Goal: Information Seeking & Learning: Learn about a topic

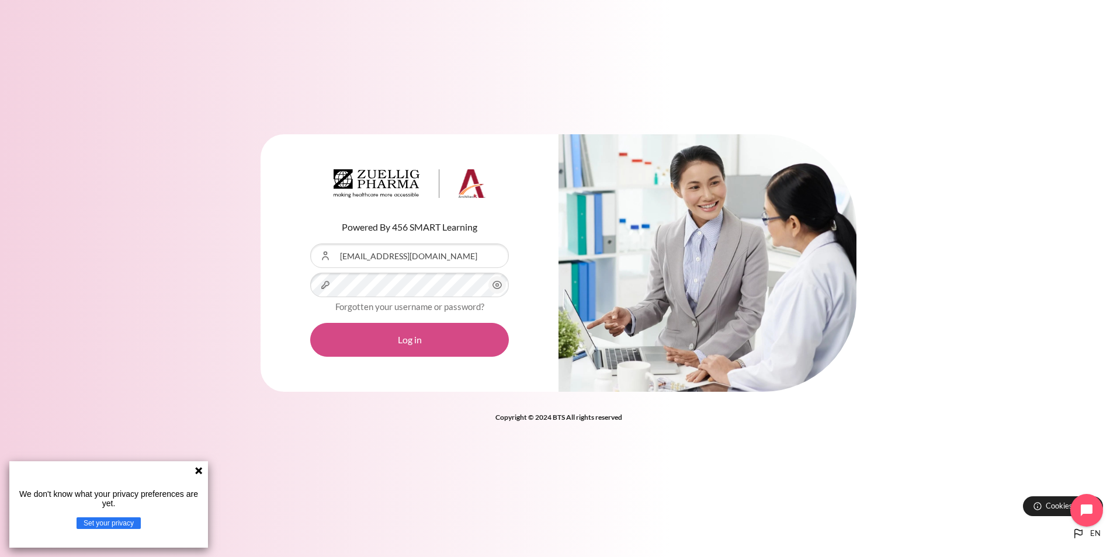
click at [407, 339] on button "Log in" at bounding box center [409, 340] width 199 height 34
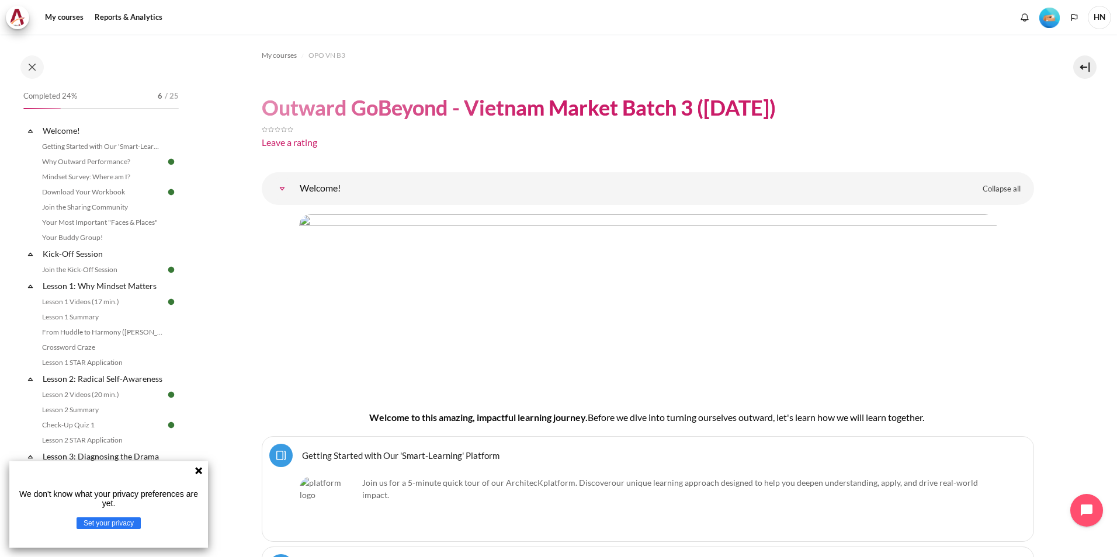
click at [197, 467] on icon at bounding box center [198, 470] width 9 height 9
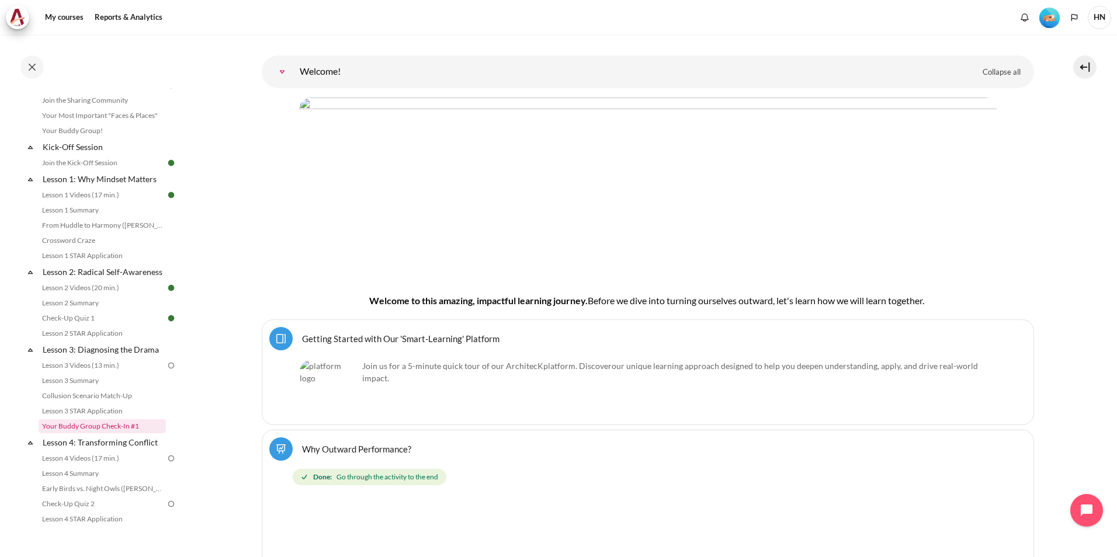
scroll to position [117, 0]
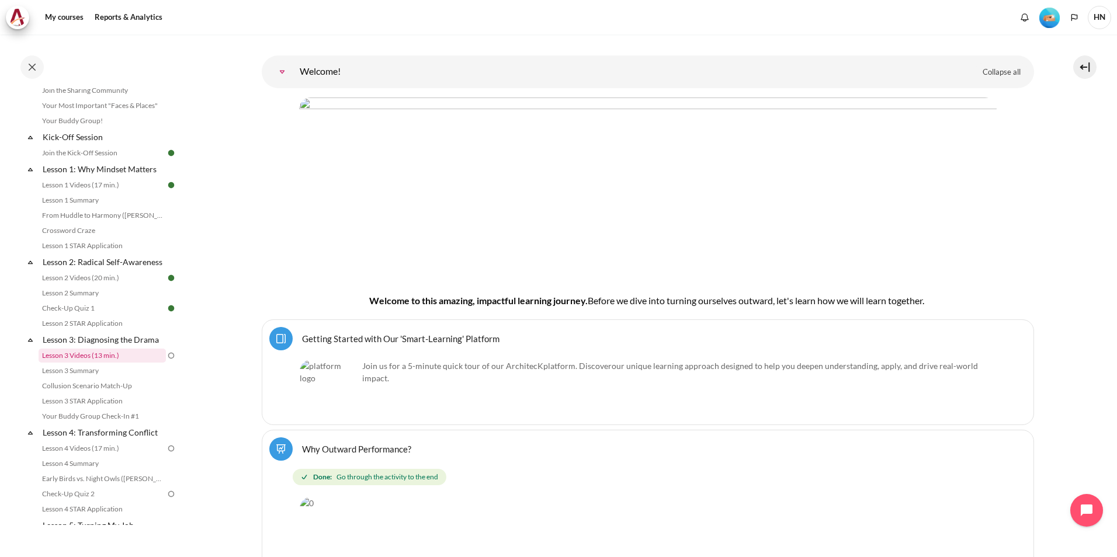
click at [111, 363] on link "Lesson 3 Videos (13 min.)" at bounding box center [102, 356] width 127 height 14
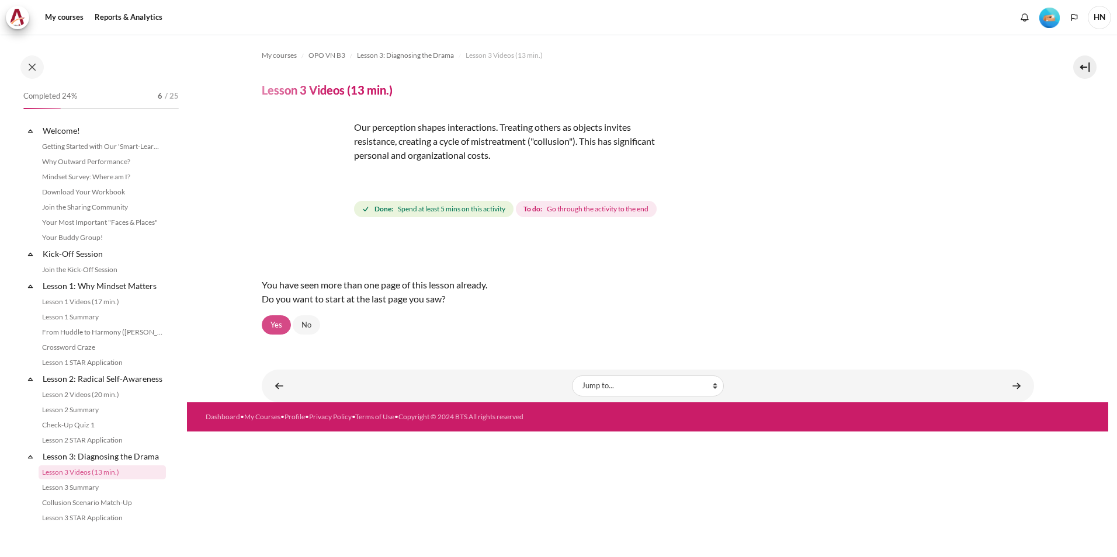
scroll to position [178, 0]
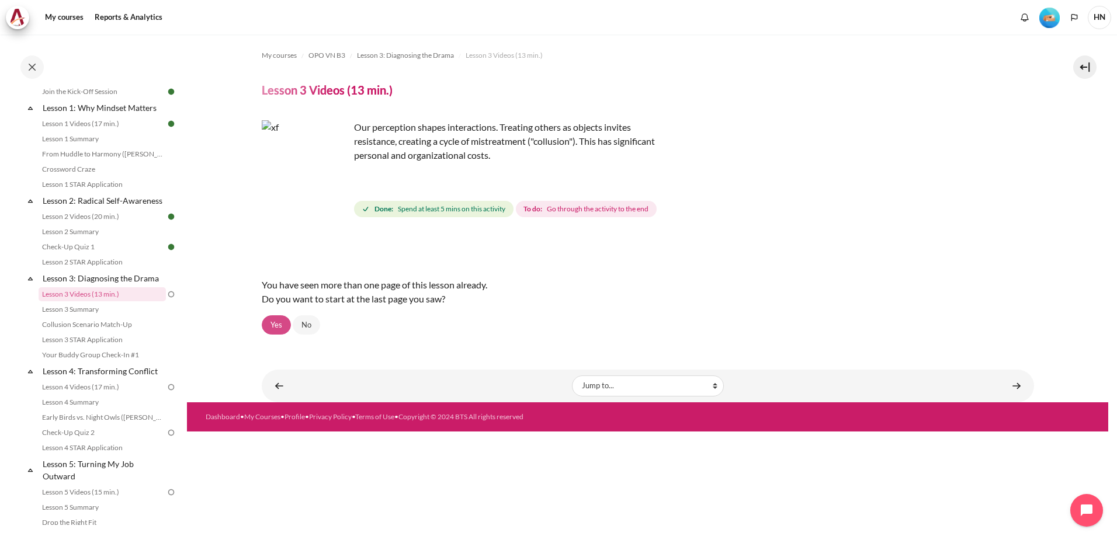
click at [275, 322] on link "Yes" at bounding box center [276, 325] width 29 height 20
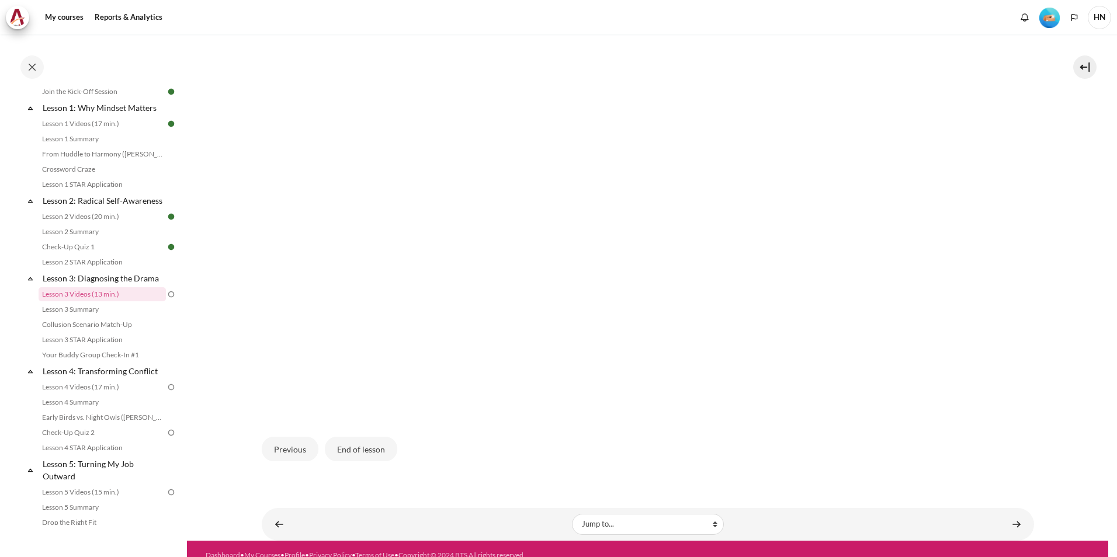
scroll to position [330, 0]
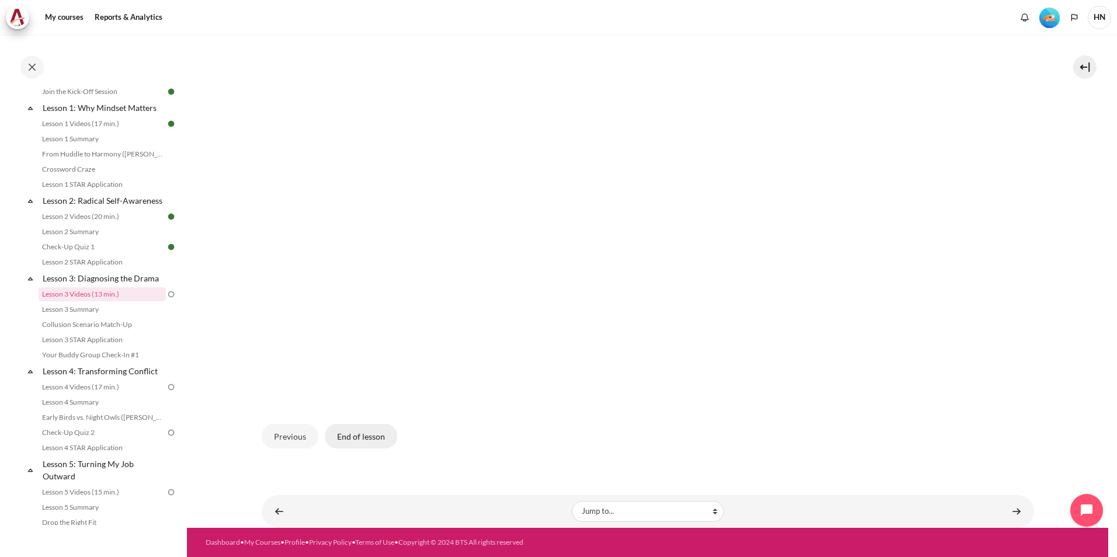
click at [353, 437] on button "End of lesson" at bounding box center [361, 436] width 72 height 25
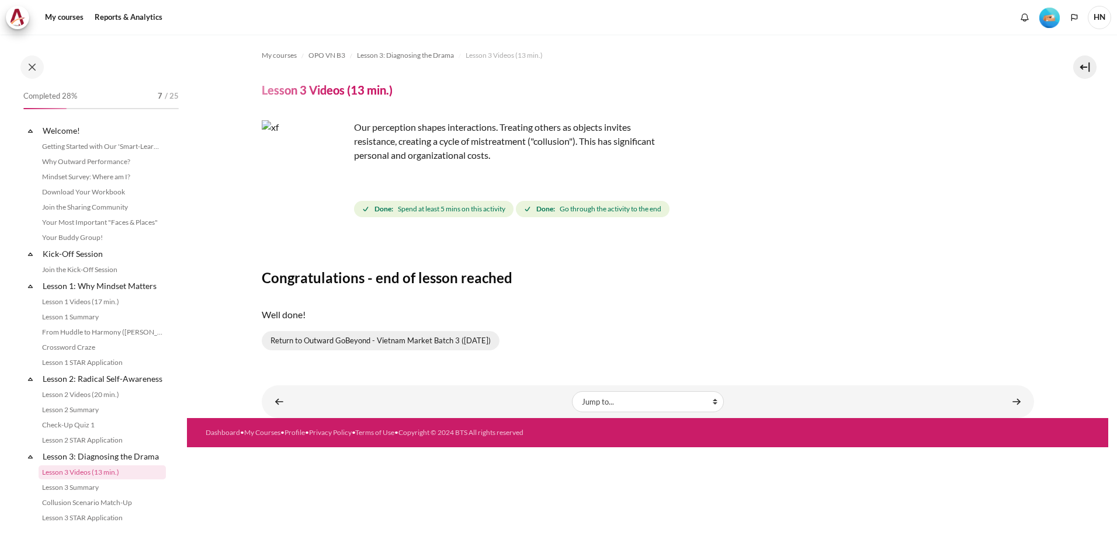
scroll to position [178, 0]
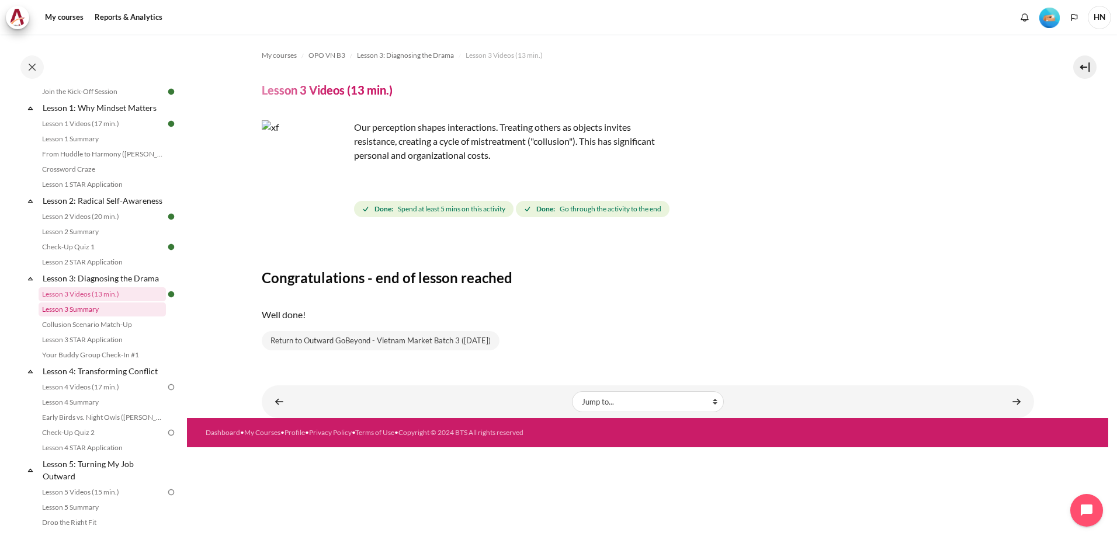
click at [93, 317] on link "Lesson 3 Summary" at bounding box center [102, 309] width 127 height 14
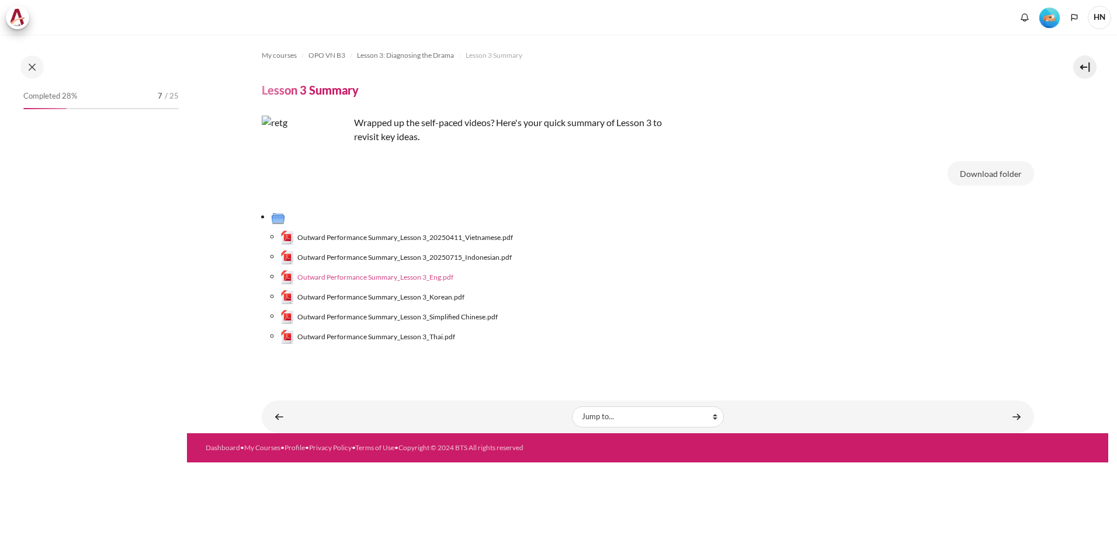
scroll to position [193, 0]
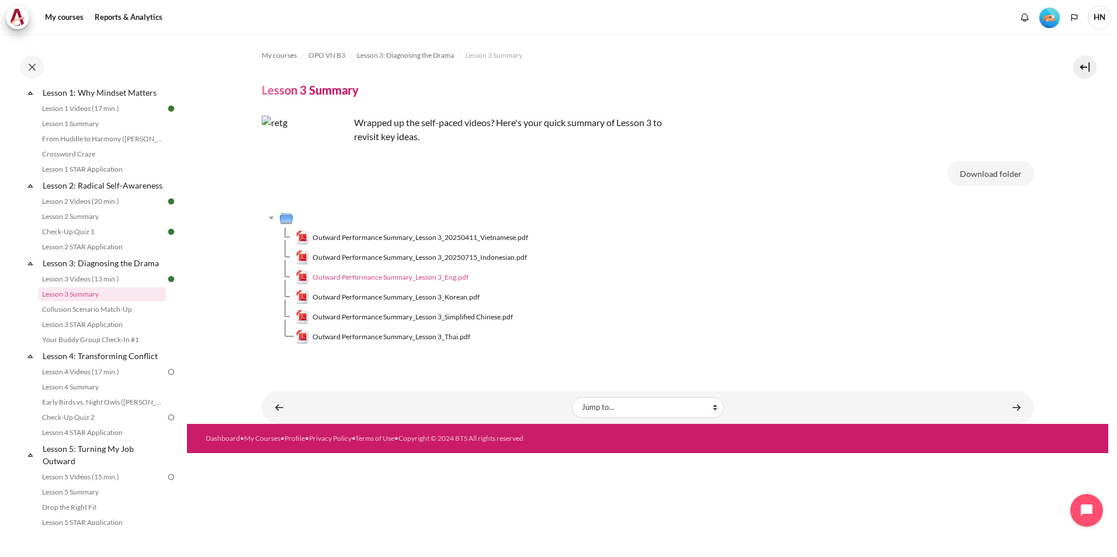
click at [452, 276] on span "Outward Performance Summary_Lesson 3_Eng.pdf" at bounding box center [390, 277] width 156 height 11
click at [95, 317] on link "Collusion Scenario Match-Up" at bounding box center [102, 309] width 127 height 14
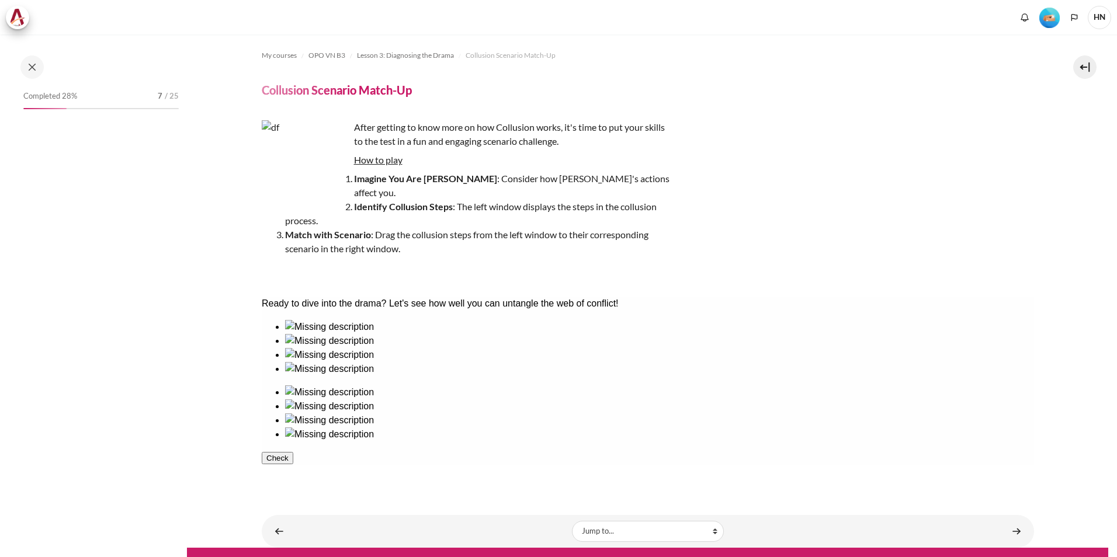
scroll to position [208, 0]
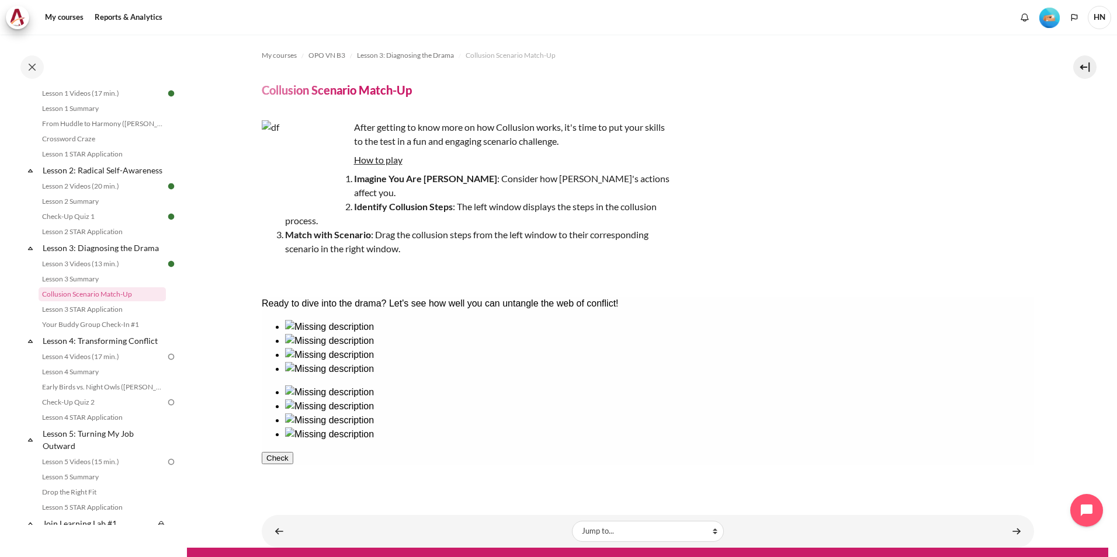
click at [571, 376] on div at bounding box center [658, 376] width 749 height 0
click at [674, 399] on div at bounding box center [658, 399] width 749 height 0
click at [401, 348] on div at bounding box center [658, 348] width 749 height 0
click at [770, 427] on div at bounding box center [658, 427] width 749 height 0
click at [490, 362] on div at bounding box center [658, 362] width 749 height 0
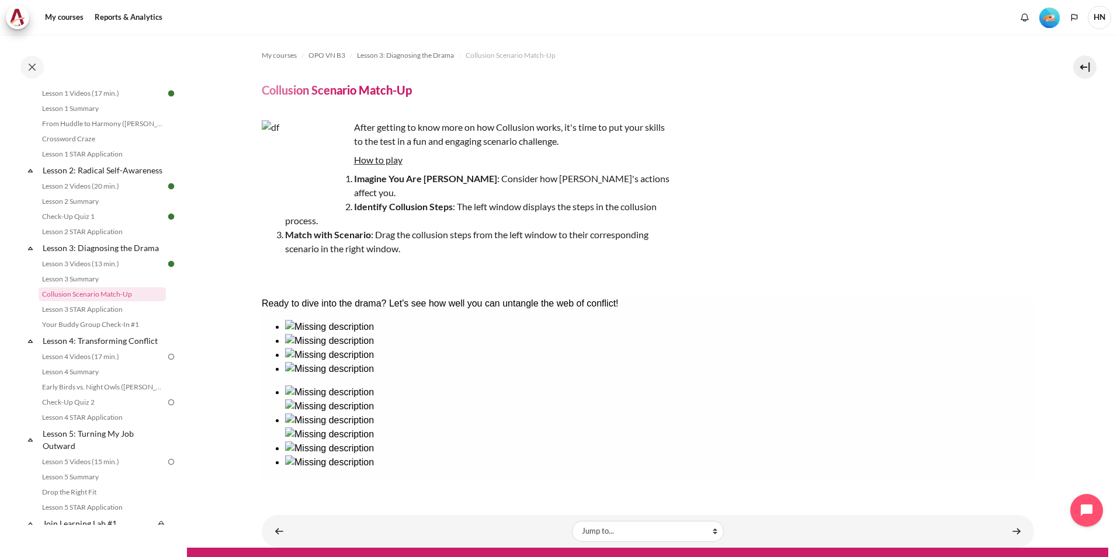
click at [855, 455] on div at bounding box center [658, 455] width 749 height 0
click at [308, 334] on div at bounding box center [658, 334] width 749 height 0
click at [944, 484] on div at bounding box center [658, 484] width 749 height 0
click at [293, 508] on button "Check" at bounding box center [277, 514] width 32 height 12
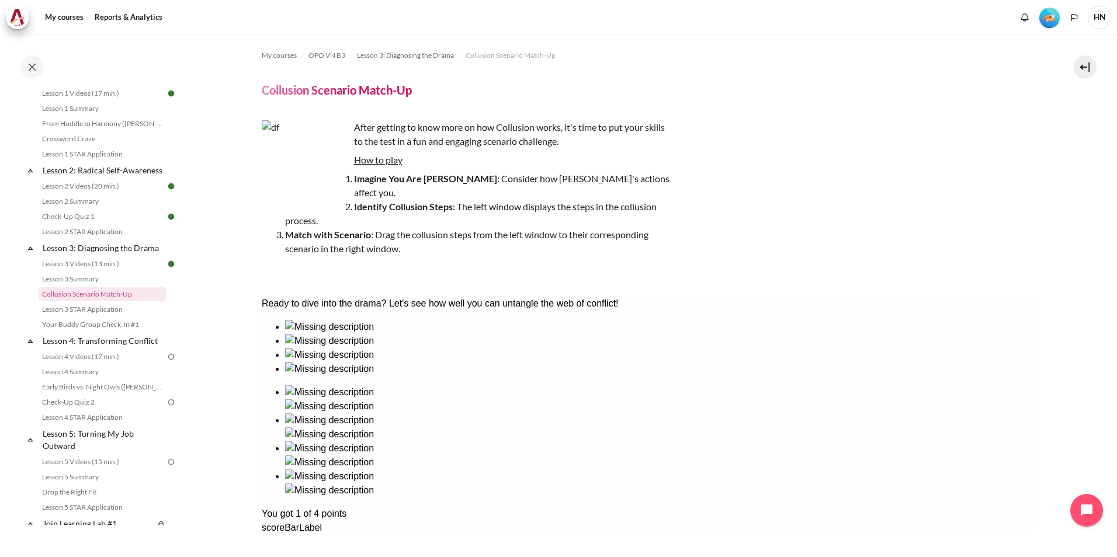
scroll to position [57, 0]
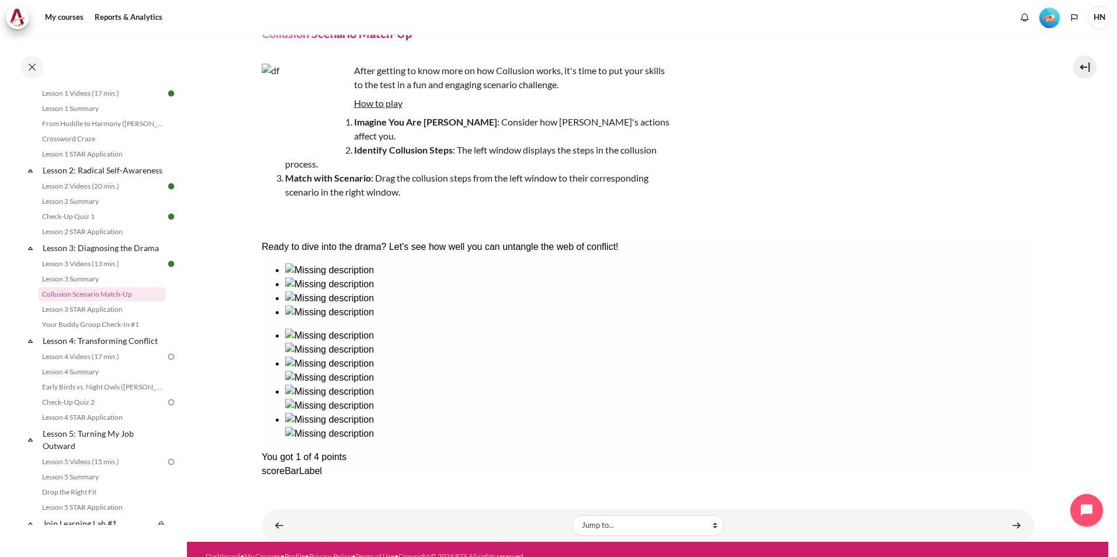
click at [277, 514] on link "Content" at bounding box center [278, 525] width 23 height 23
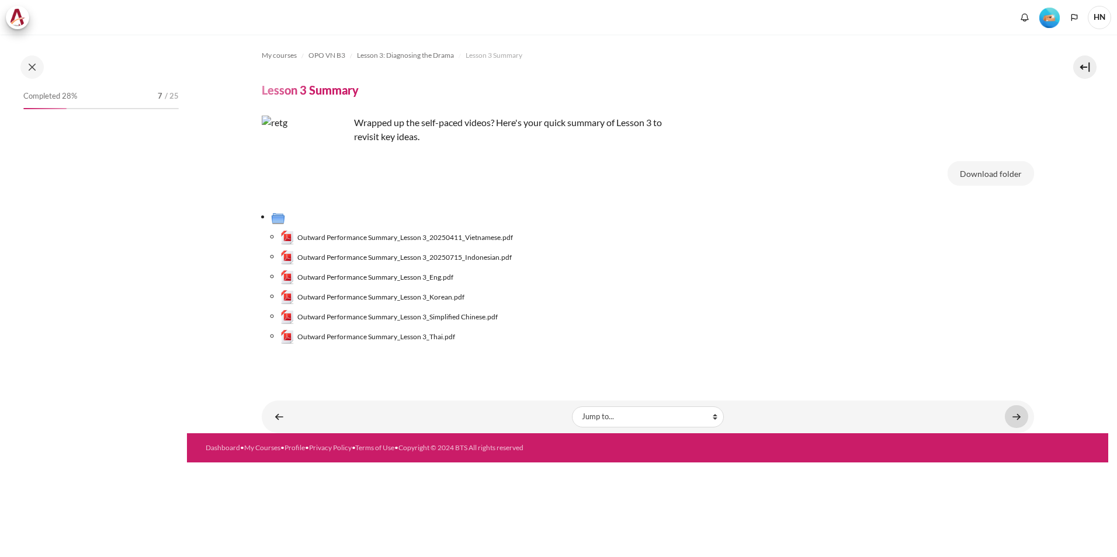
click at [1019, 419] on link "Content" at bounding box center [1015, 416] width 23 height 23
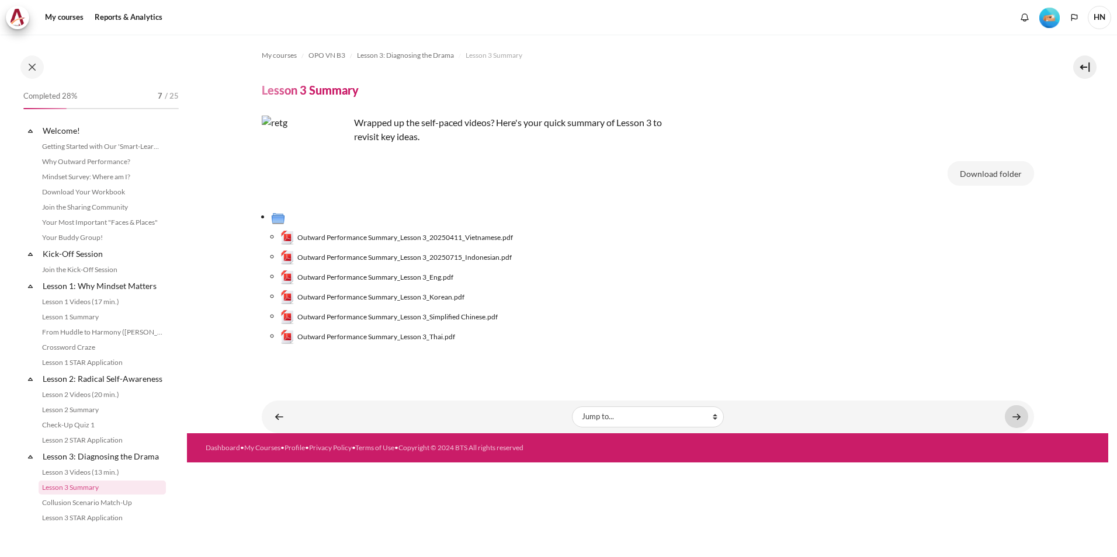
scroll to position [193, 0]
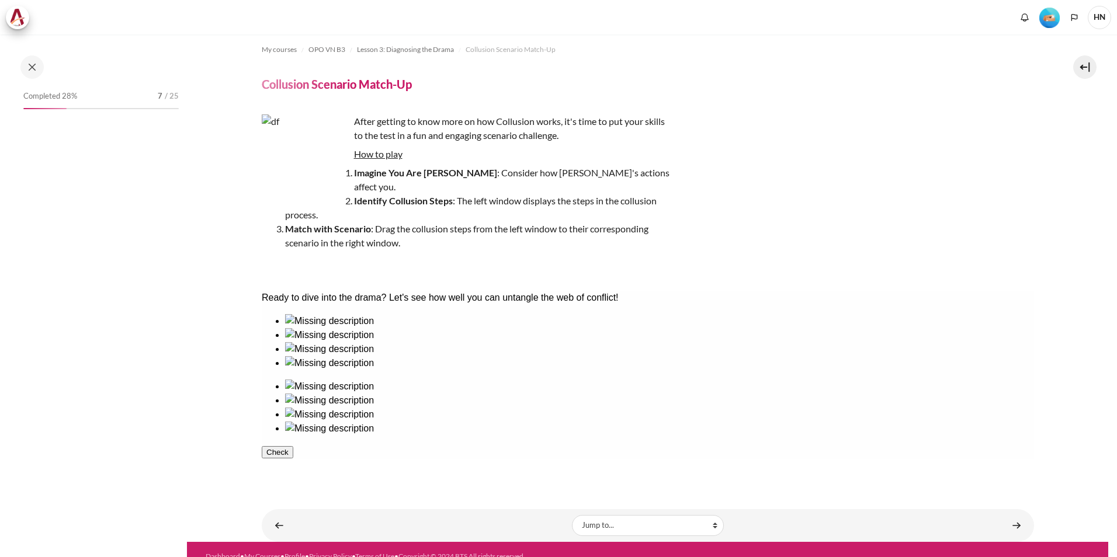
scroll to position [208, 0]
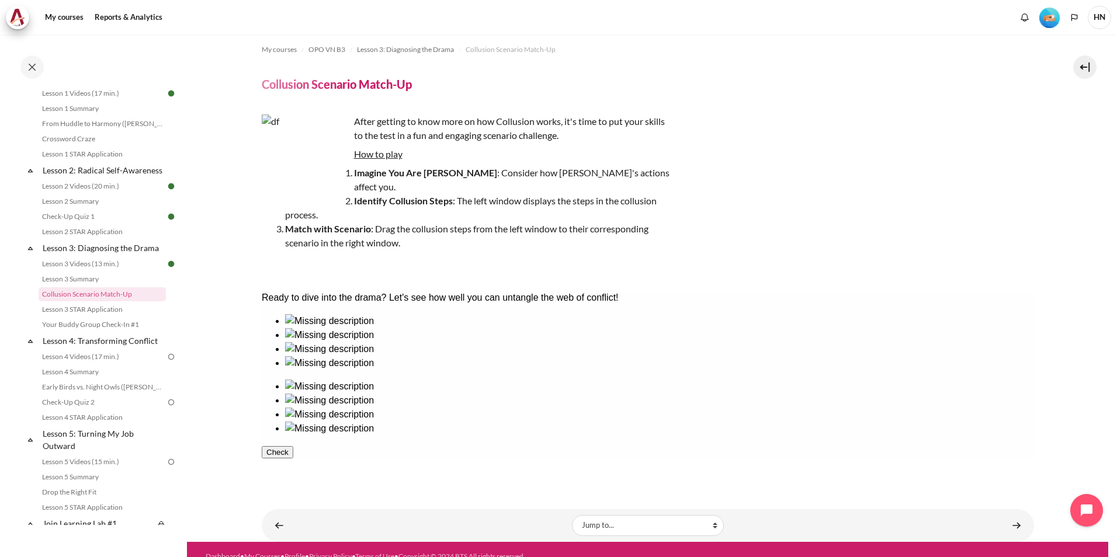
click at [401, 342] on div at bounding box center [658, 342] width 749 height 0
click at [840, 422] on div at bounding box center [658, 422] width 749 height 0
click at [316, 328] on div at bounding box center [658, 328] width 749 height 0
click at [905, 450] on div at bounding box center [658, 450] width 749 height 0
click at [486, 356] on div at bounding box center [658, 356] width 749 height 0
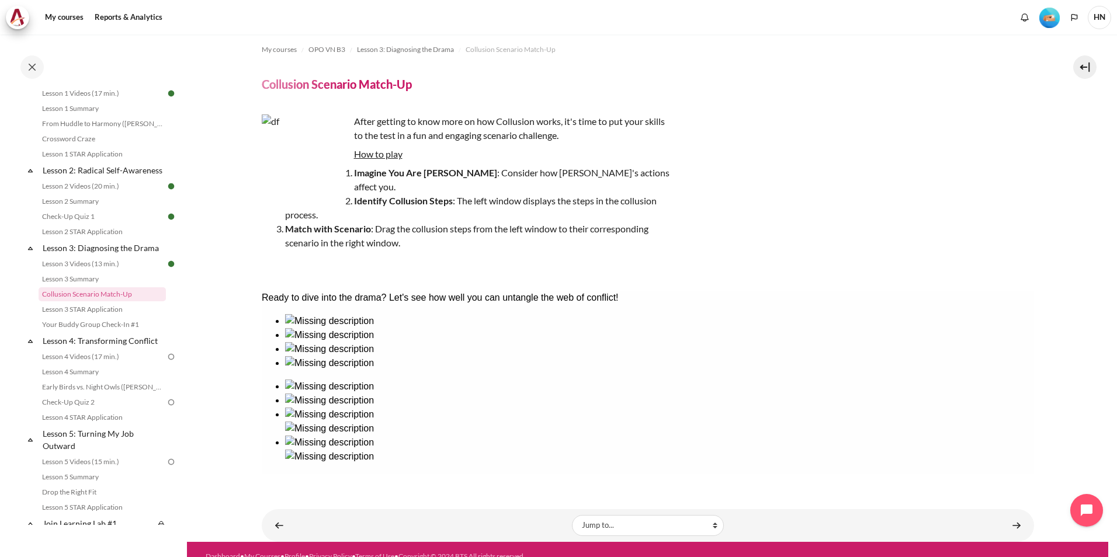
click at [761, 408] on div at bounding box center [658, 408] width 749 height 0
click at [538, 370] on div at bounding box center [658, 370] width 749 height 0
click at [673, 394] on div at bounding box center [658, 394] width 749 height 0
click at [293, 502] on button "Check" at bounding box center [277, 508] width 32 height 12
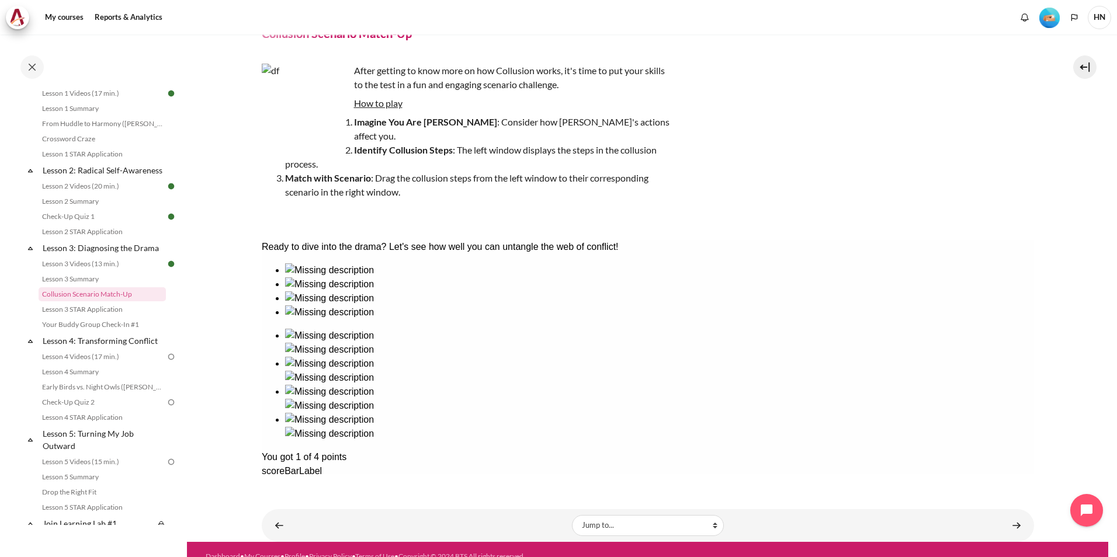
click at [1007, 514] on link "Content" at bounding box center [1015, 525] width 23 height 23
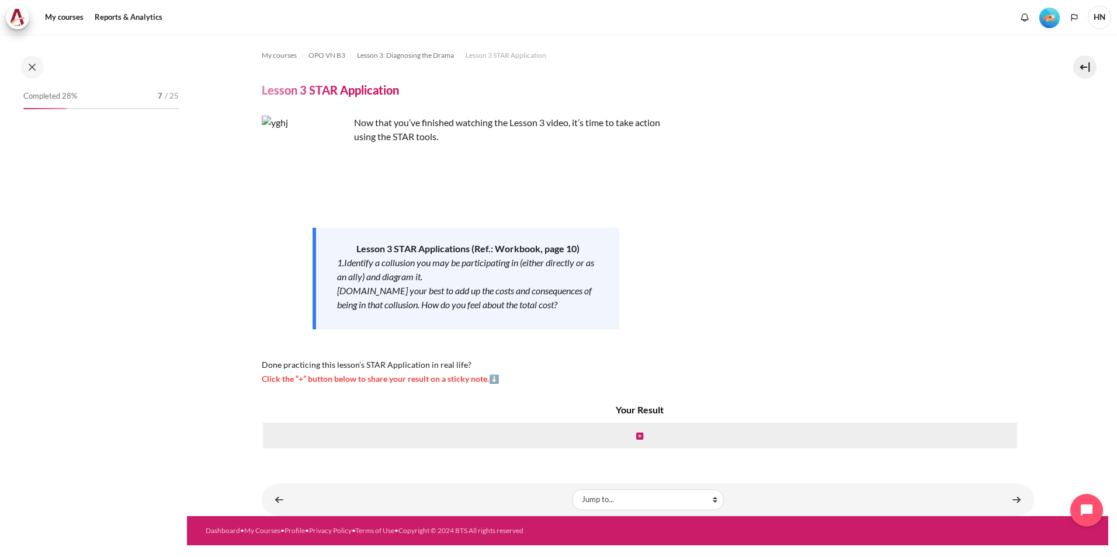
scroll to position [224, 0]
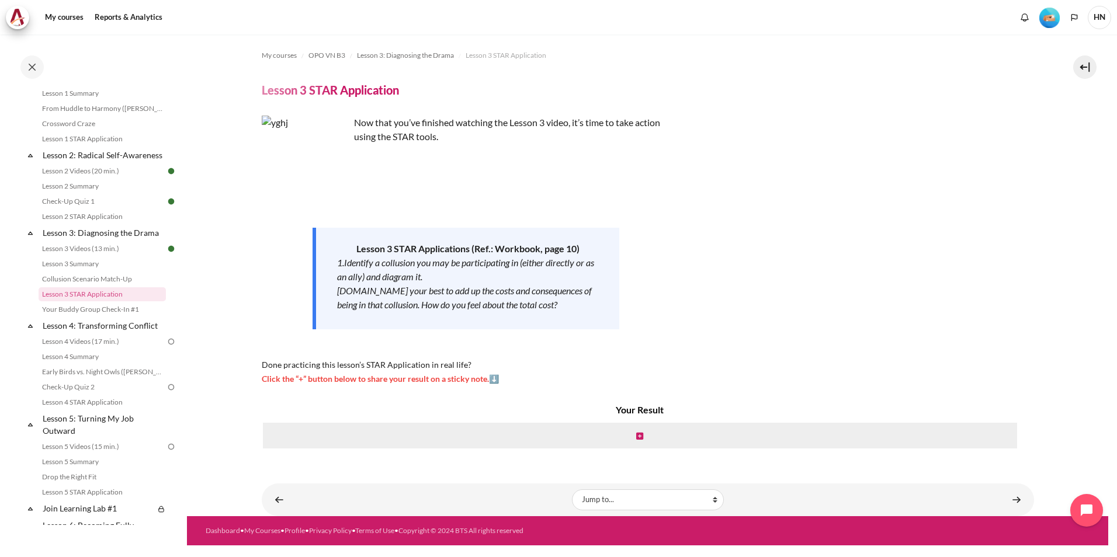
click at [310, 165] on img "Content" at bounding box center [306, 160] width 88 height 88
click at [294, 161] on img "Content" at bounding box center [306, 160] width 88 height 88
click at [319, 178] on img "Content" at bounding box center [306, 160] width 88 height 88
click at [312, 159] on img "Content" at bounding box center [306, 160] width 88 height 88
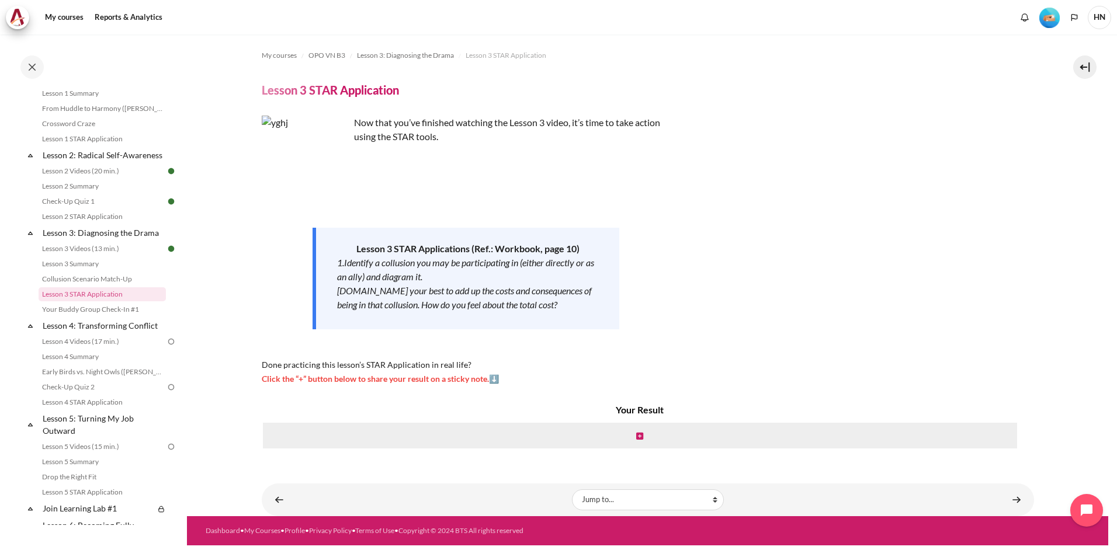
click at [291, 114] on div "My courses OPO VN B3 Lesson 3: Diagnosing the Drama Lesson 3 STAR Application L…" at bounding box center [648, 275] width 772 height 482
click at [293, 147] on img "Content" at bounding box center [306, 160] width 88 height 88
click at [331, 179] on img "Content" at bounding box center [306, 160] width 88 height 88
click at [298, 158] on img "Content" at bounding box center [306, 160] width 88 height 88
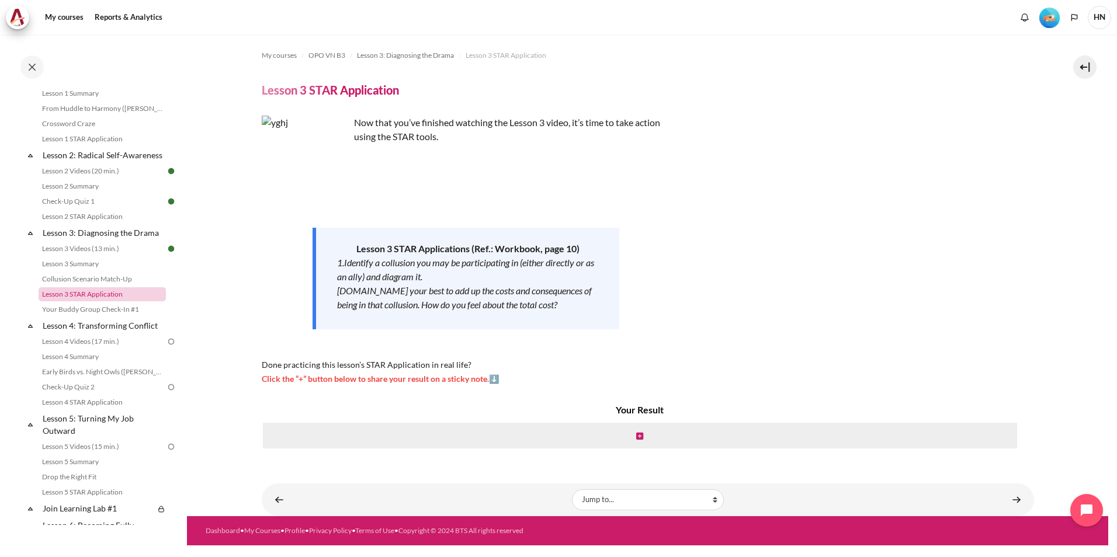
click at [112, 301] on link "Lesson 3 STAR Application" at bounding box center [102, 294] width 127 height 14
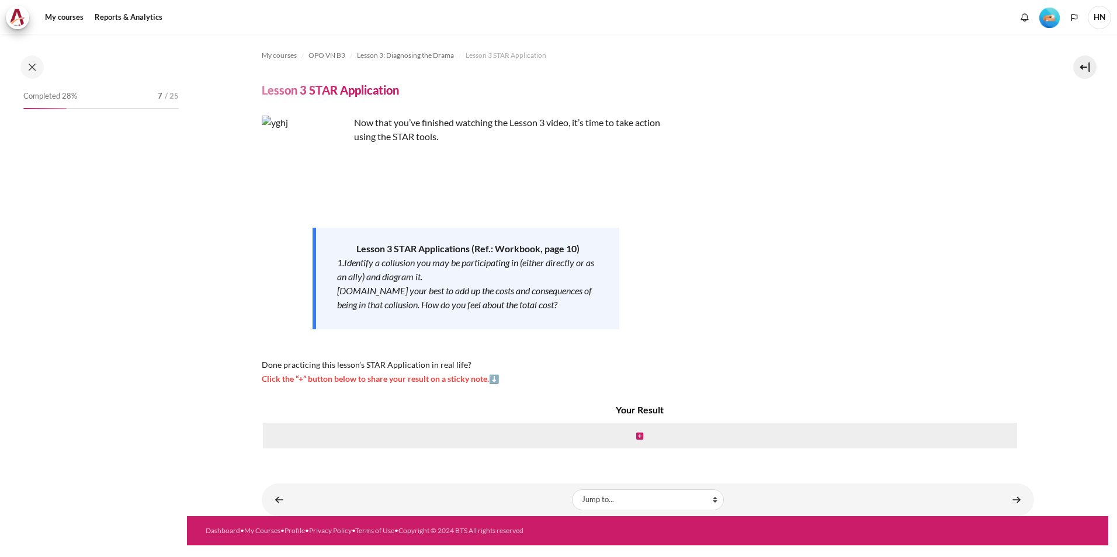
click at [295, 169] on img "Content" at bounding box center [306, 160] width 88 height 88
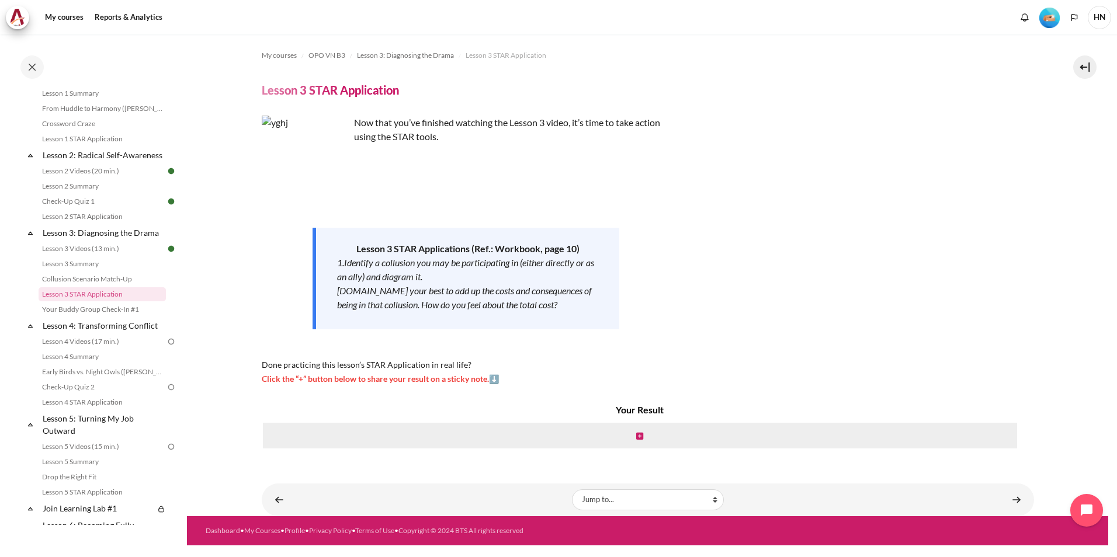
click at [295, 169] on img "Content" at bounding box center [306, 160] width 88 height 88
click at [294, 166] on img "Content" at bounding box center [306, 160] width 88 height 88
click at [1017, 501] on link "Content" at bounding box center [1015, 499] width 23 height 23
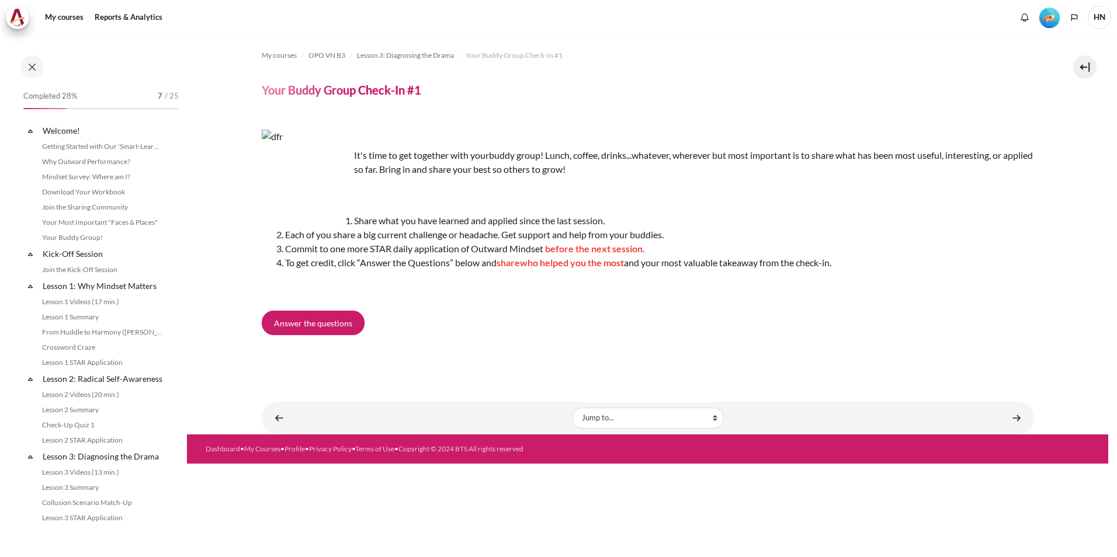
scroll to position [239, 0]
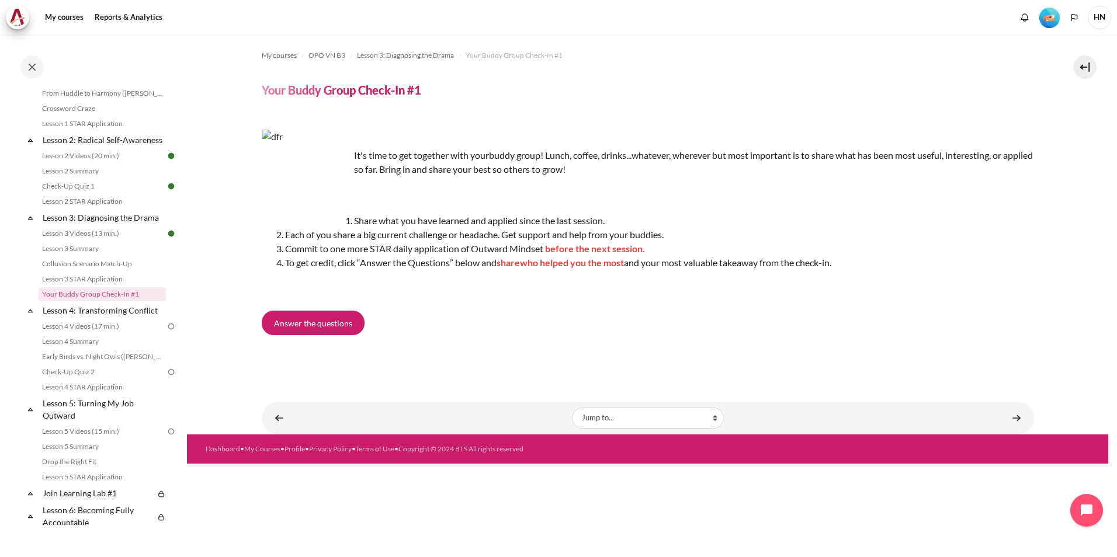
click at [319, 160] on img "Content" at bounding box center [306, 174] width 88 height 88
click at [132, 318] on link "Lesson 4: Transforming Conflict" at bounding box center [103, 310] width 125 height 16
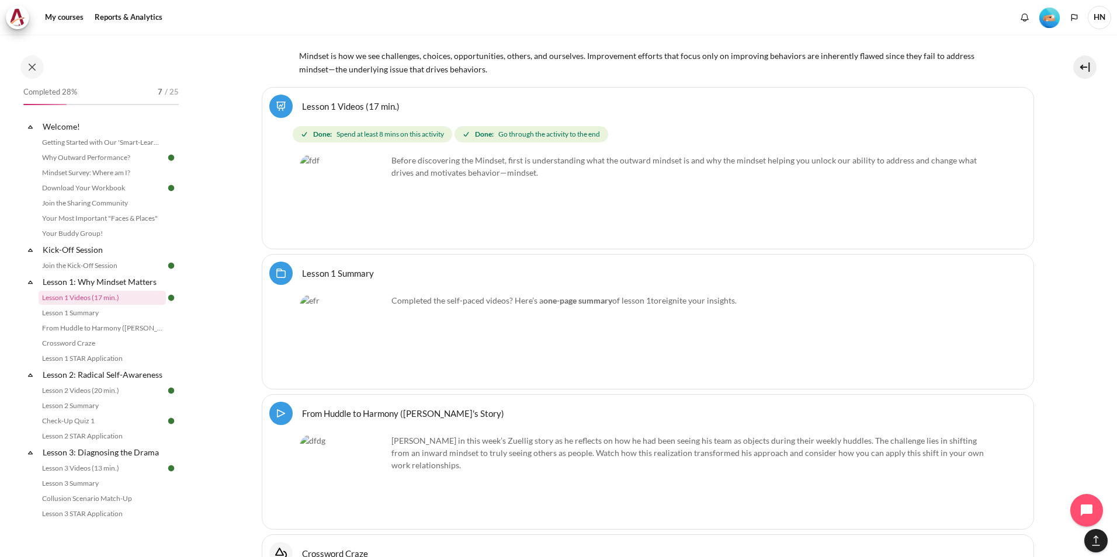
scroll to position [1994, 0]
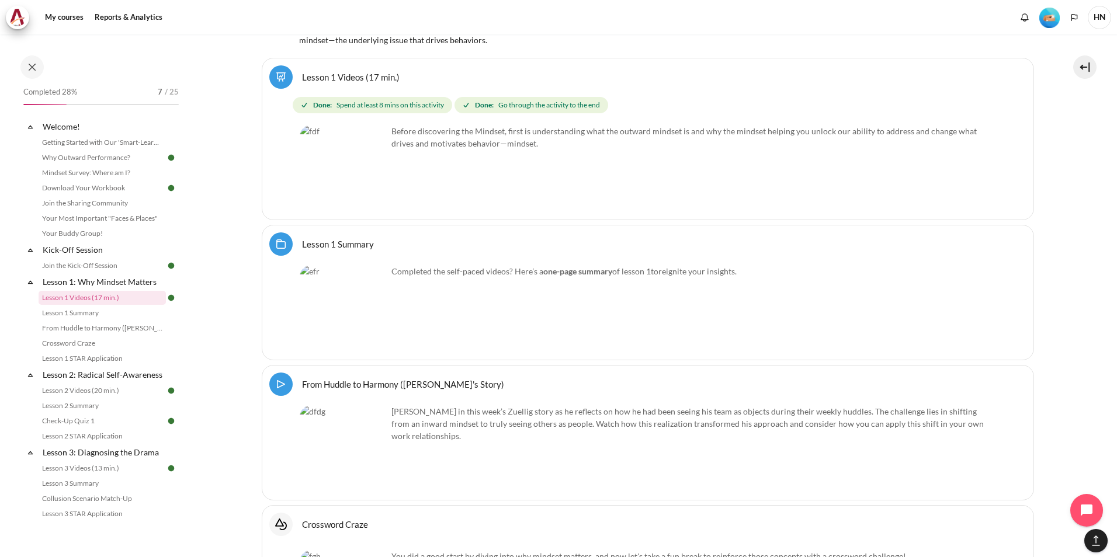
click at [340, 333] on img "Content" at bounding box center [344, 309] width 88 height 88
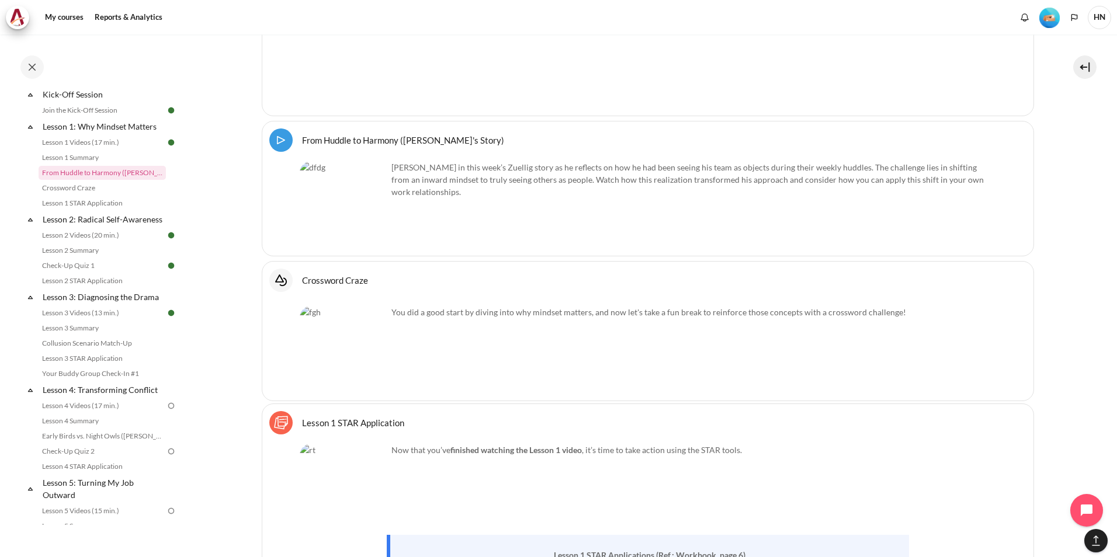
scroll to position [2286, 0]
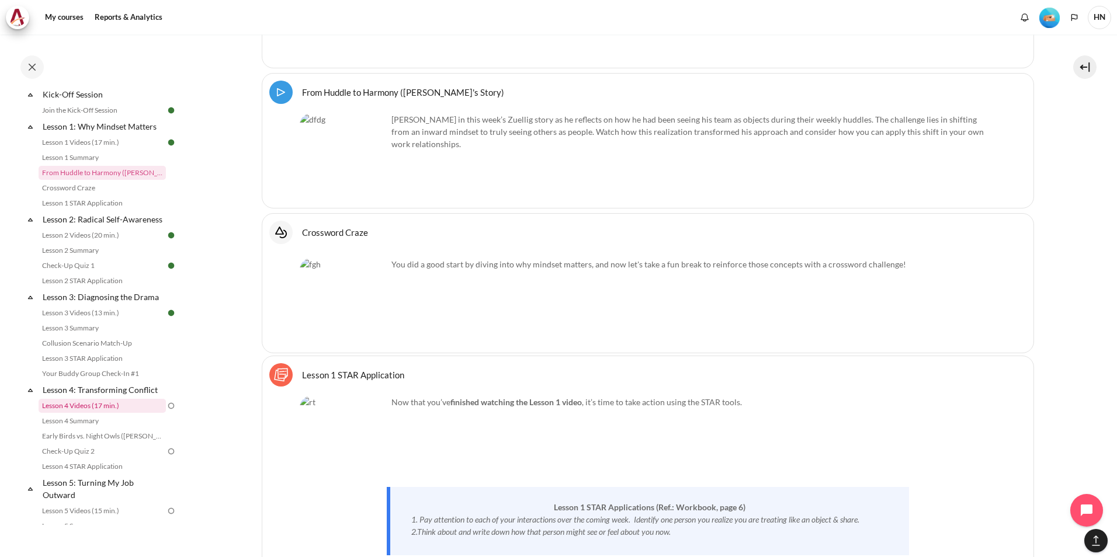
click at [127, 413] on link "Lesson 4 Videos (17 min.)" at bounding box center [102, 406] width 127 height 14
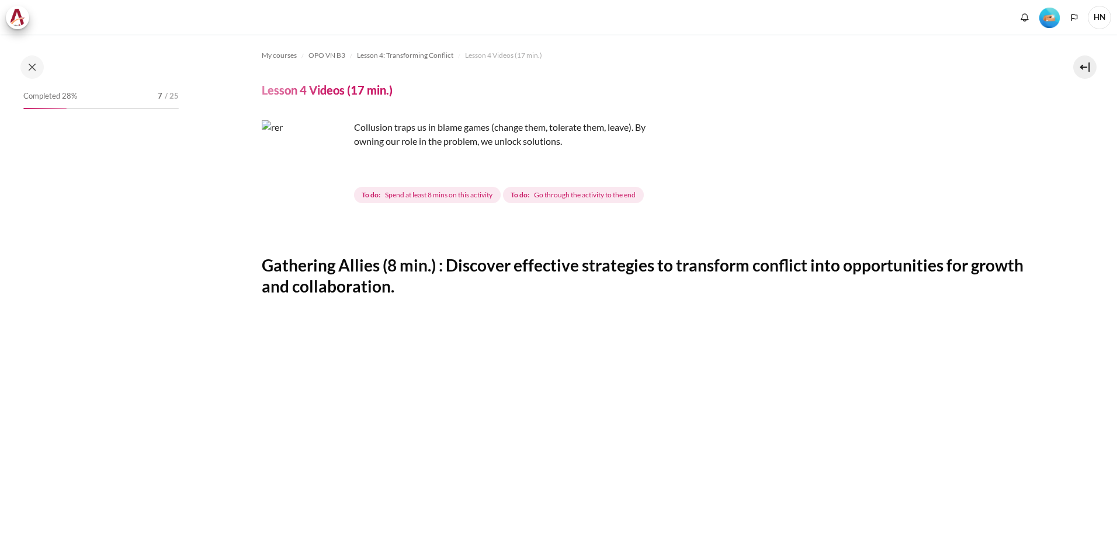
click at [331, 182] on img "Content" at bounding box center [306, 164] width 88 height 88
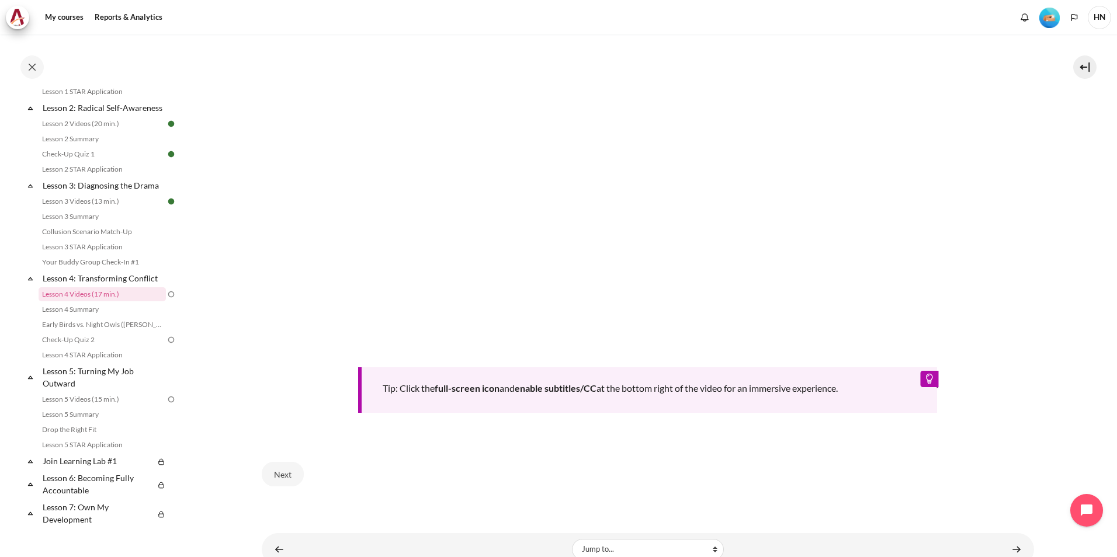
scroll to position [448, 0]
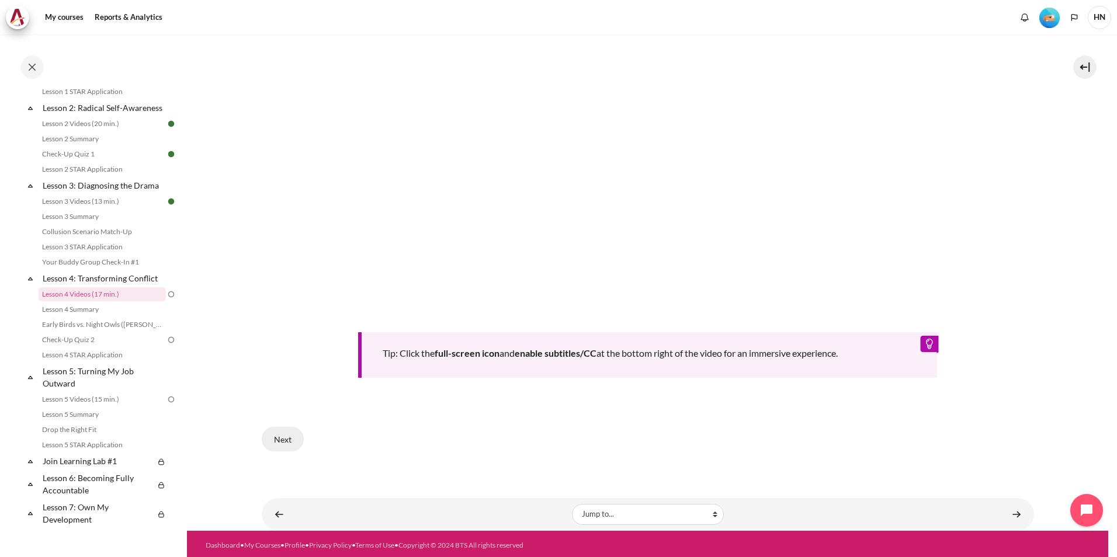
click at [289, 437] on button "Next" at bounding box center [283, 439] width 42 height 25
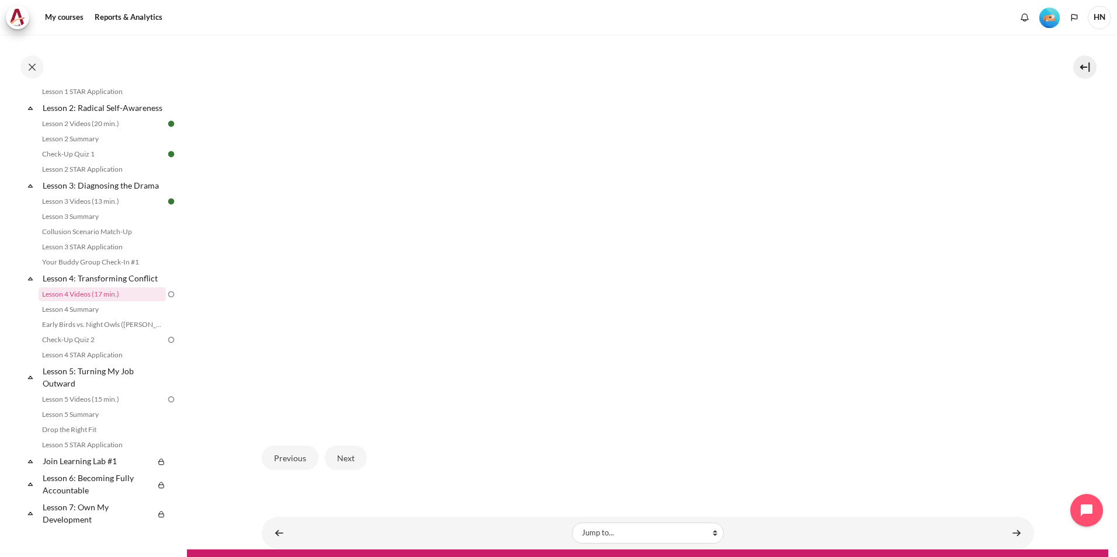
scroll to position [316, 0]
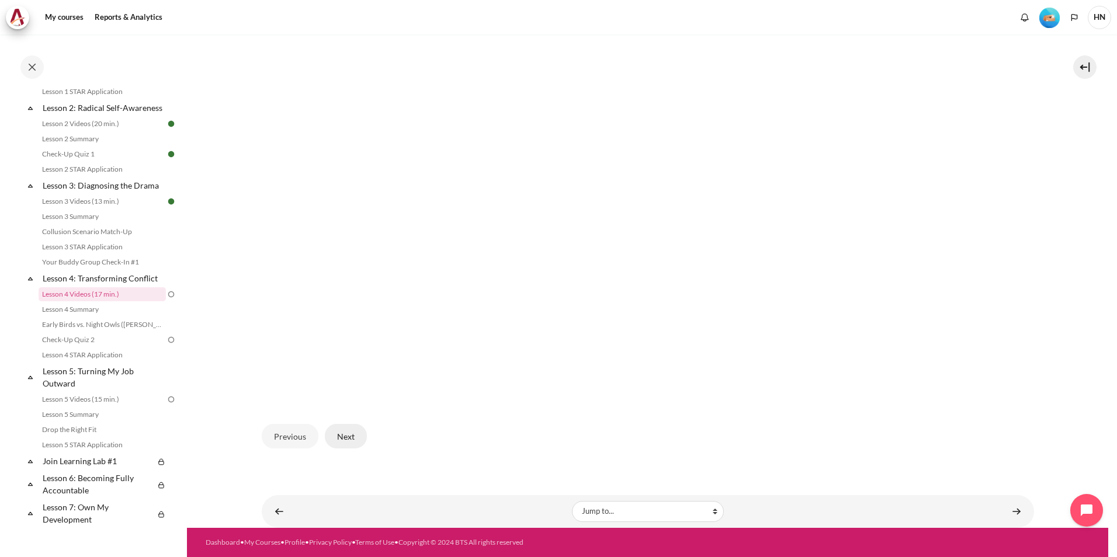
click at [354, 439] on button "Next" at bounding box center [346, 436] width 42 height 25
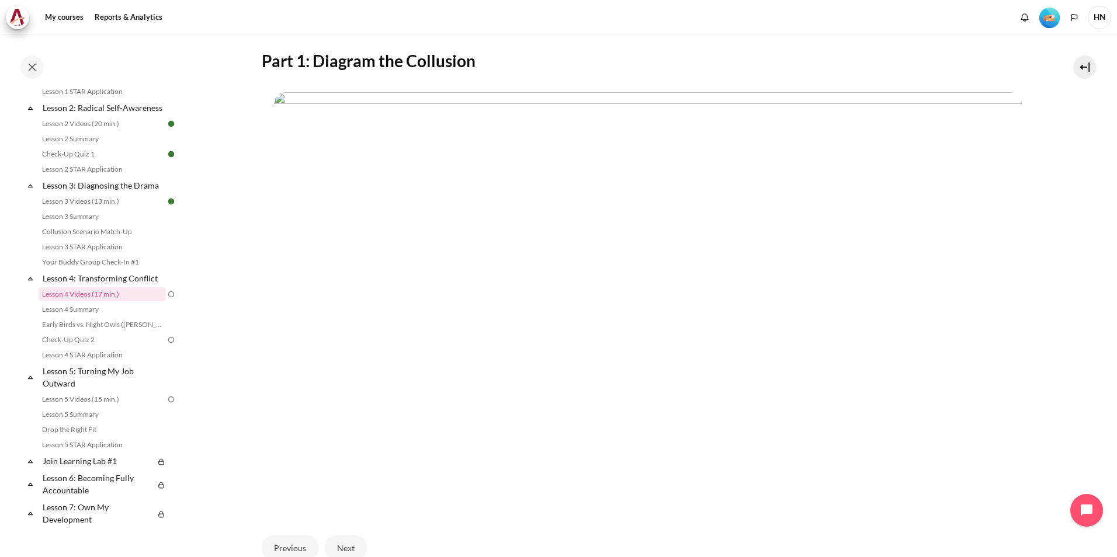
scroll to position [316, 0]
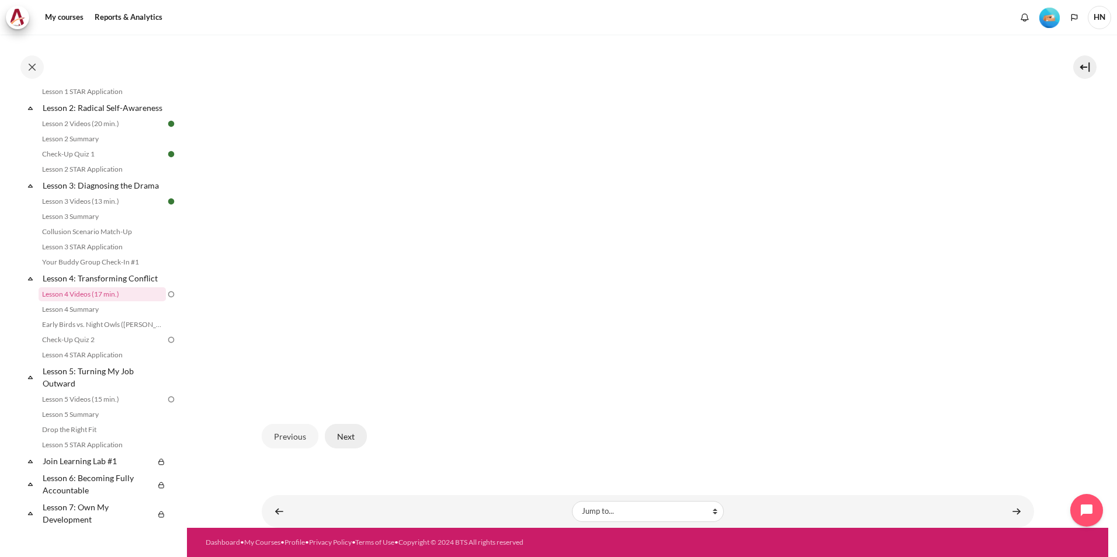
click at [337, 433] on button "Next" at bounding box center [346, 436] width 42 height 25
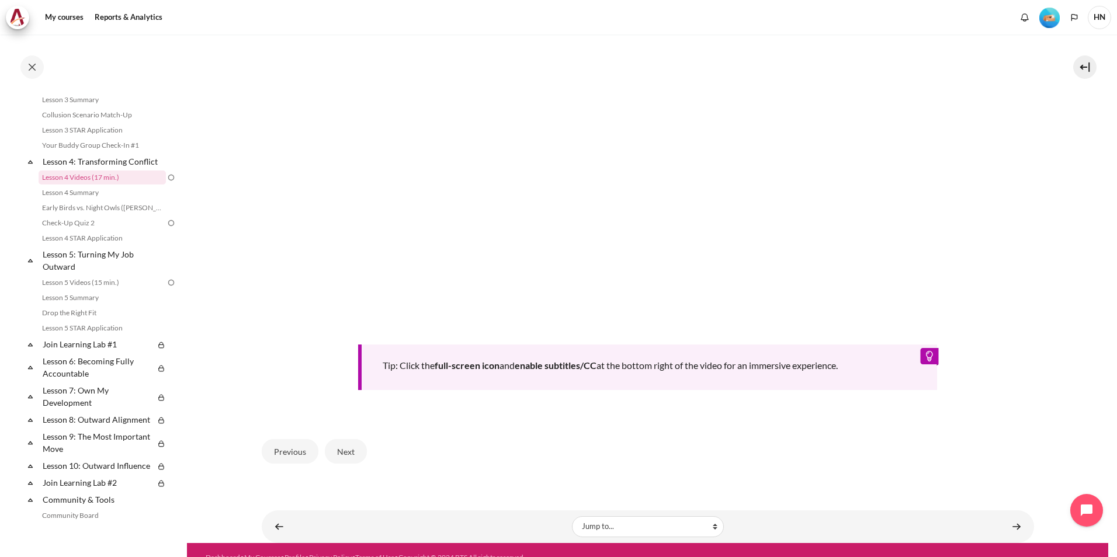
scroll to position [448, 0]
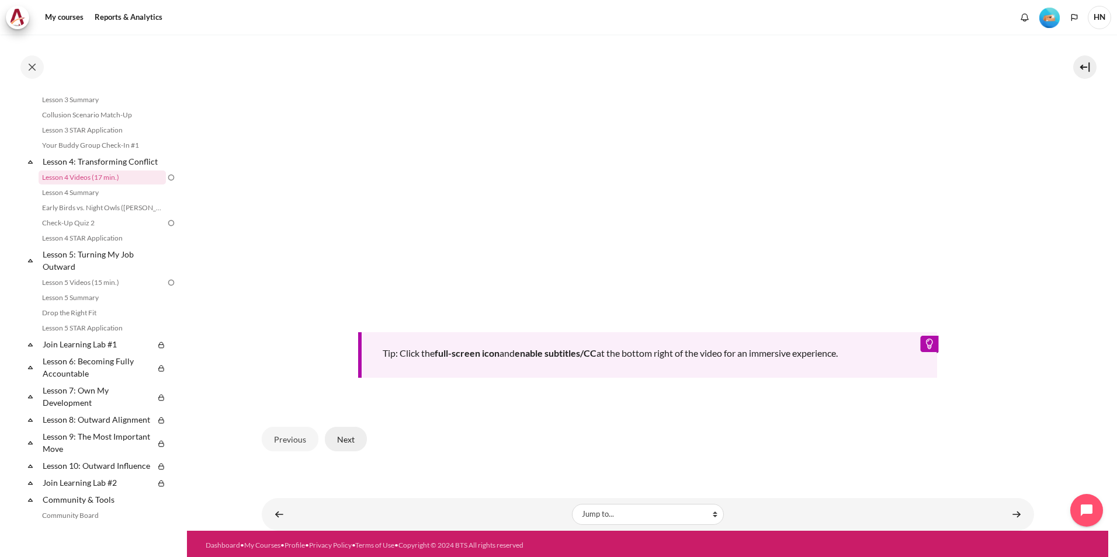
click at [357, 436] on button "Next" at bounding box center [346, 439] width 42 height 25
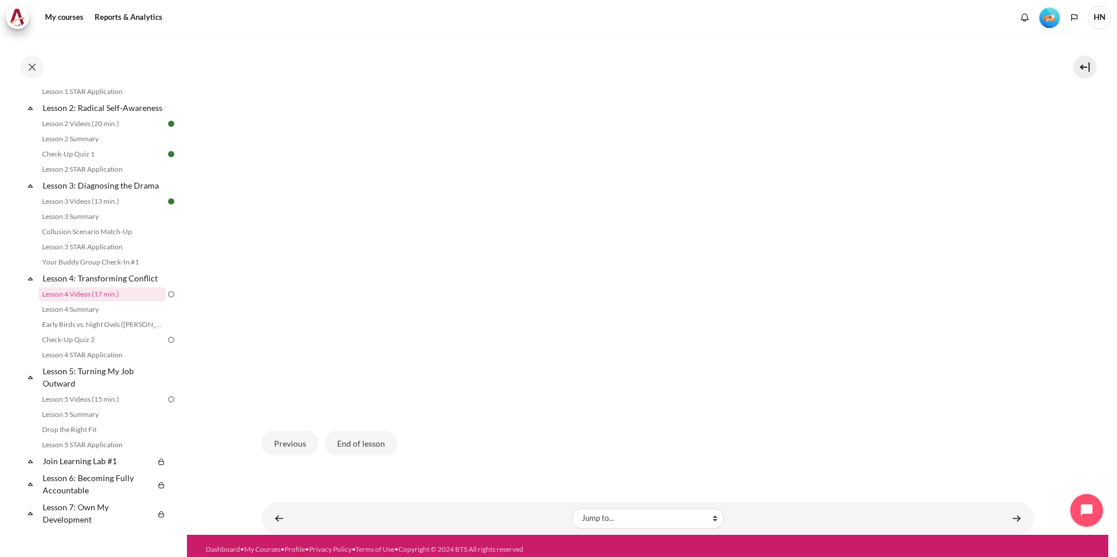
scroll to position [316, 0]
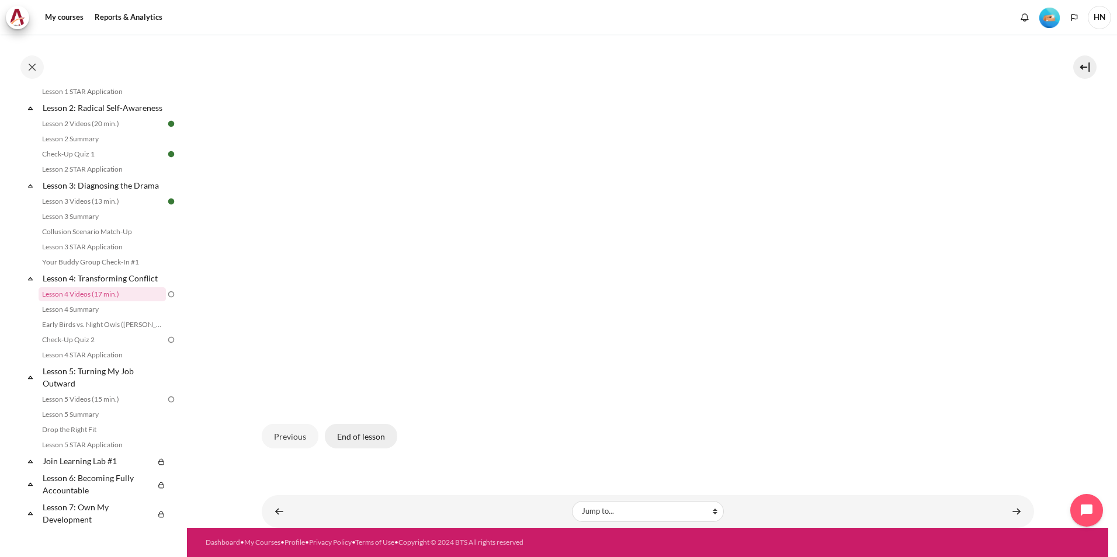
click at [359, 432] on button "End of lesson" at bounding box center [361, 436] width 72 height 25
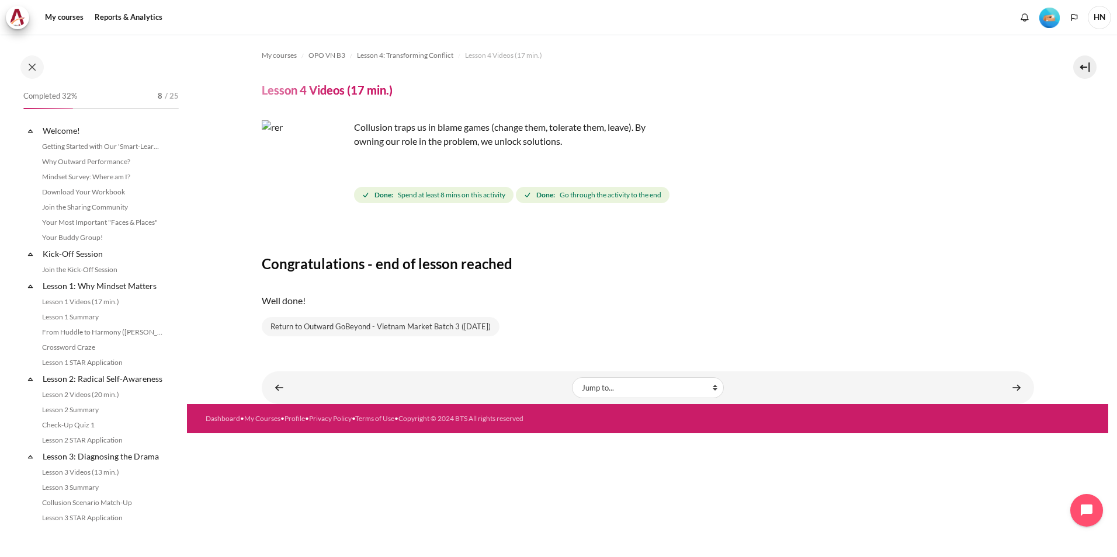
scroll to position [271, 0]
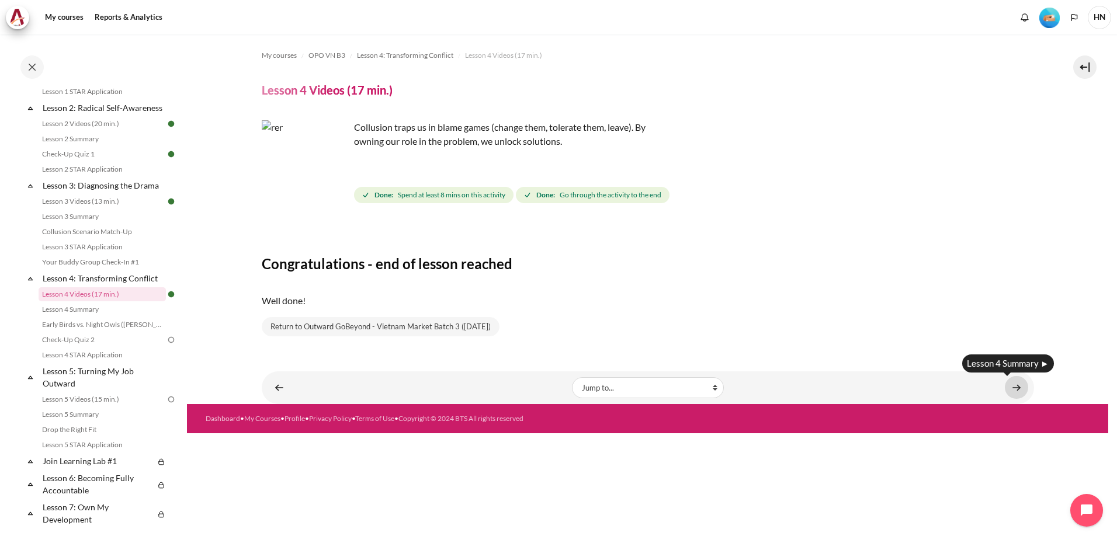
click at [1015, 384] on link "Content" at bounding box center [1015, 387] width 23 height 23
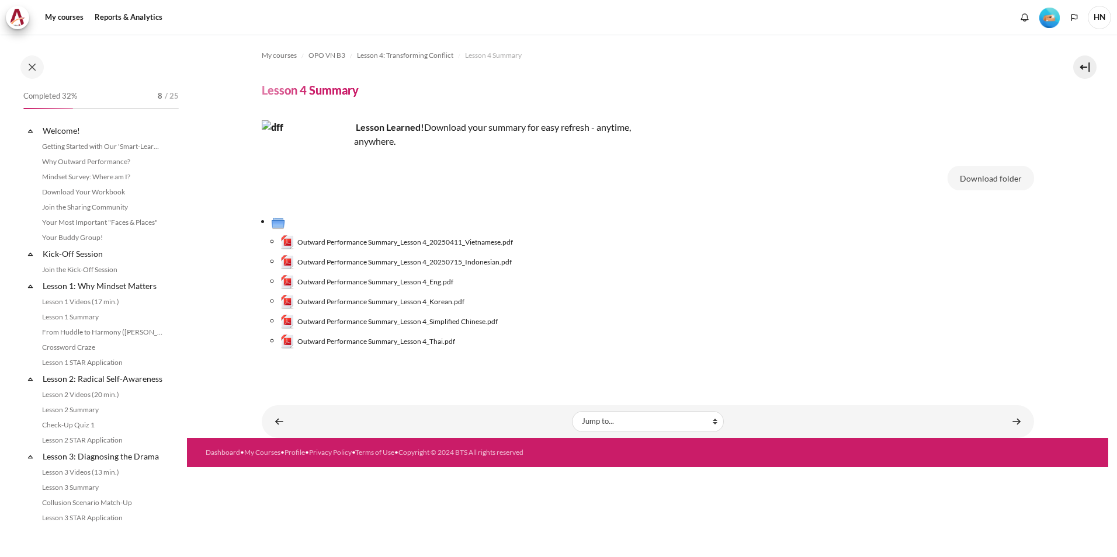
scroll to position [286, 0]
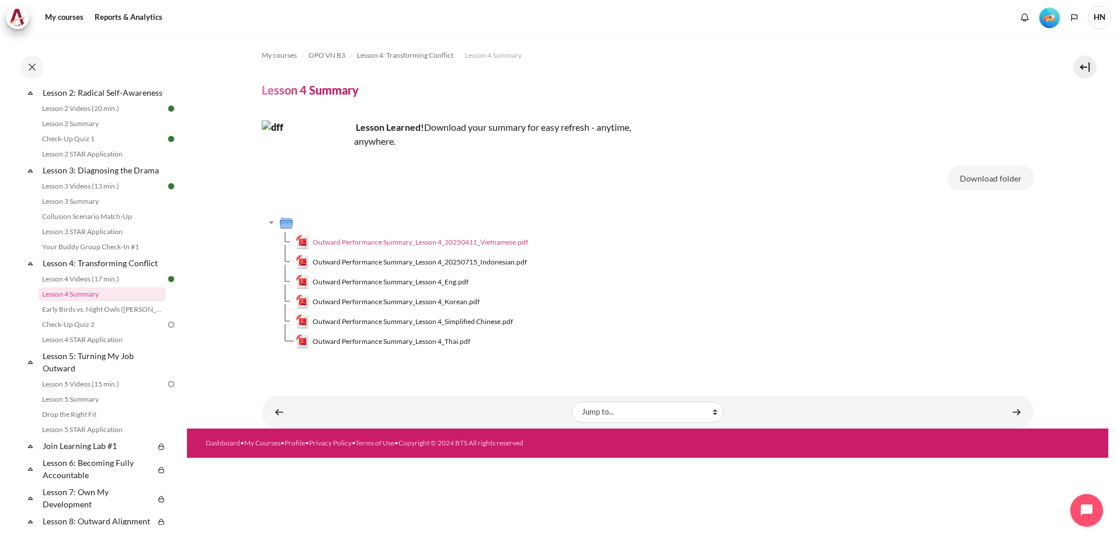
click at [443, 241] on span "Outward Performance Summary_Lesson 4_20250411_Vietnamese.pdf" at bounding box center [419, 242] width 215 height 11
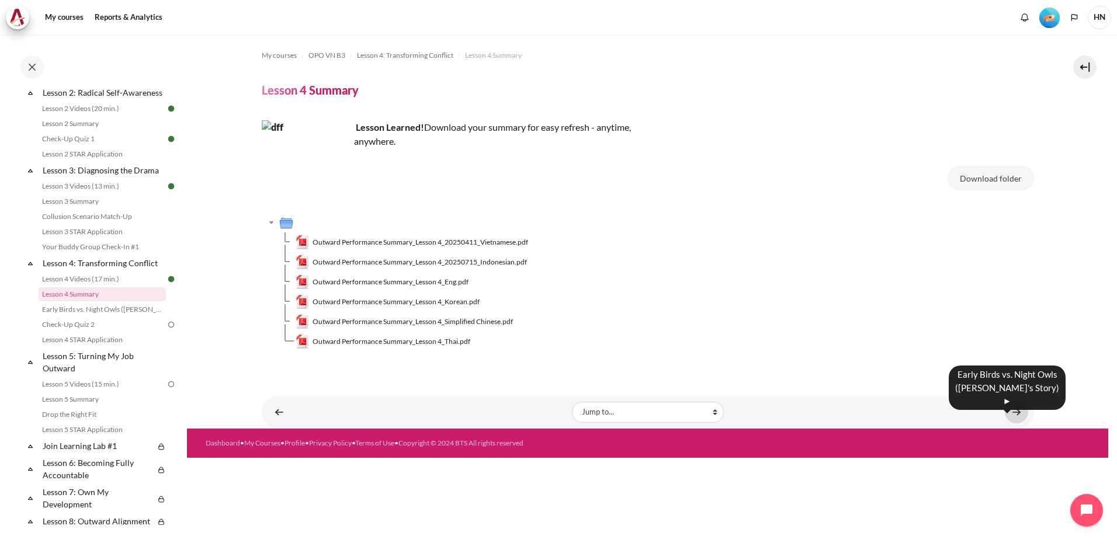
click at [1018, 412] on link "Content" at bounding box center [1015, 412] width 23 height 23
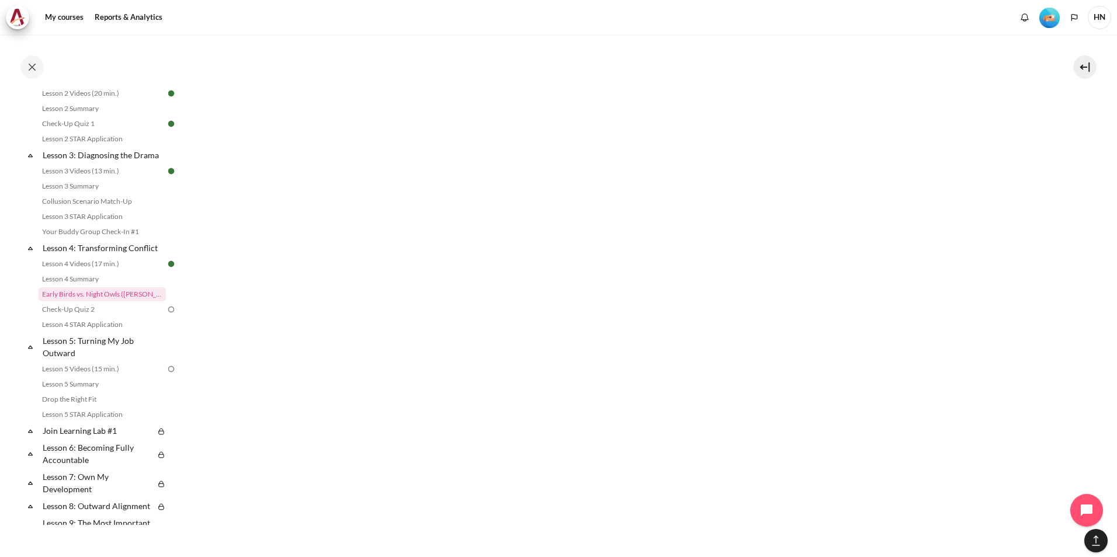
scroll to position [1074, 0]
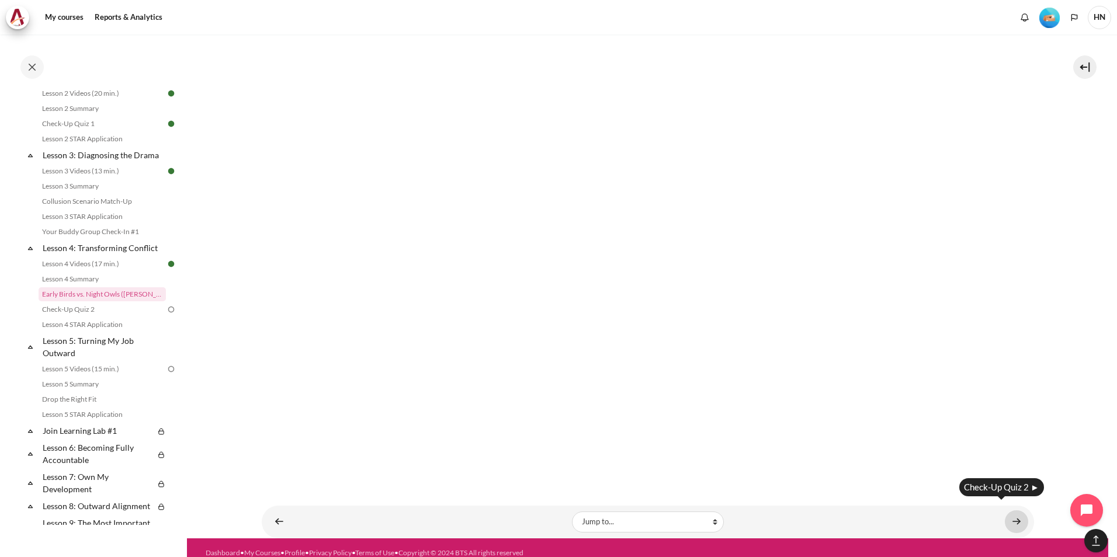
click at [1008, 511] on link "Content" at bounding box center [1015, 521] width 23 height 23
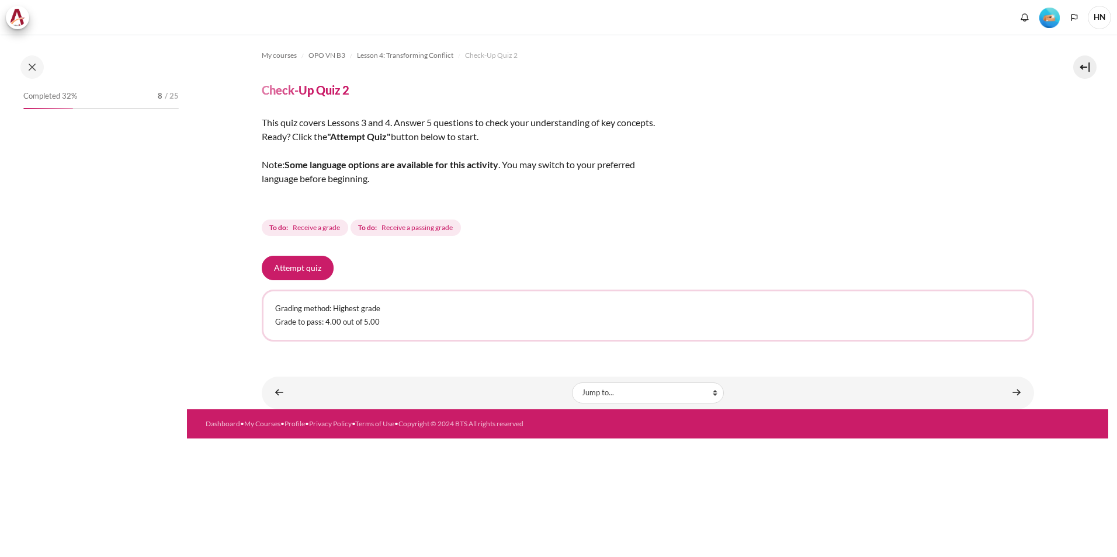
scroll to position [317, 0]
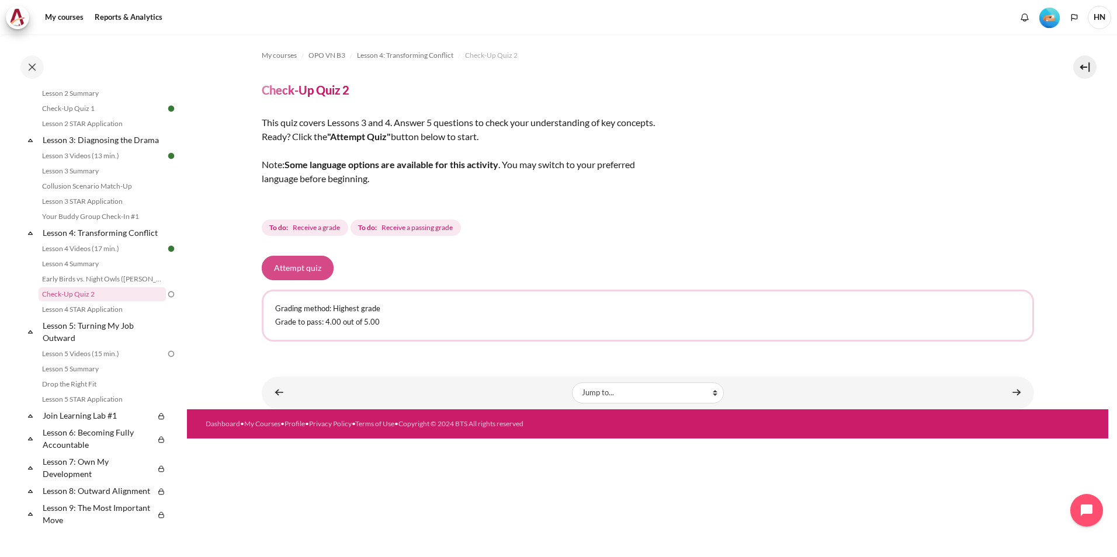
click at [301, 265] on button "Attempt quiz" at bounding box center [298, 268] width 72 height 25
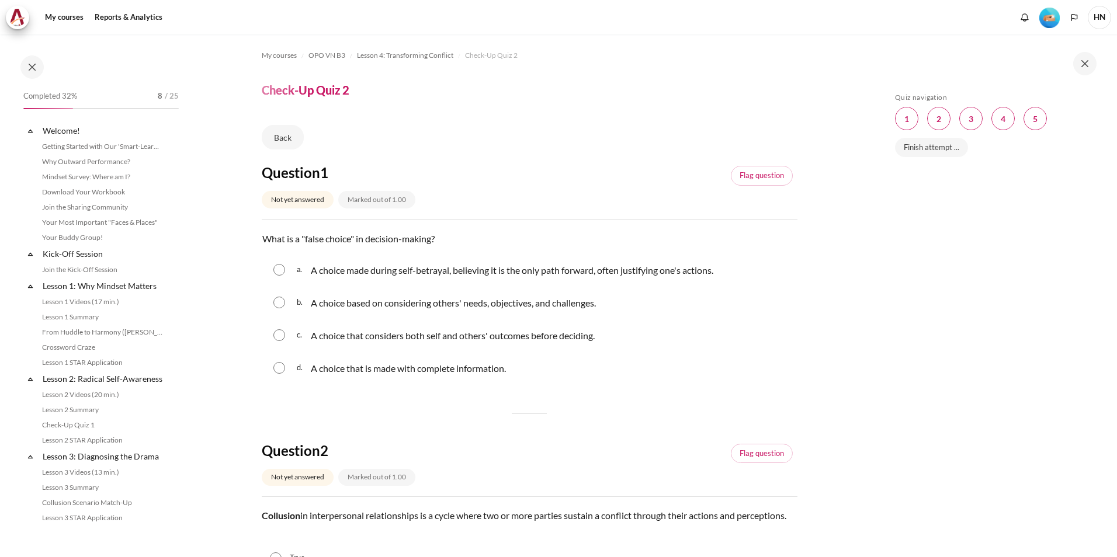
scroll to position [317, 0]
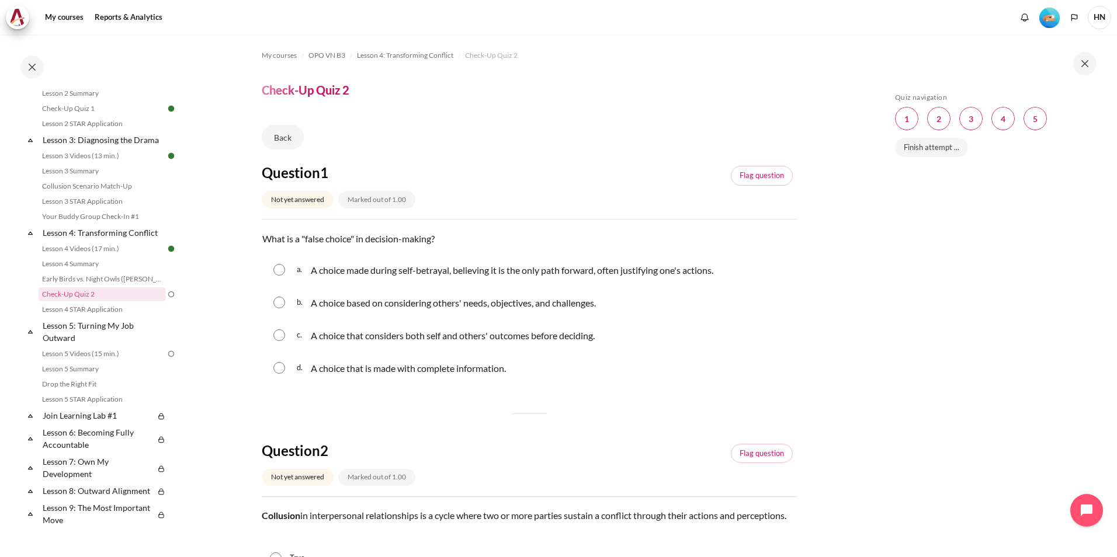
click at [280, 269] on input "Content" at bounding box center [279, 270] width 12 height 12
radio input "true"
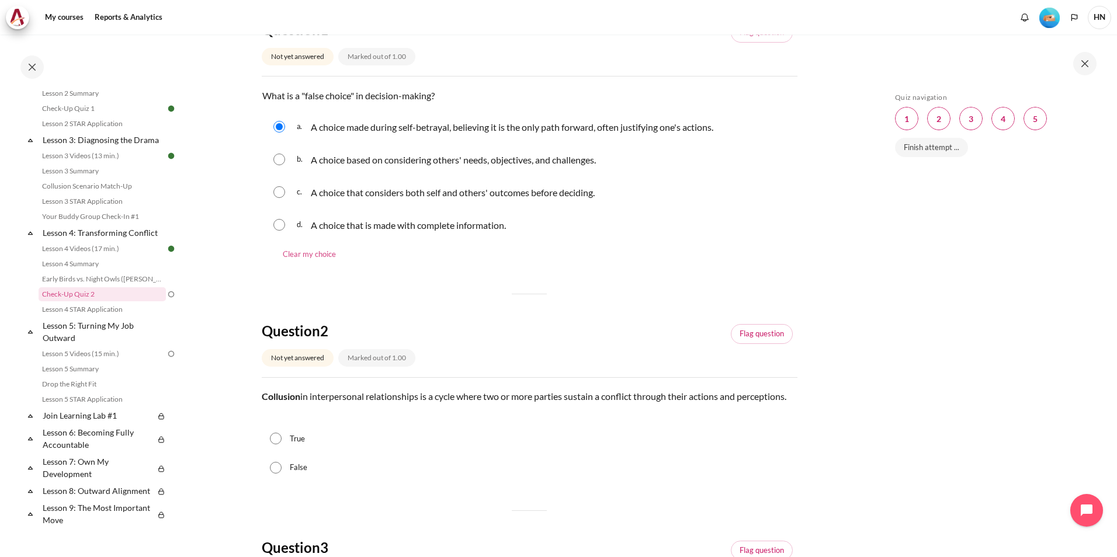
scroll to position [175, 0]
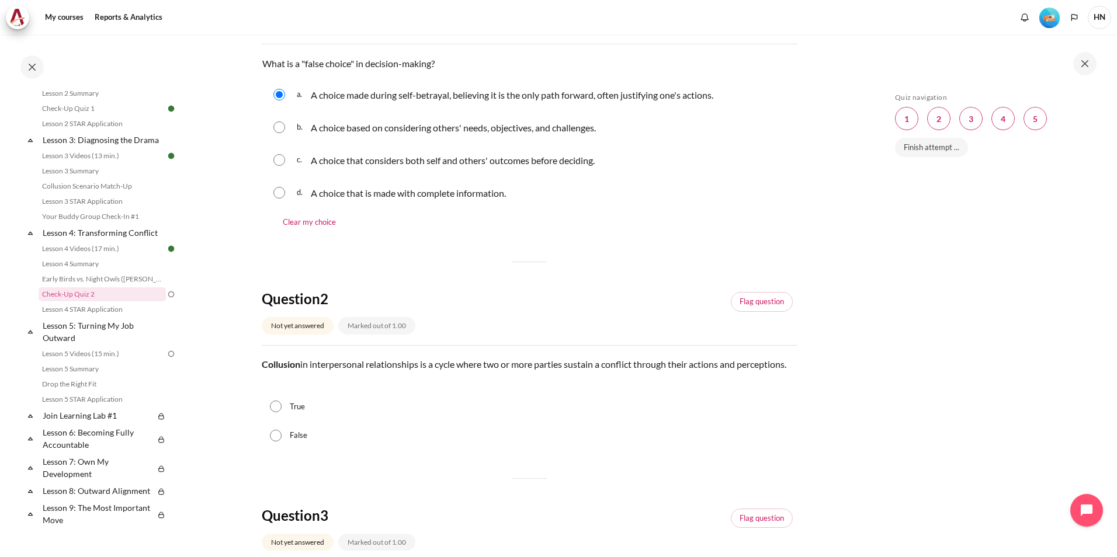
click at [281, 195] on input "Content" at bounding box center [279, 193] width 12 height 12
radio input "true"
click at [281, 90] on input "Content" at bounding box center [279, 95] width 12 height 12
radio input "true"
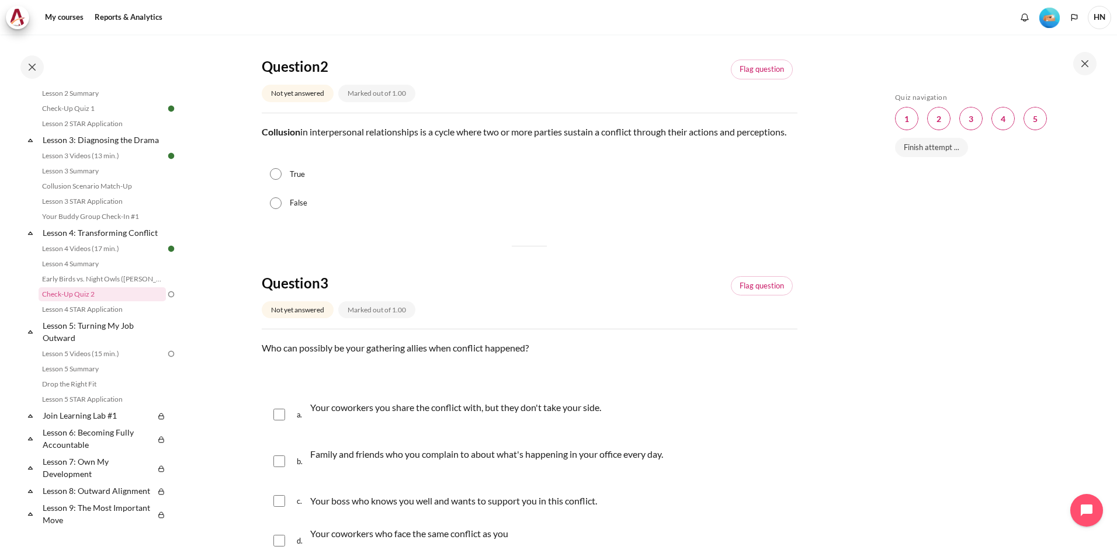
scroll to position [409, 0]
click at [277, 179] on input "True" at bounding box center [276, 173] width 12 height 12
radio input "true"
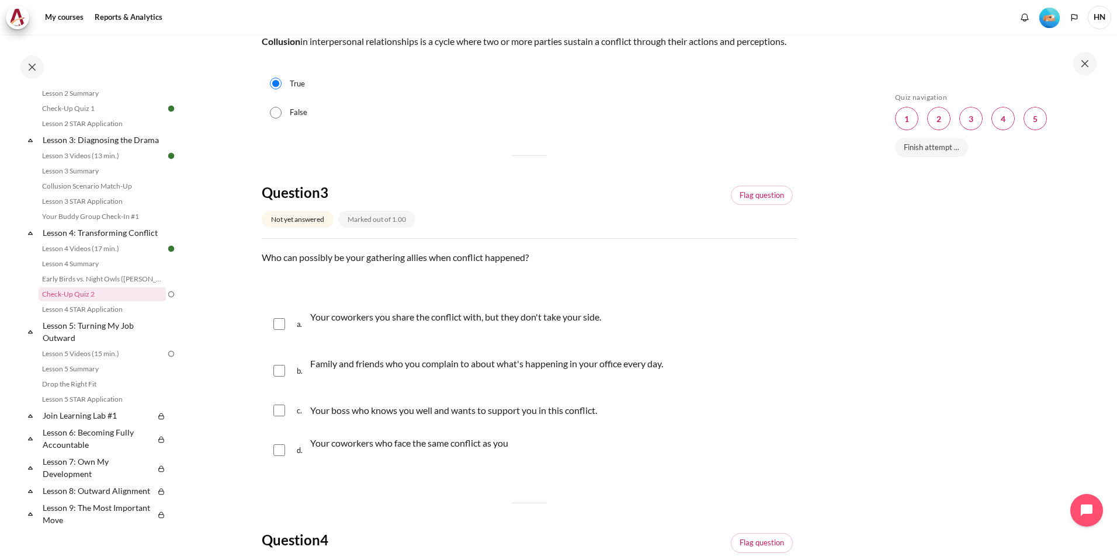
scroll to position [526, 0]
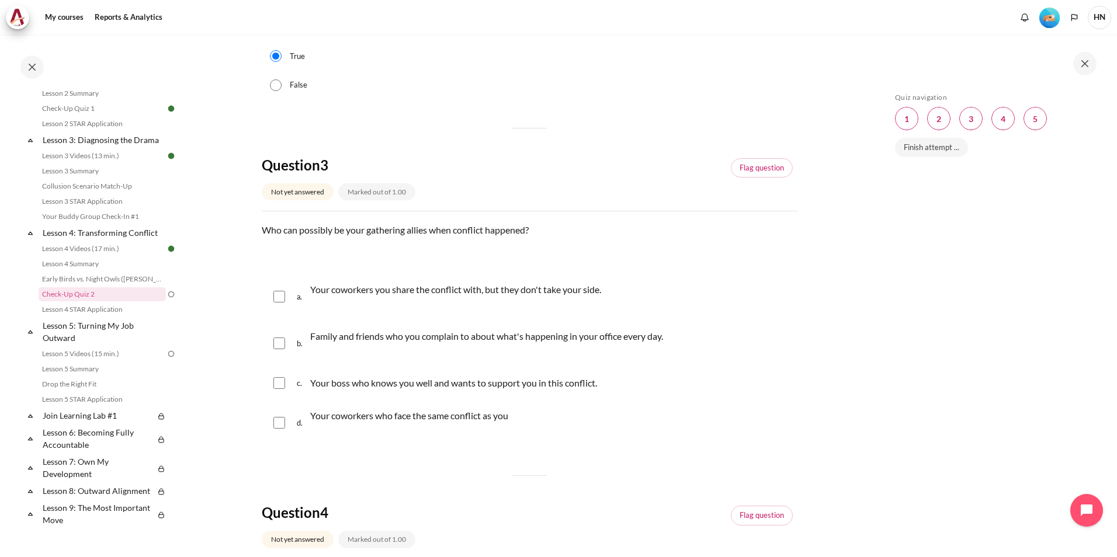
click at [278, 389] on input "Content" at bounding box center [279, 383] width 12 height 12
checkbox input "true"
click at [282, 302] on input "Content" at bounding box center [279, 297] width 12 height 12
click at [280, 302] on input "Content" at bounding box center [279, 297] width 12 height 12
checkbox input "false"
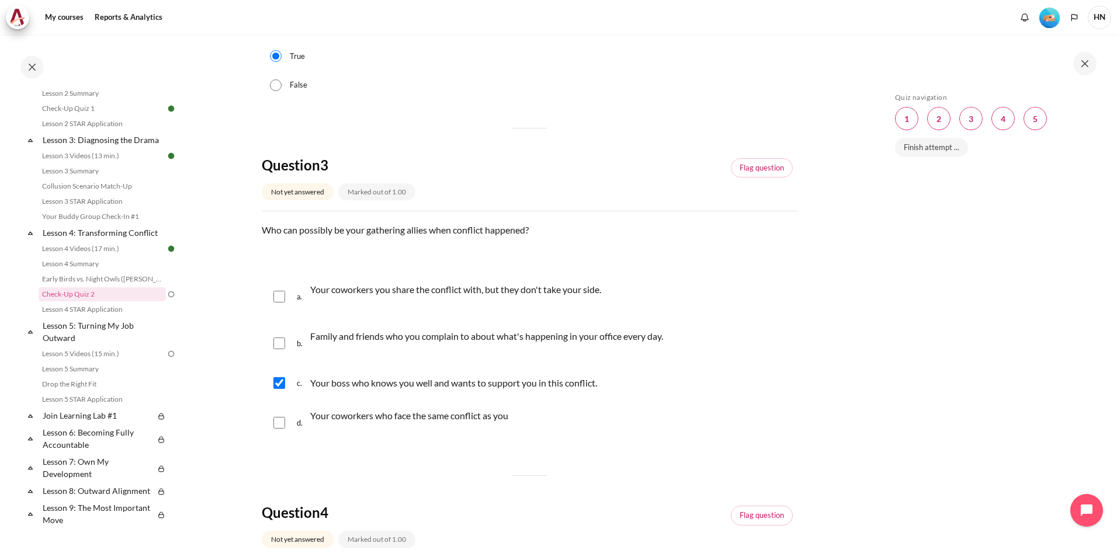
click at [279, 349] on input "Content" at bounding box center [279, 344] width 12 height 12
checkbox input "true"
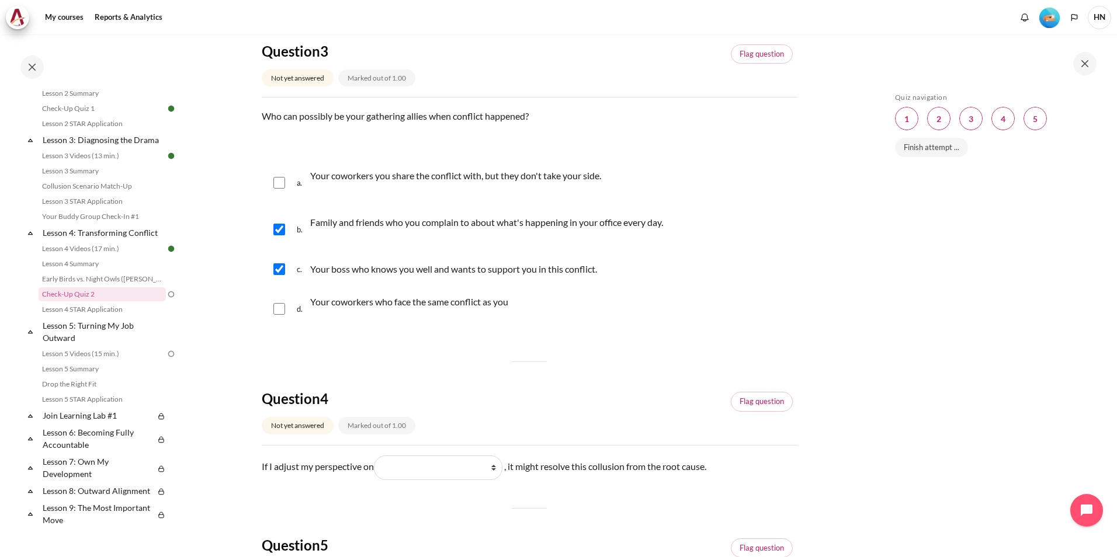
scroll to position [759, 0]
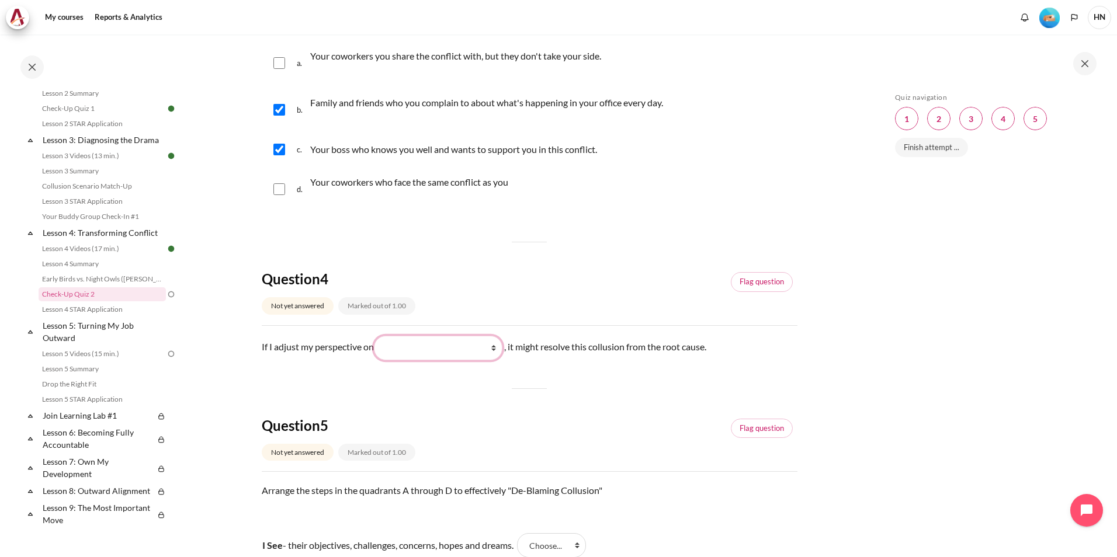
click at [499, 360] on select "What I do (Những gì tôi làm ) What they do ( Những gì họ làm) What they see (Nh…" at bounding box center [438, 348] width 128 height 25
click at [380, 349] on select "What I do (Những gì tôi làm ) What they do ( Những gì họ làm) What they see (Nh…" at bounding box center [438, 348] width 128 height 25
click at [499, 360] on select "What I do (Những gì tôi làm ) What they do ( Những gì họ làm) What they see (Nh…" at bounding box center [438, 348] width 128 height 25
select select "4"
click at [380, 349] on select "What I do (Những gì tôi làm ) What they do ( Những gì họ làm) What they see (Nh…" at bounding box center [438, 348] width 128 height 25
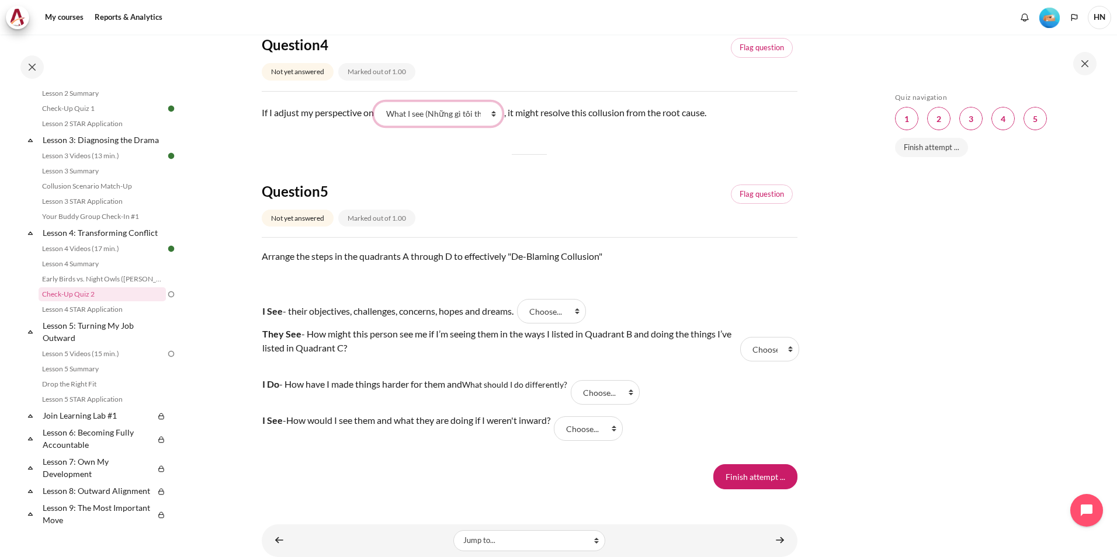
scroll to position [1037, 0]
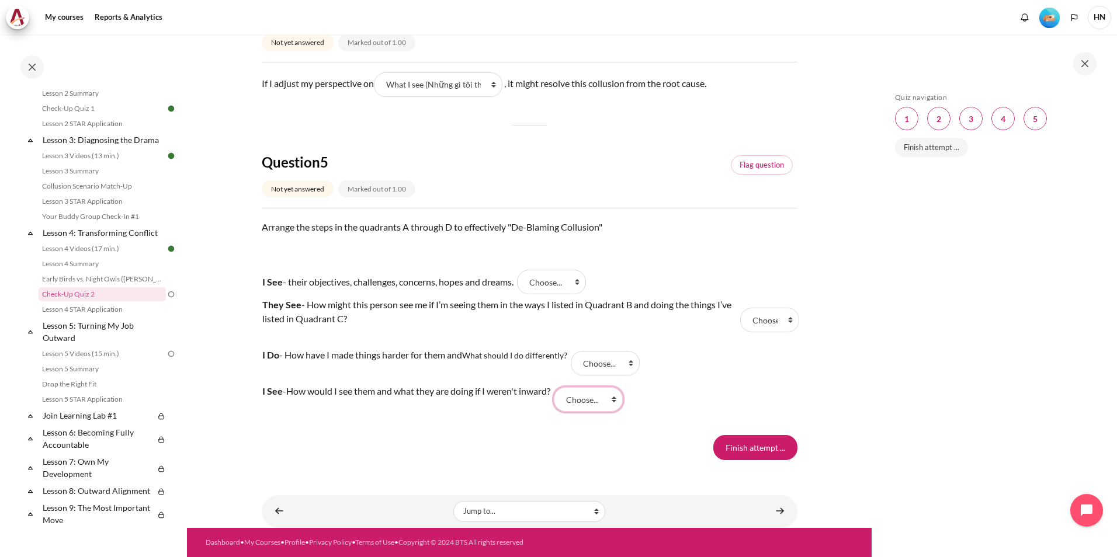
click at [622, 397] on select "Choose... D B C A" at bounding box center [588, 399] width 69 height 25
select select "4"
click at [569, 387] on select "Choose... D B C A" at bounding box center [588, 399] width 69 height 25
click at [586, 281] on select "Choose... D B C A" at bounding box center [551, 282] width 69 height 25
select select "4"
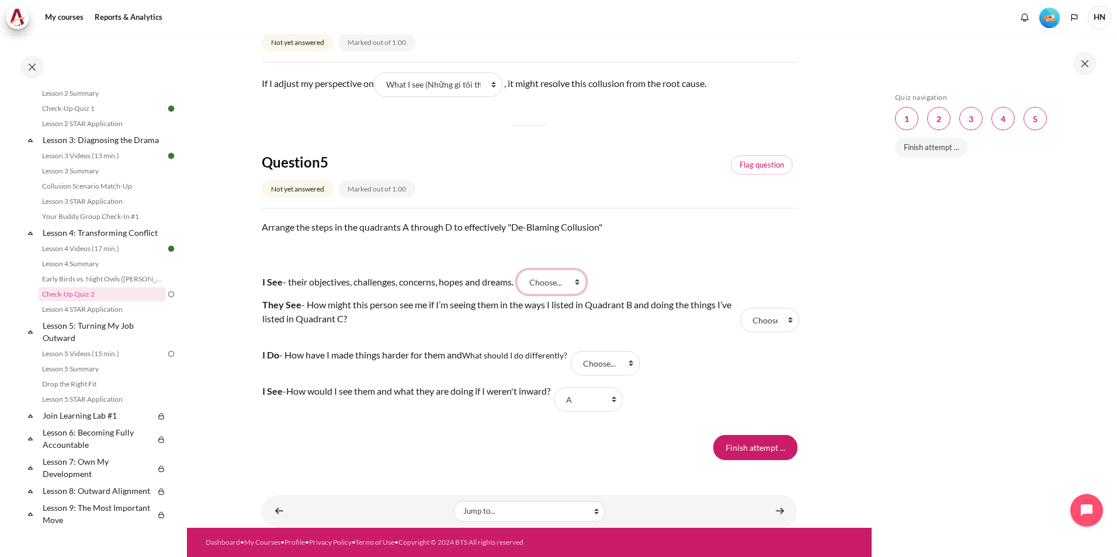
click at [531, 270] on select "Choose... D B C A" at bounding box center [551, 282] width 69 height 25
click at [635, 365] on select "Choose... D B C A" at bounding box center [605, 363] width 69 height 25
select select "2"
click at [573, 351] on select "Choose... D B C A" at bounding box center [605, 363] width 69 height 25
click at [784, 322] on select "Choose... D B C A" at bounding box center [769, 320] width 59 height 25
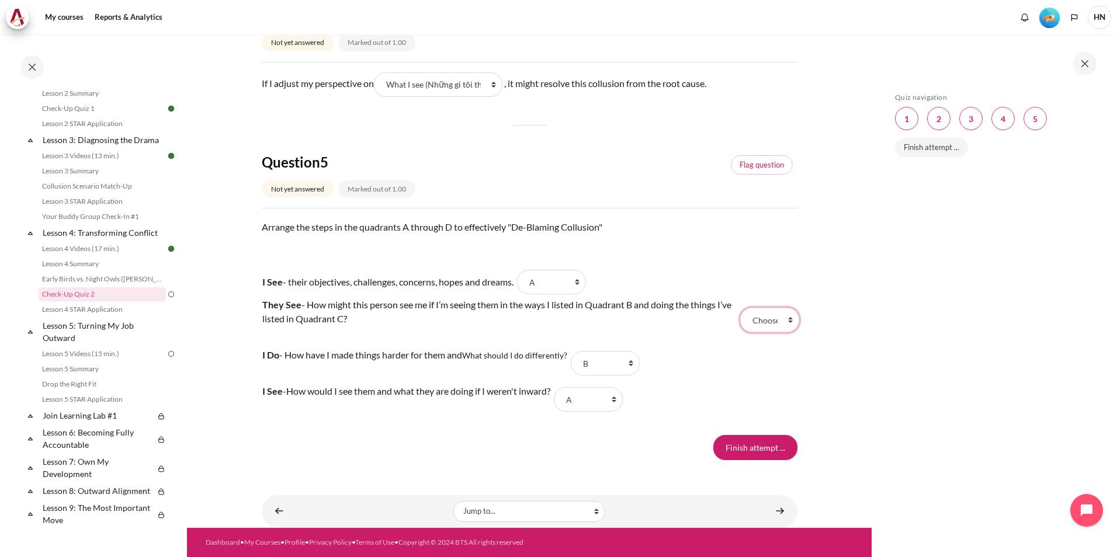
select select "3"
click at [740, 308] on select "Choose... D B C A" at bounding box center [769, 320] width 59 height 25
click at [622, 397] on select "Choose... D B C A" at bounding box center [588, 399] width 69 height 25
select select "1"
click at [569, 387] on select "Choose... D B C A" at bounding box center [588, 399] width 69 height 25
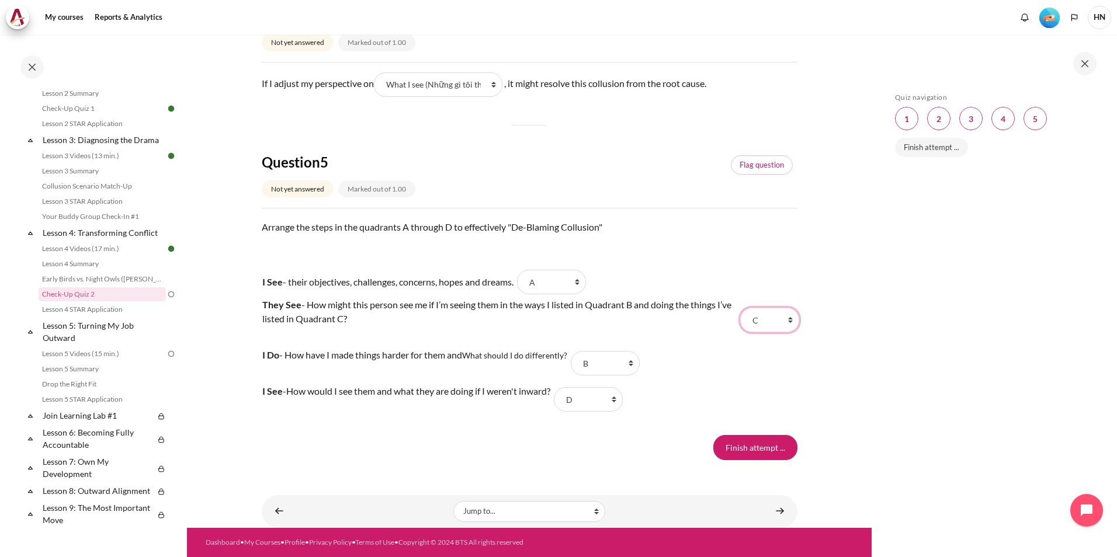
click at [779, 320] on select "Choose... D B C A" at bounding box center [769, 320] width 59 height 25
select select "1"
click at [740, 308] on select "Choose... D B C A" at bounding box center [769, 320] width 59 height 25
click at [622, 398] on select "Choose... D B C A" at bounding box center [588, 399] width 69 height 25
select select "2"
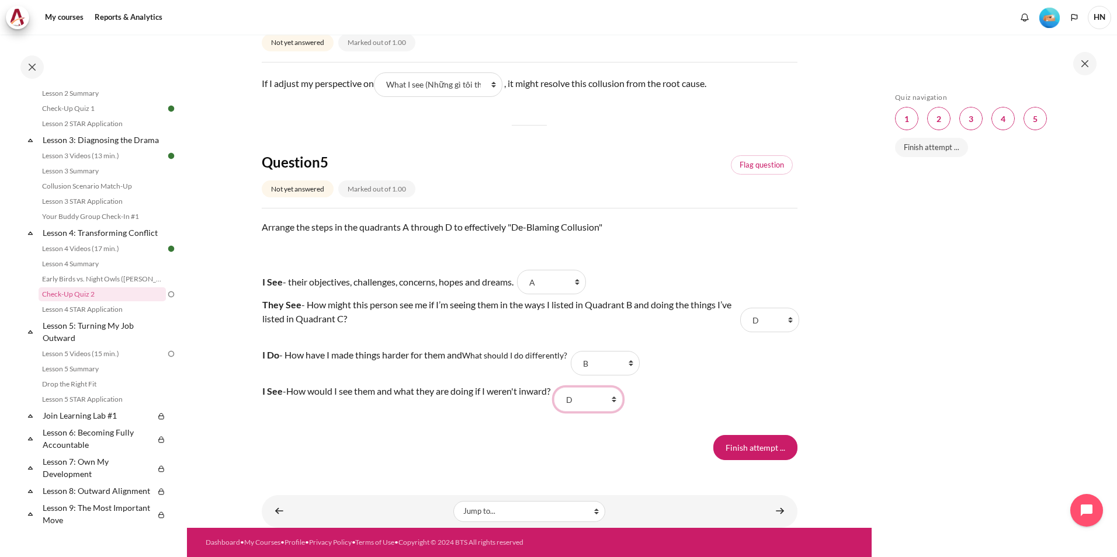
click at [569, 387] on select "Choose... D B C A" at bounding box center [588, 399] width 69 height 25
click at [632, 363] on select "Choose... D B C A" at bounding box center [605, 363] width 69 height 25
select select "3"
click at [573, 351] on select "Choose... D B C A" at bounding box center [605, 363] width 69 height 25
click at [749, 448] on input "Finish attempt ..." at bounding box center [755, 447] width 84 height 25
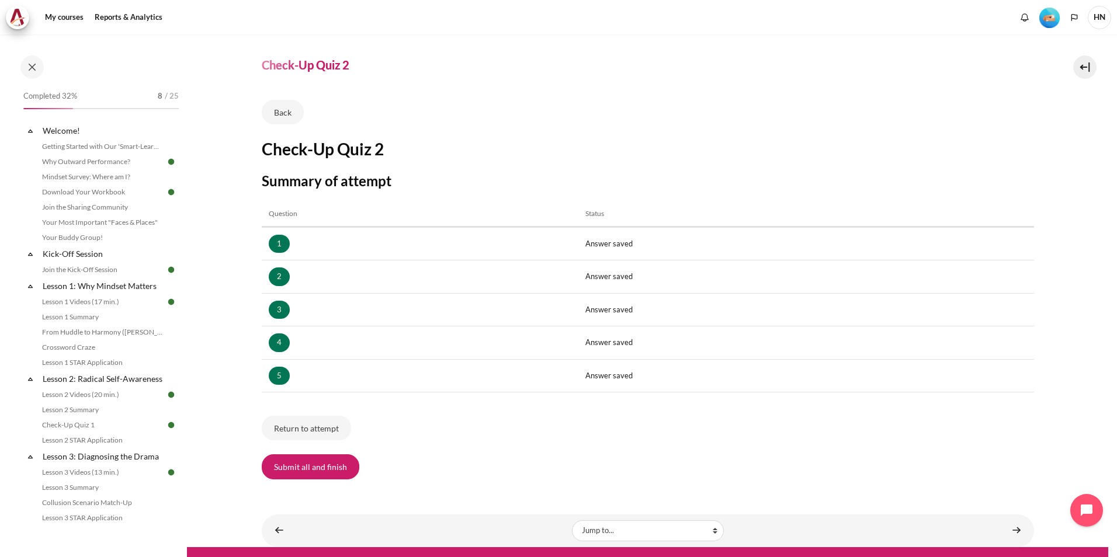
scroll to position [44, 0]
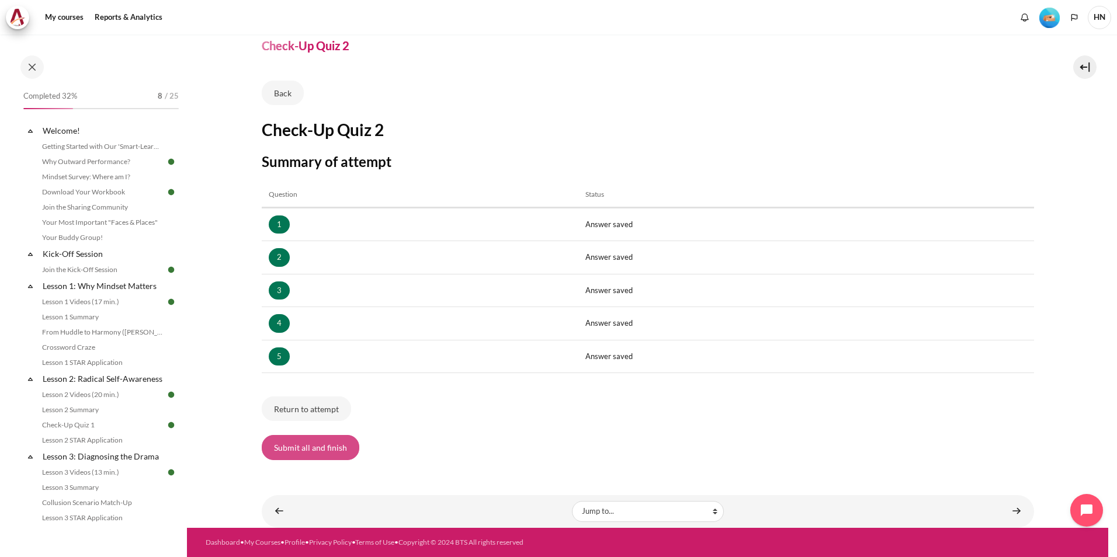
click at [319, 447] on button "Submit all and finish" at bounding box center [311, 447] width 98 height 25
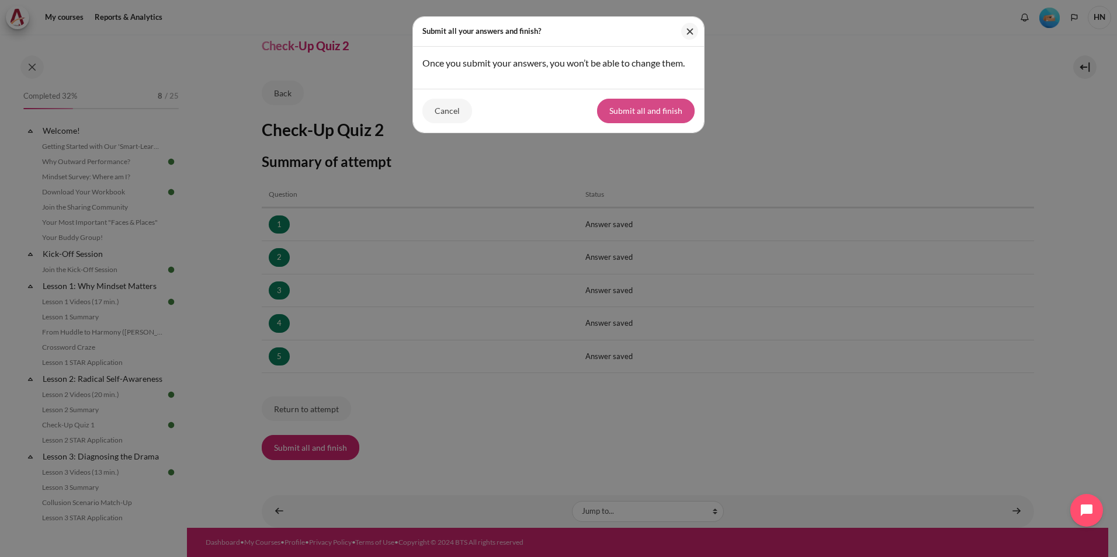
click at [641, 108] on button "Submit all and finish" at bounding box center [646, 111] width 98 height 25
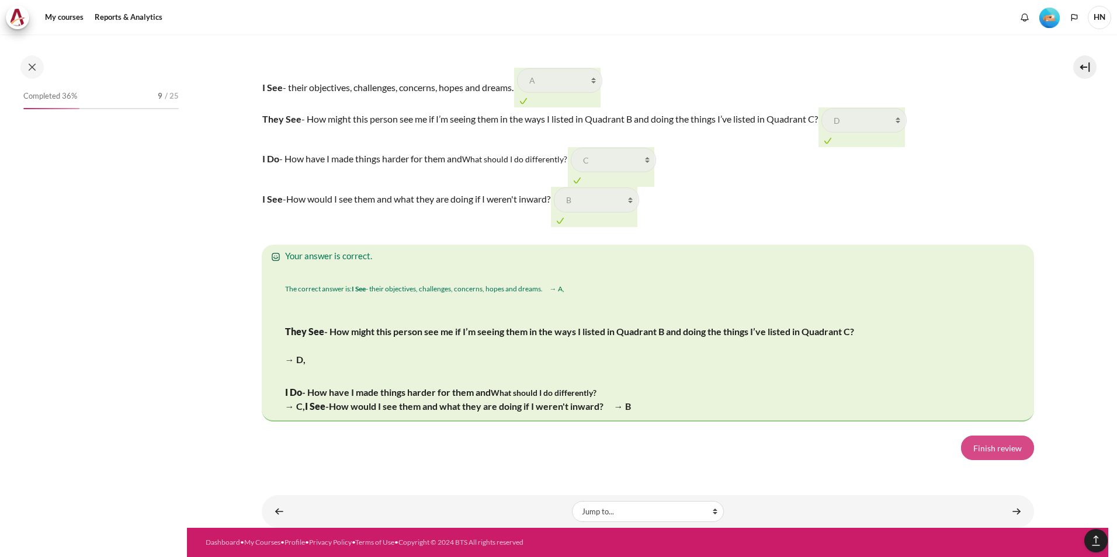
scroll to position [317, 0]
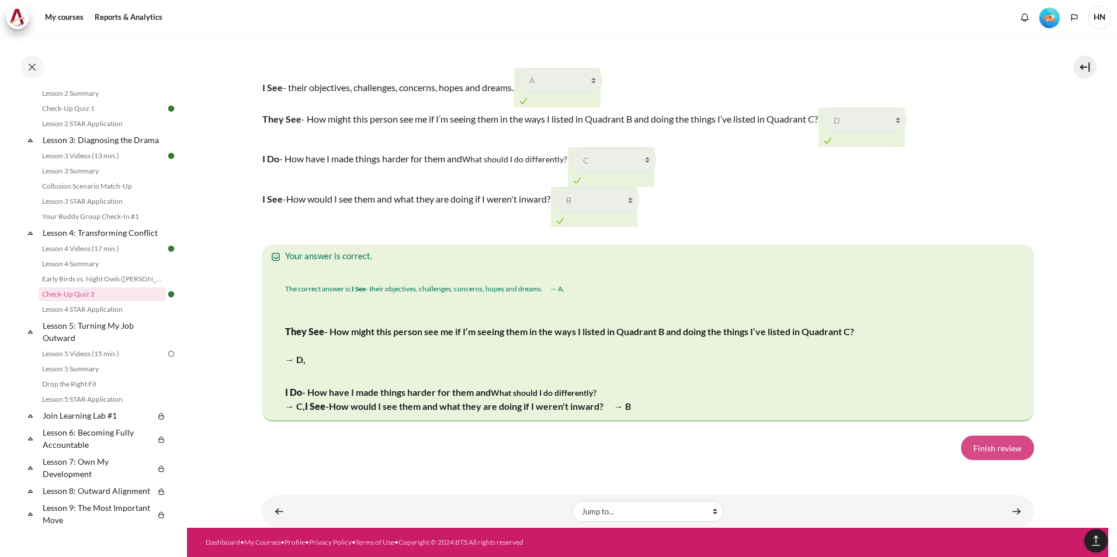
click at [972, 445] on link "Finish review" at bounding box center [997, 448] width 73 height 25
click at [973, 445] on link "Finish review" at bounding box center [997, 448] width 73 height 25
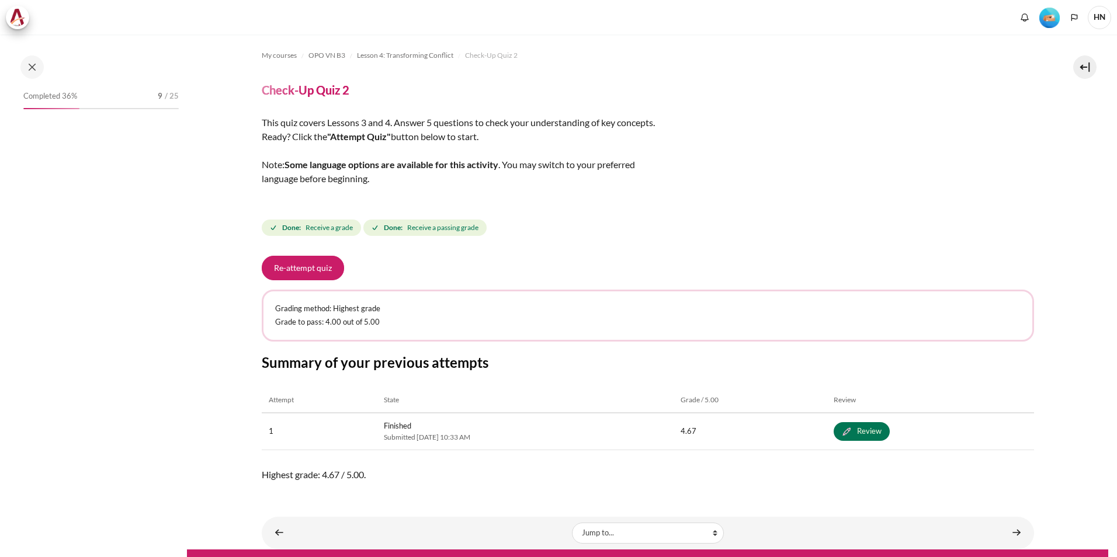
scroll to position [317, 0]
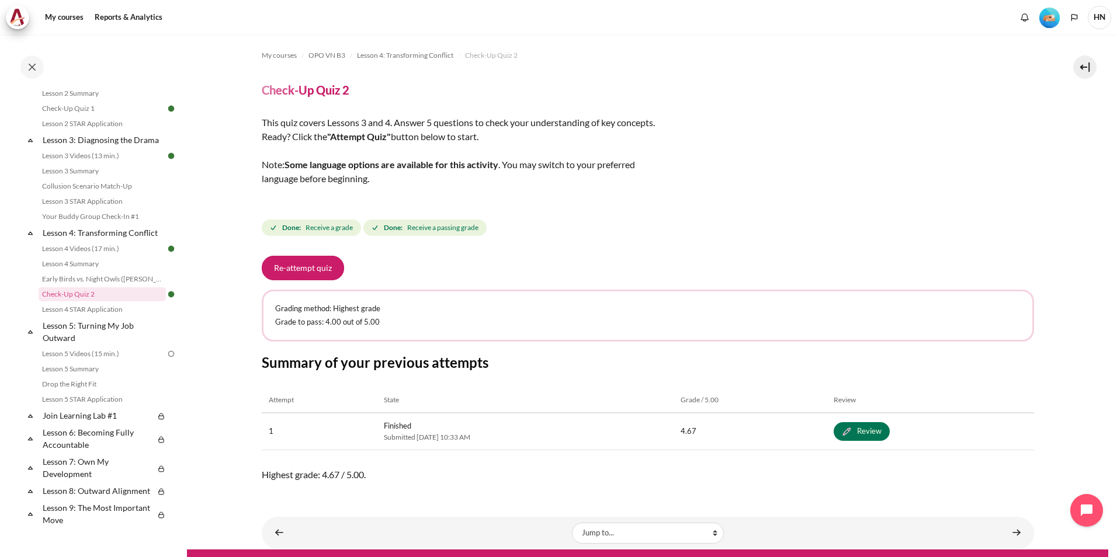
click at [634, 255] on div "My courses OPO VN B3 Lesson 4: Transforming Conflict Check-Up Quiz 2 Check-Up Q…" at bounding box center [648, 266] width 772 height 465
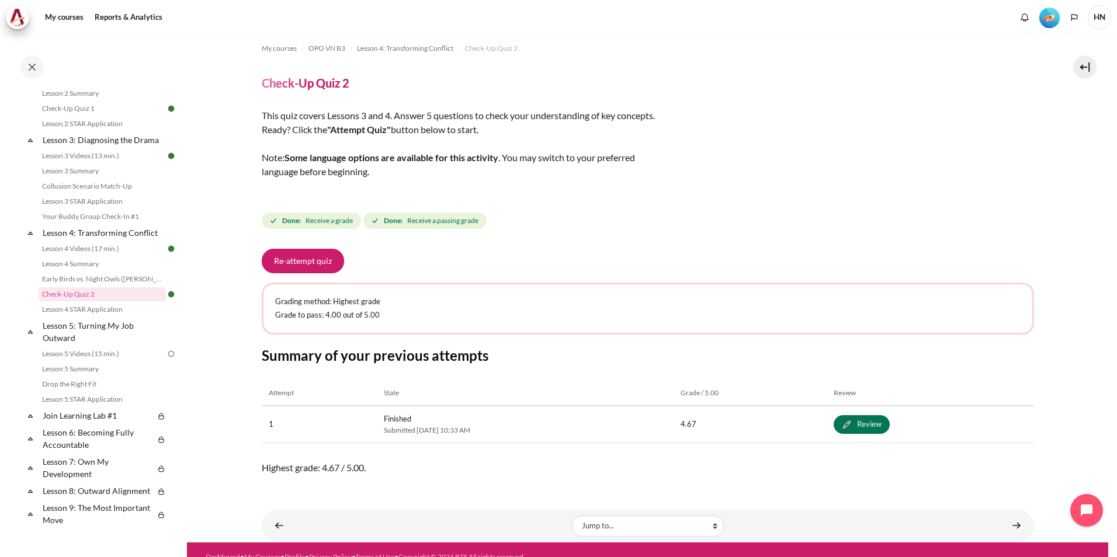
scroll to position [0, 0]
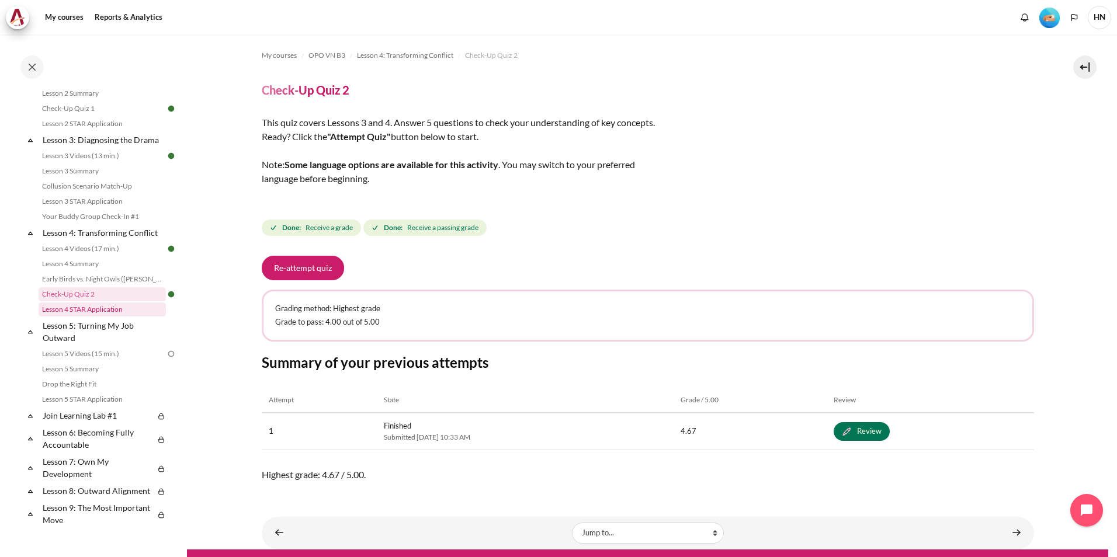
click at [112, 317] on link "Lesson 4 STAR Application" at bounding box center [102, 309] width 127 height 14
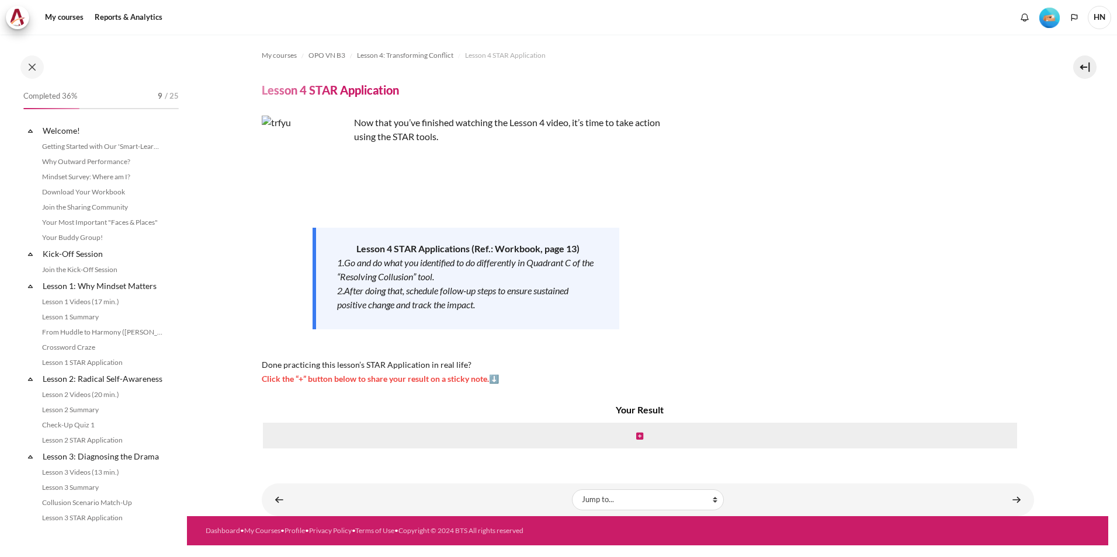
scroll to position [332, 0]
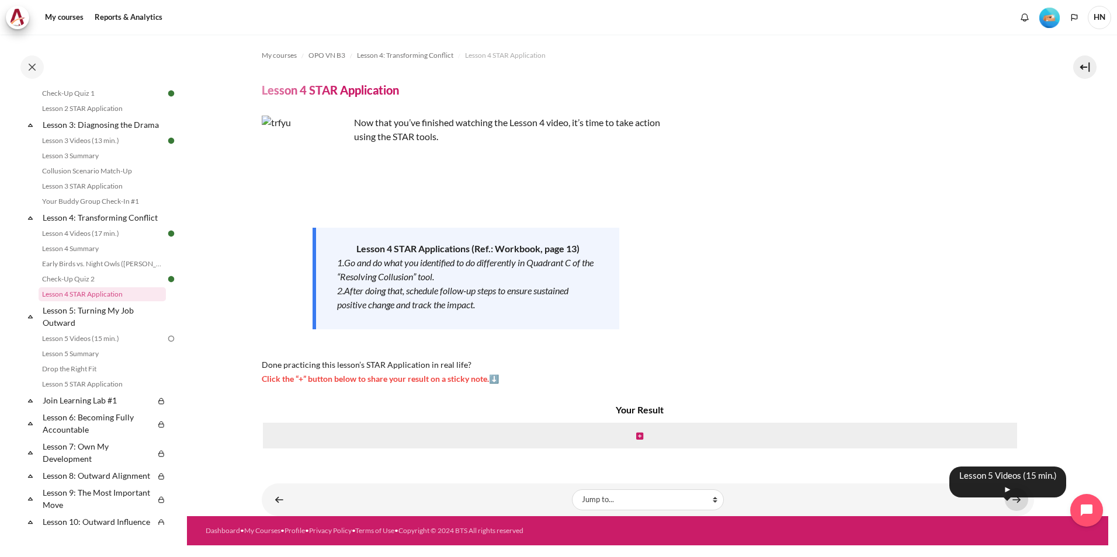
click at [1010, 496] on link "Content" at bounding box center [1015, 499] width 23 height 23
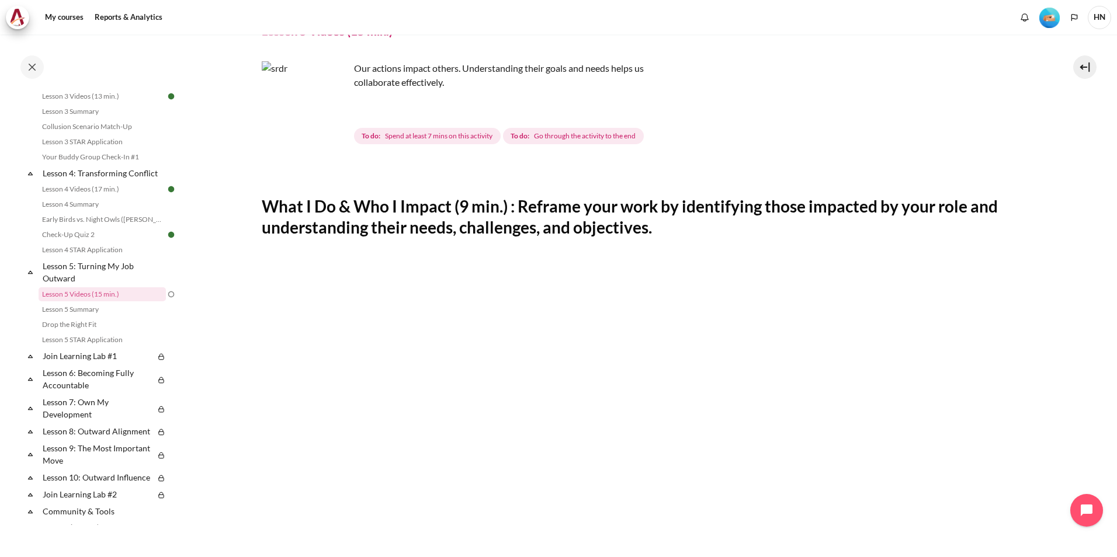
scroll to position [117, 0]
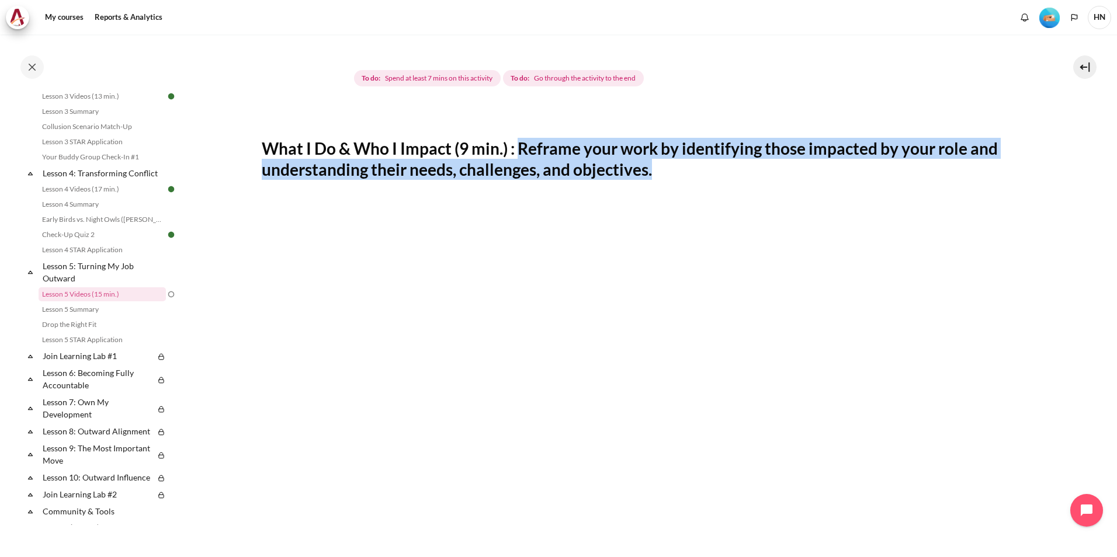
drag, startPoint x: 519, startPoint y: 143, endPoint x: 688, endPoint y: 177, distance: 173.3
click at [688, 177] on h2 "What I Do & Who I Impact (9 min.) : Reframe your work by identifying those impa…" at bounding box center [648, 159] width 772 height 43
copy h2 "Reframe your work by identifying those impacted by your role and understanding …"
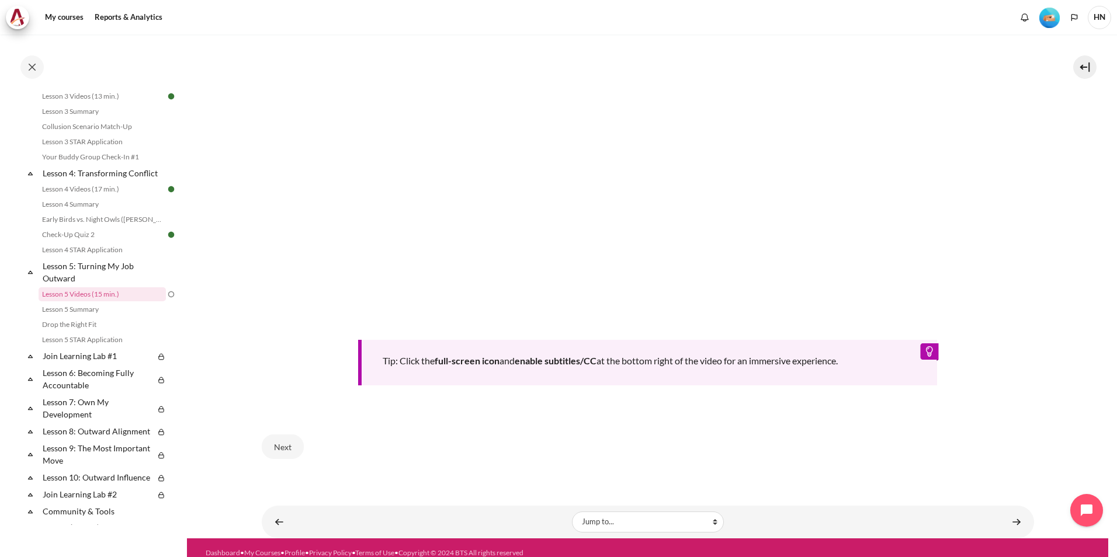
scroll to position [448, 0]
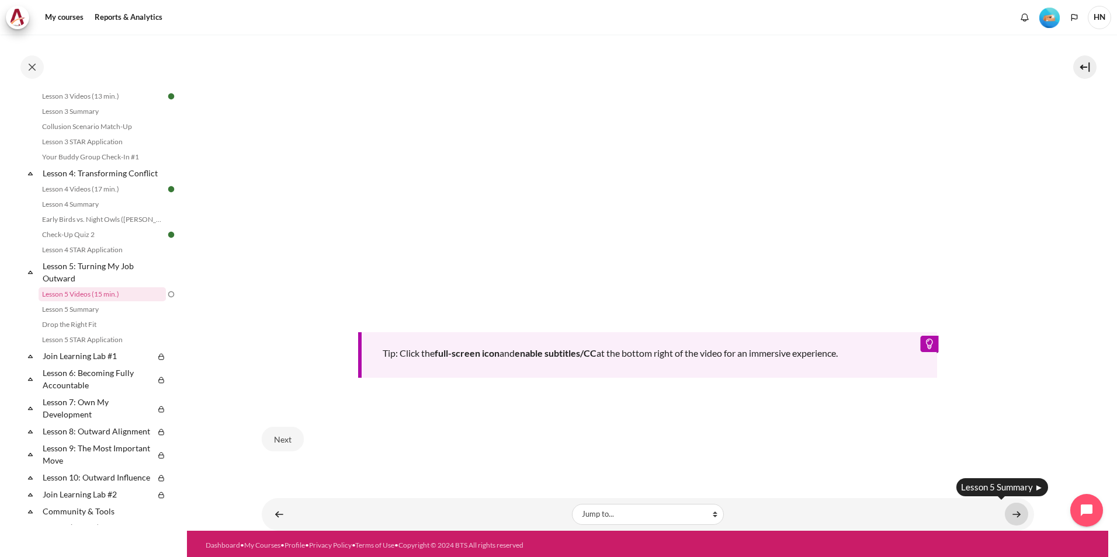
click at [1005, 512] on link "Content" at bounding box center [1015, 514] width 23 height 23
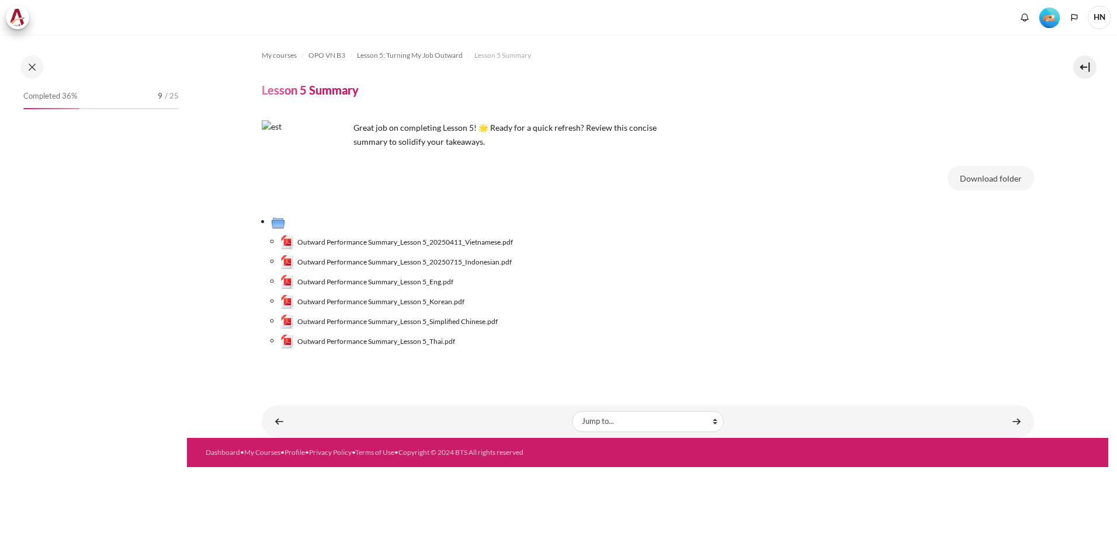
scroll to position [391, 0]
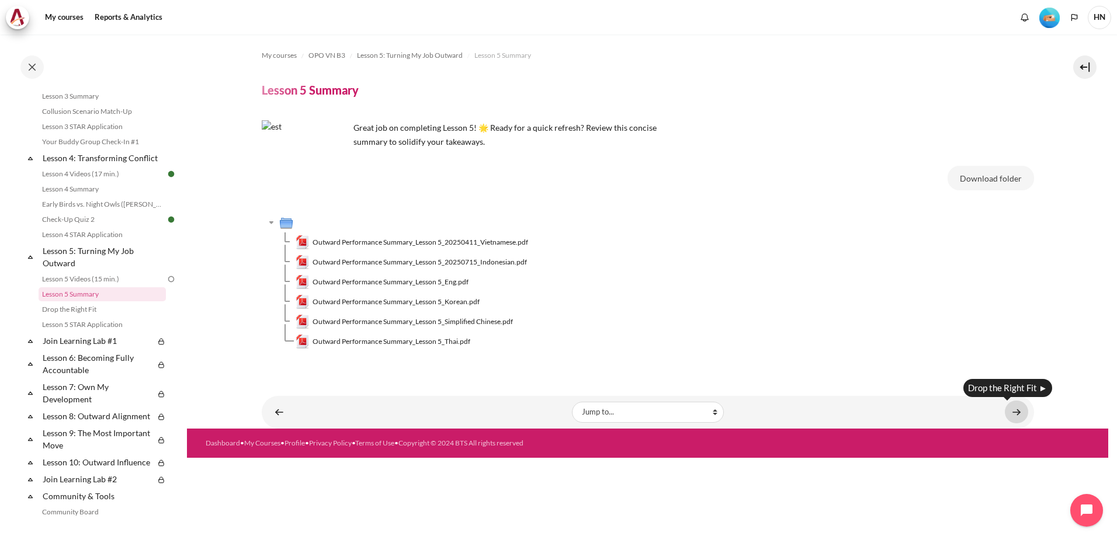
click at [1022, 411] on link "Content" at bounding box center [1015, 412] width 23 height 23
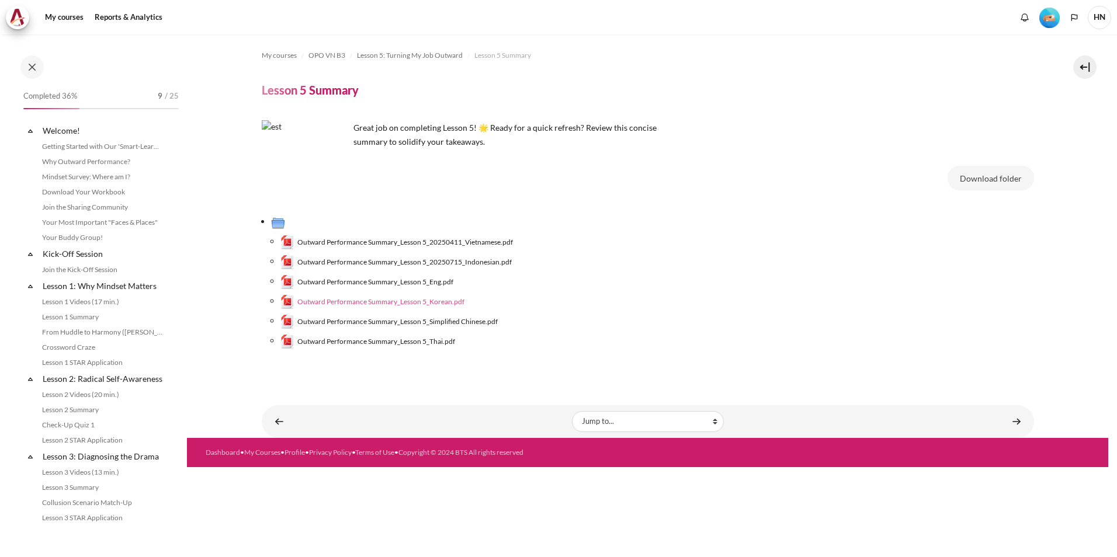
scroll to position [391, 0]
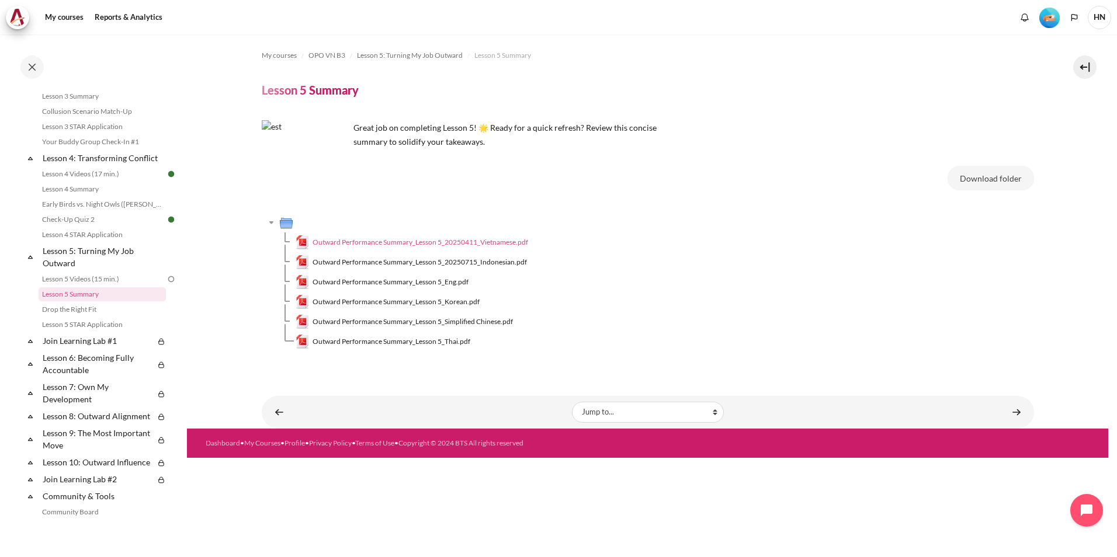
click at [498, 241] on span "Outward Performance Summary_Lesson 5_20250411_Vietnamese.pdf" at bounding box center [419, 242] width 215 height 11
click at [457, 280] on span "Outward Performance Summary_Lesson 5_Eng.pdf" at bounding box center [390, 282] width 156 height 11
click at [98, 242] on link "Lesson 4 STAR Application" at bounding box center [102, 235] width 127 height 14
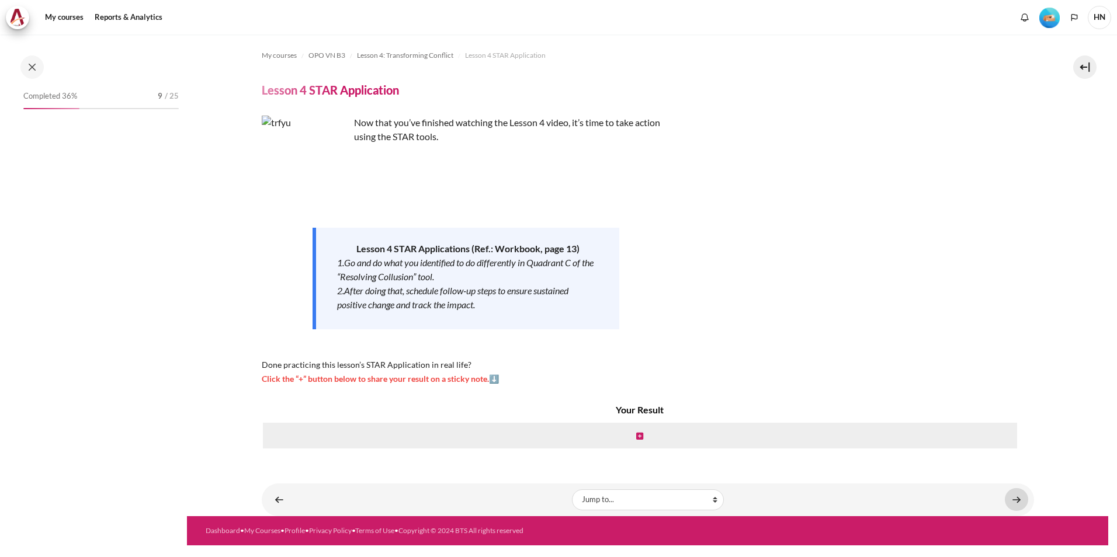
click at [1013, 498] on link "Content" at bounding box center [1015, 499] width 23 height 23
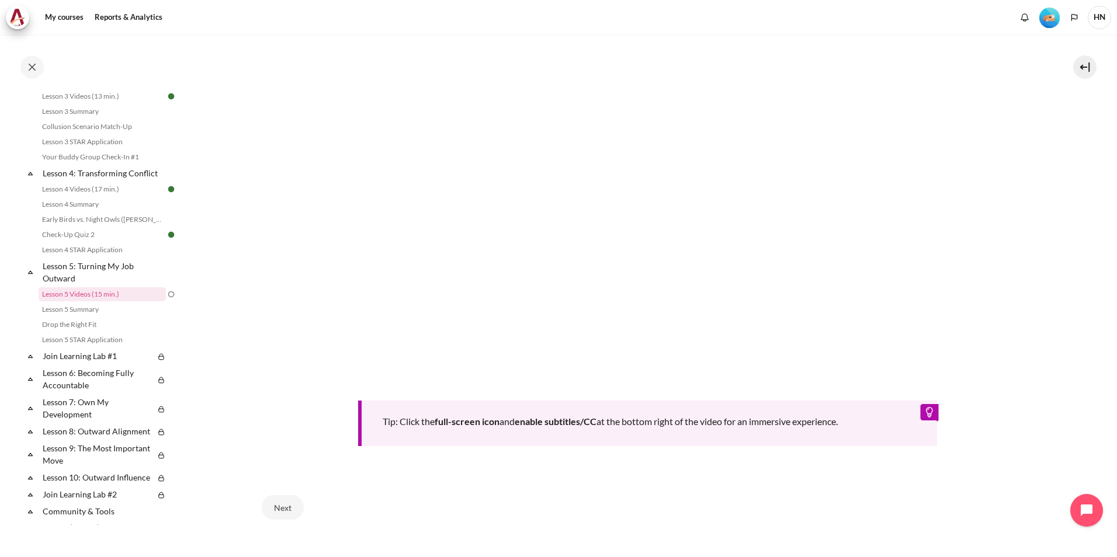
scroll to position [448, 0]
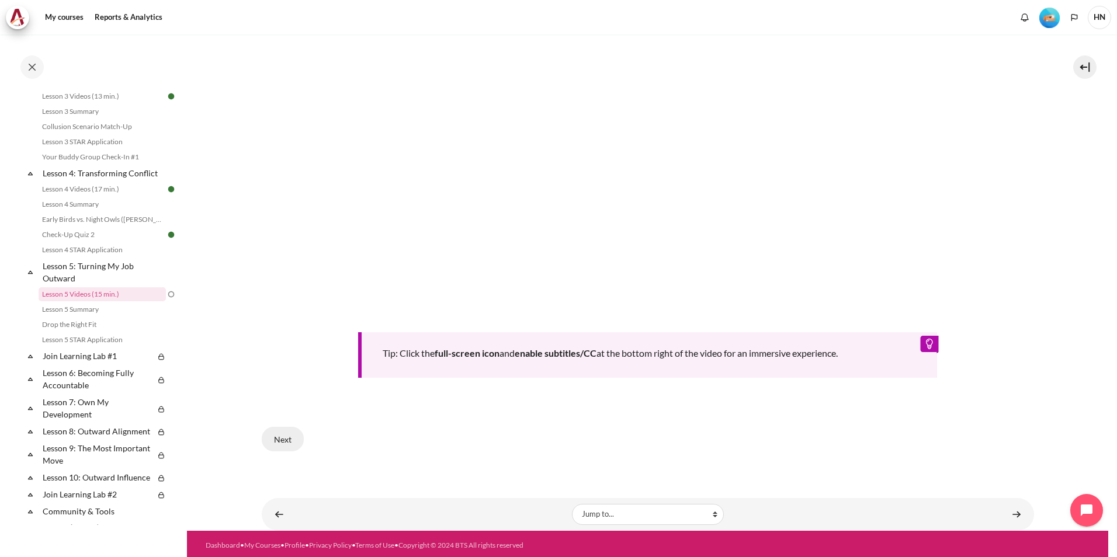
click at [288, 434] on button "Next" at bounding box center [283, 439] width 42 height 25
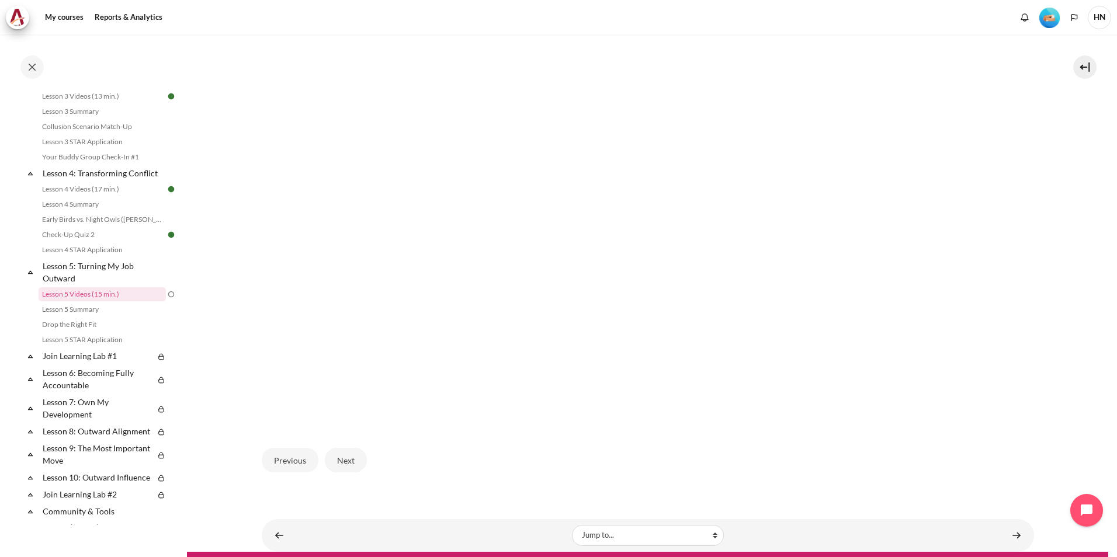
scroll to position [316, 0]
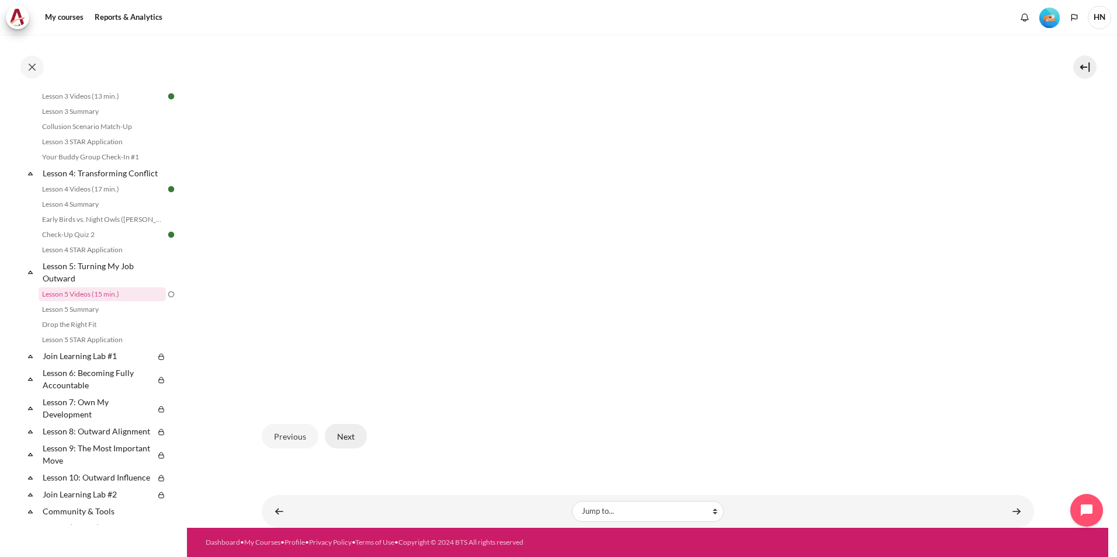
click at [347, 437] on button "Next" at bounding box center [346, 436] width 42 height 25
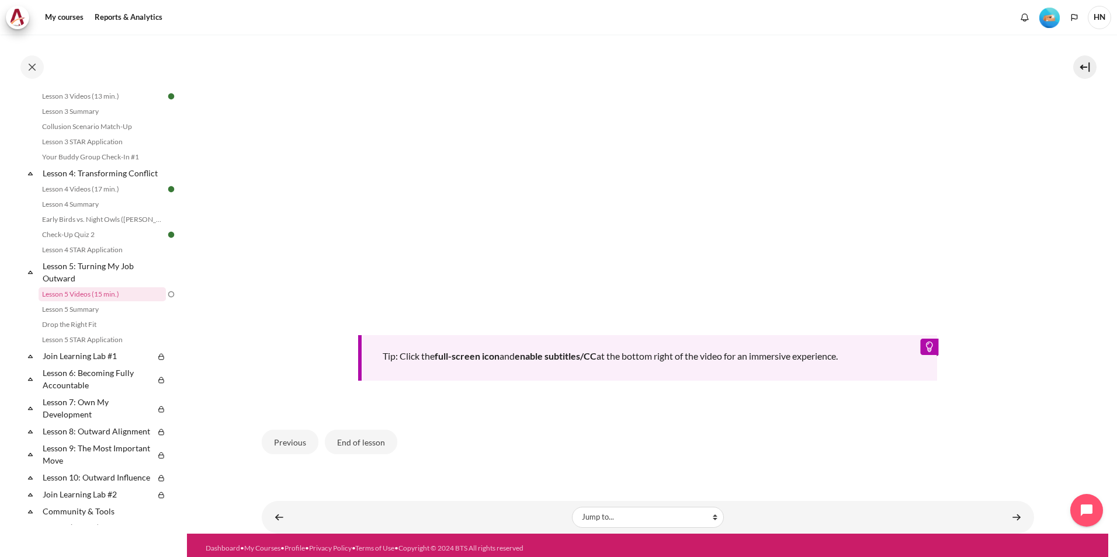
scroll to position [448, 0]
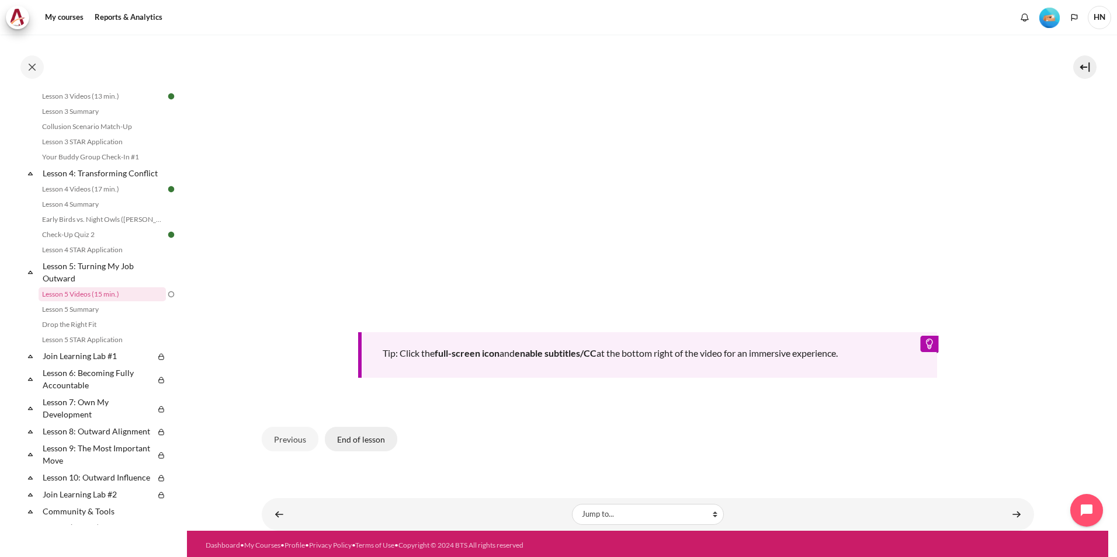
click at [358, 436] on button "End of lesson" at bounding box center [361, 439] width 72 height 25
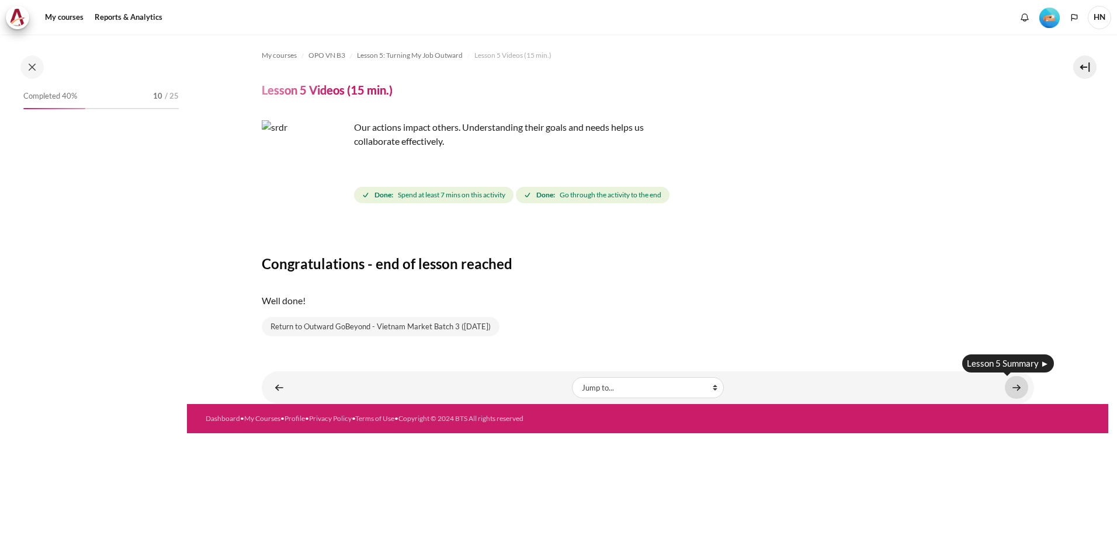
click at [1015, 384] on link "Content" at bounding box center [1015, 387] width 23 height 23
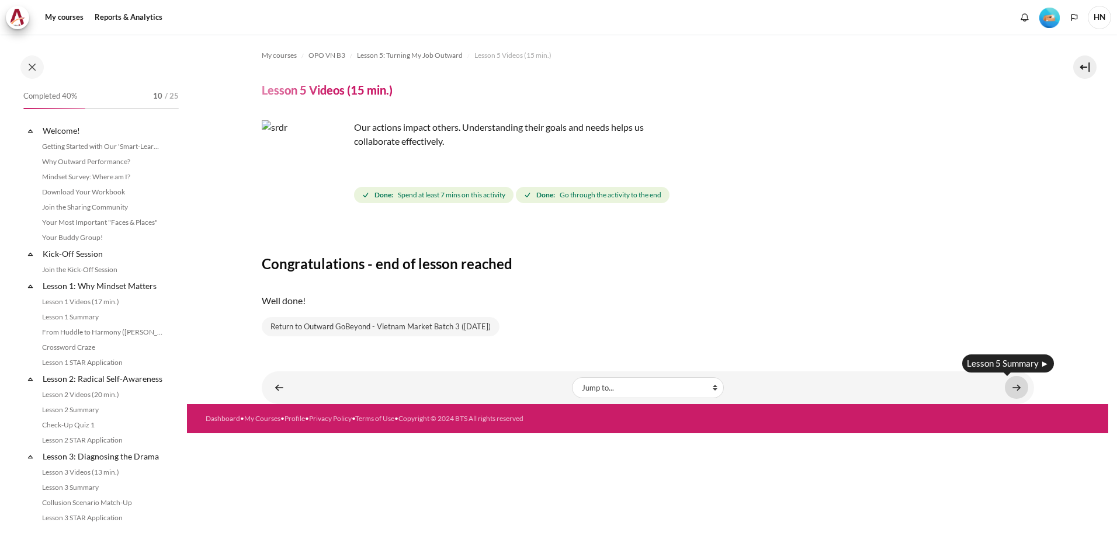
scroll to position [376, 0]
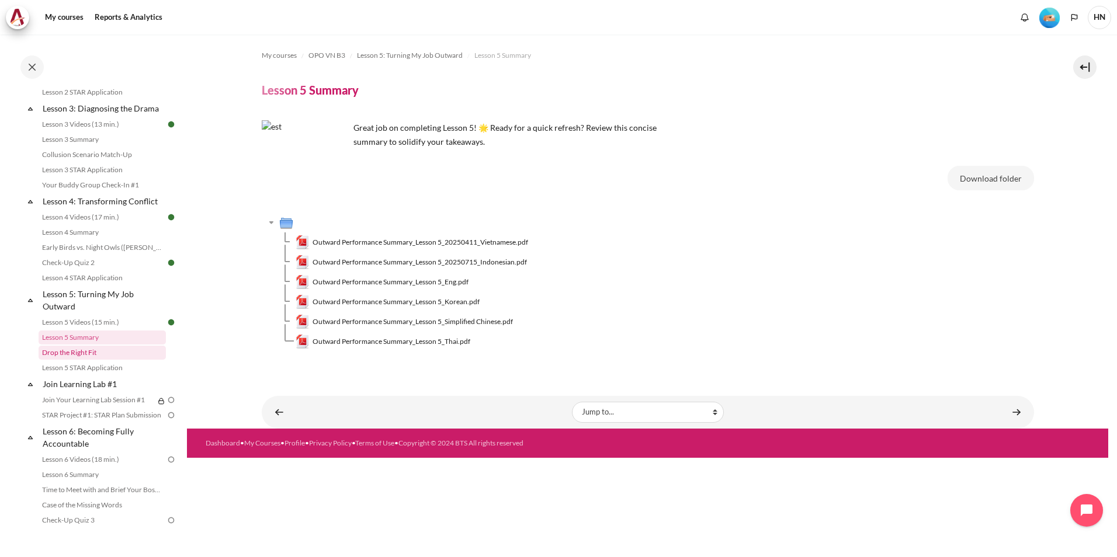
scroll to position [333, 0]
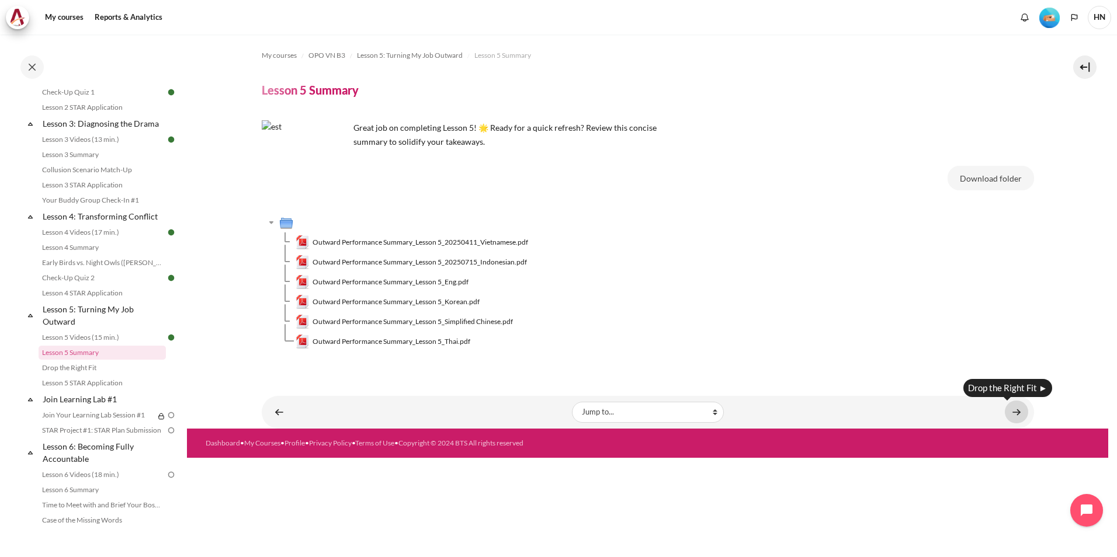
click at [1014, 412] on link "Content" at bounding box center [1015, 412] width 23 height 23
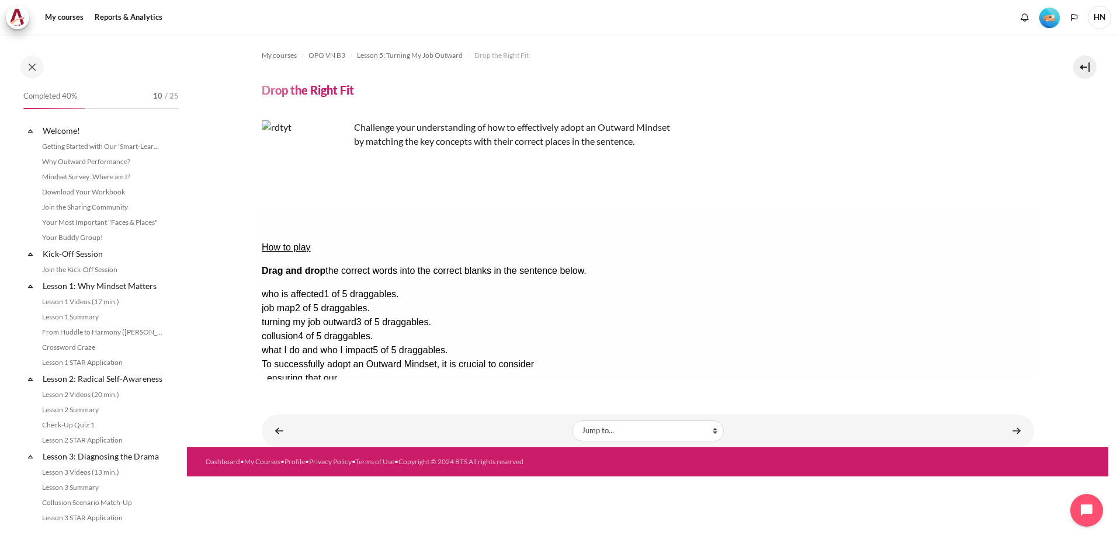
scroll to position [406, 0]
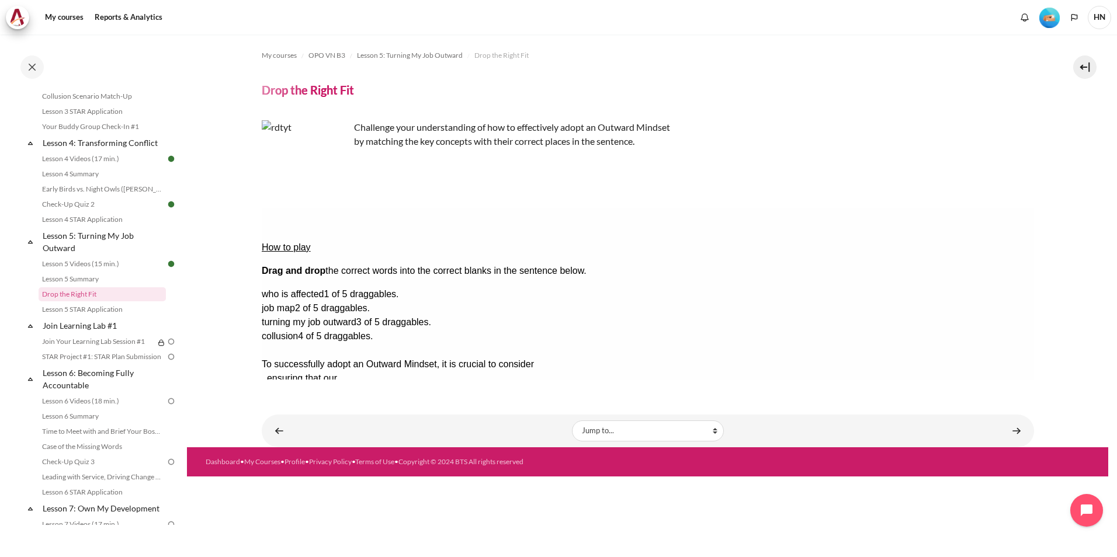
drag, startPoint x: 932, startPoint y: 331, endPoint x: 554, endPoint y: 239, distance: 389.4
drag, startPoint x: 909, startPoint y: 258, endPoint x: 563, endPoint y: 238, distance: 346.3
click at [354, 371] on div "Drop Zone 1. Drop Zone 1 is empty." at bounding box center [307, 371] width 93 height 0
drag, startPoint x: 729, startPoint y: 256, endPoint x: 545, endPoint y: 235, distance: 185.2
click at [927, 287] on div "what I do and who I impact" at bounding box center [647, 294] width 772 height 14
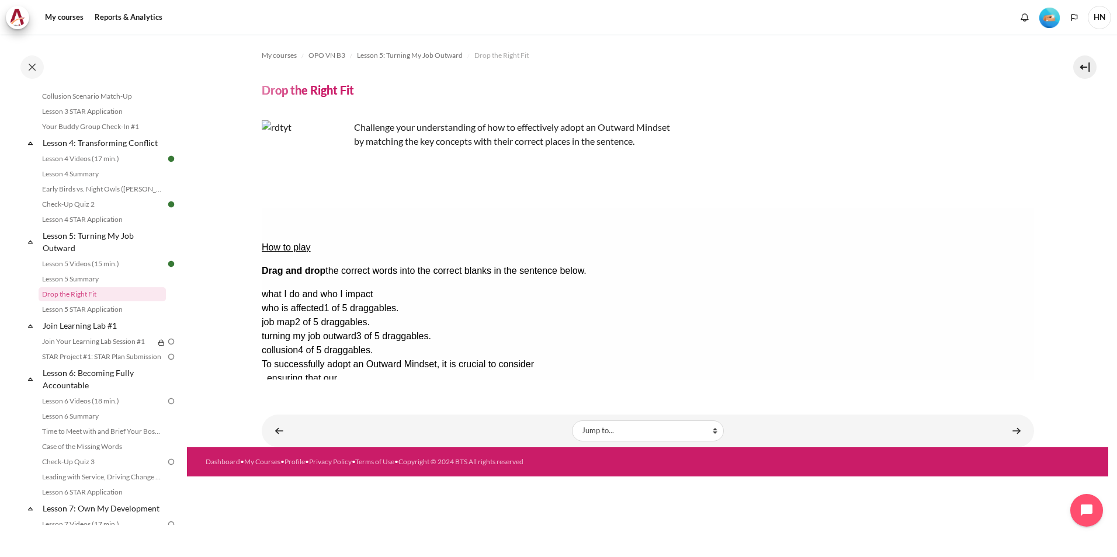
click at [927, 287] on div "what I do and who I impact" at bounding box center [647, 294] width 772 height 14
click at [354, 371] on div "Drop Zone 1. Drop Zone 1 is empty." at bounding box center [307, 371] width 93 height 0
click at [938, 287] on div "what I do and who I impact" at bounding box center [647, 294] width 772 height 14
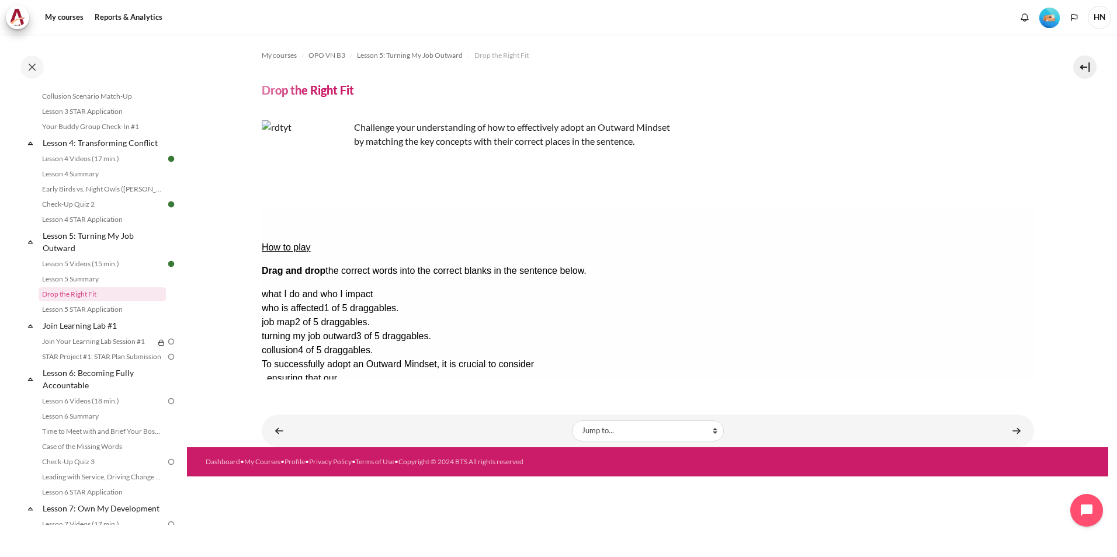
click at [938, 287] on div "what I do and who I impact" at bounding box center [647, 294] width 772 height 14
click at [354, 371] on div "Drop Zone 1. Drop Zone 1 is empty." at bounding box center [307, 371] width 93 height 0
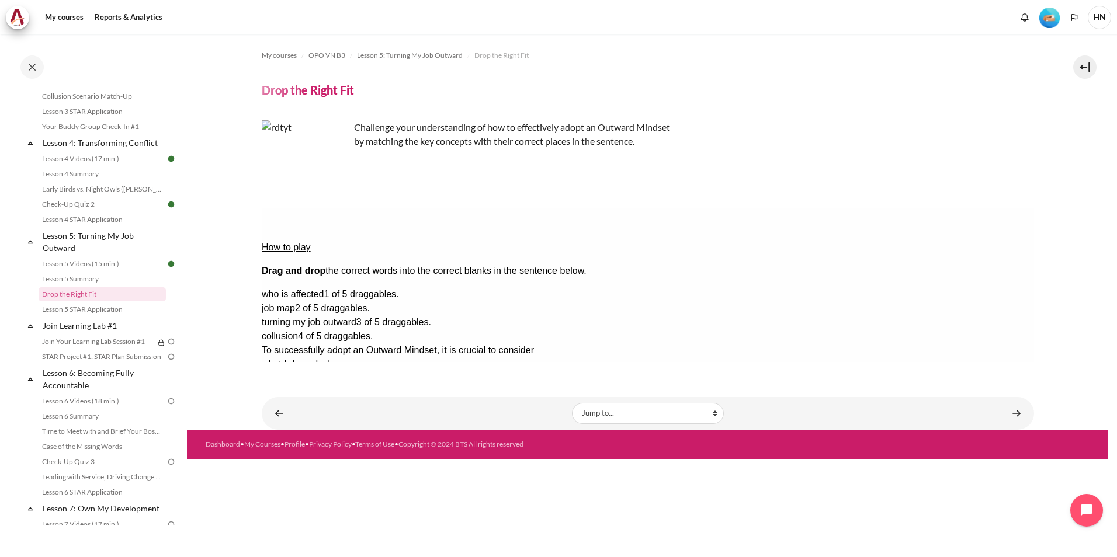
click at [953, 329] on div "collusion 4 of 5 draggables." at bounding box center [647, 336] width 772 height 14
click at [354, 385] on div "Drop Zone 2. Drop Zone 2 is empty." at bounding box center [307, 385] width 93 height 0
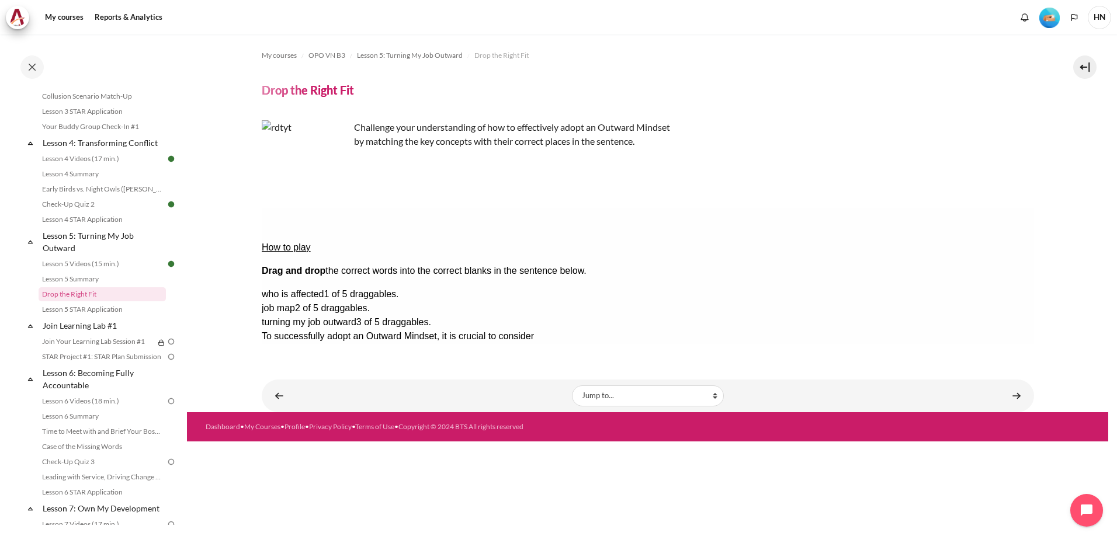
click at [948, 301] on div "job map 2 of 5 draggables." at bounding box center [647, 308] width 772 height 14
click at [354, 371] on div "collusion" at bounding box center [307, 378] width 93 height 14
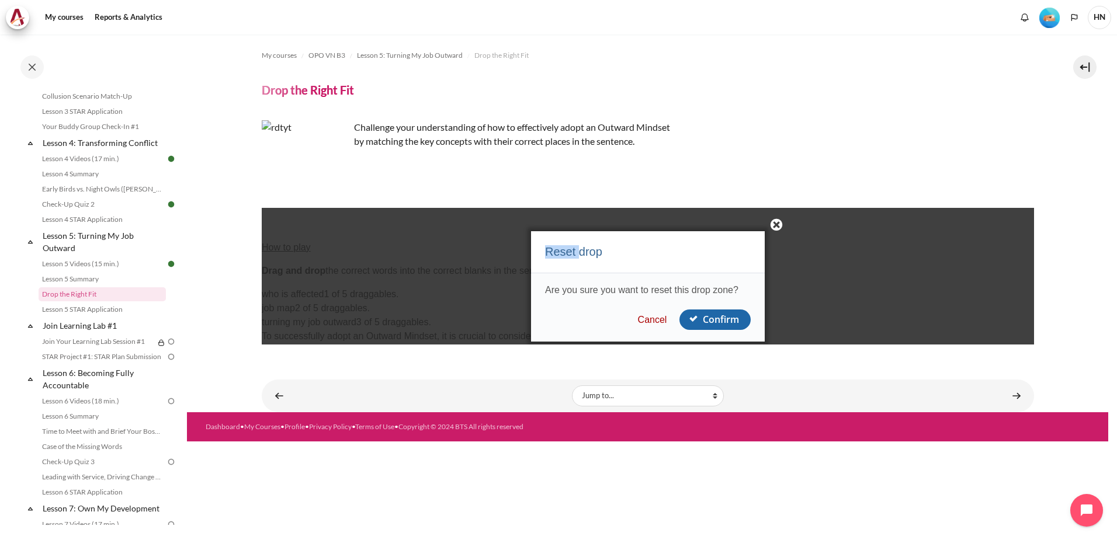
click at [778, 256] on div "Reset drop Are you sure you want to reset this drop zone? Cancel Confirm" at bounding box center [647, 276] width 772 height 137
drag, startPoint x: 780, startPoint y: 256, endPoint x: 731, endPoint y: 317, distance: 78.2
click at [731, 317] on button "Confirm" at bounding box center [714, 319] width 71 height 20
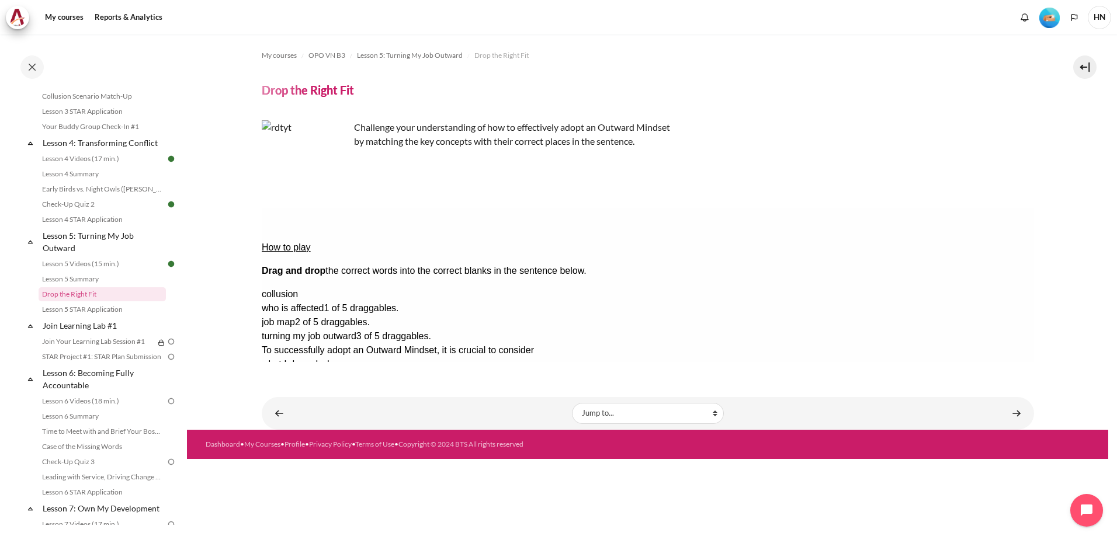
click at [959, 315] on div "job map 2 of 5 draggables." at bounding box center [647, 322] width 772 height 14
click at [354, 385] on div "Drop Zone 2 is empty." at bounding box center [307, 385] width 93 height 0
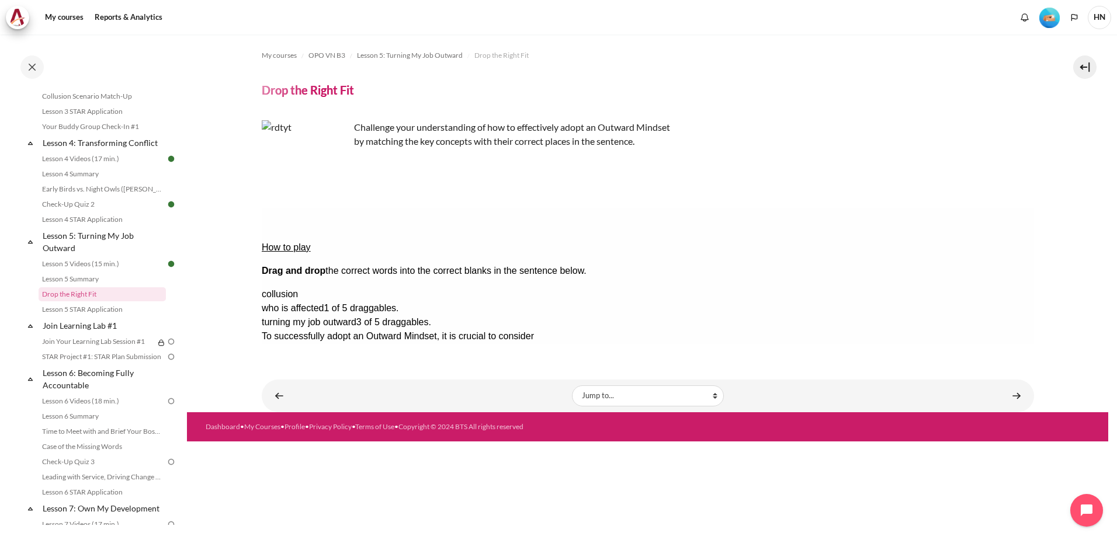
click at [356, 317] on span "turning my job outward" at bounding box center [308, 322] width 95 height 10
click at [354, 399] on div "Drop Zone 3. Drop Zone 3 is empty." at bounding box center [307, 399] width 93 height 0
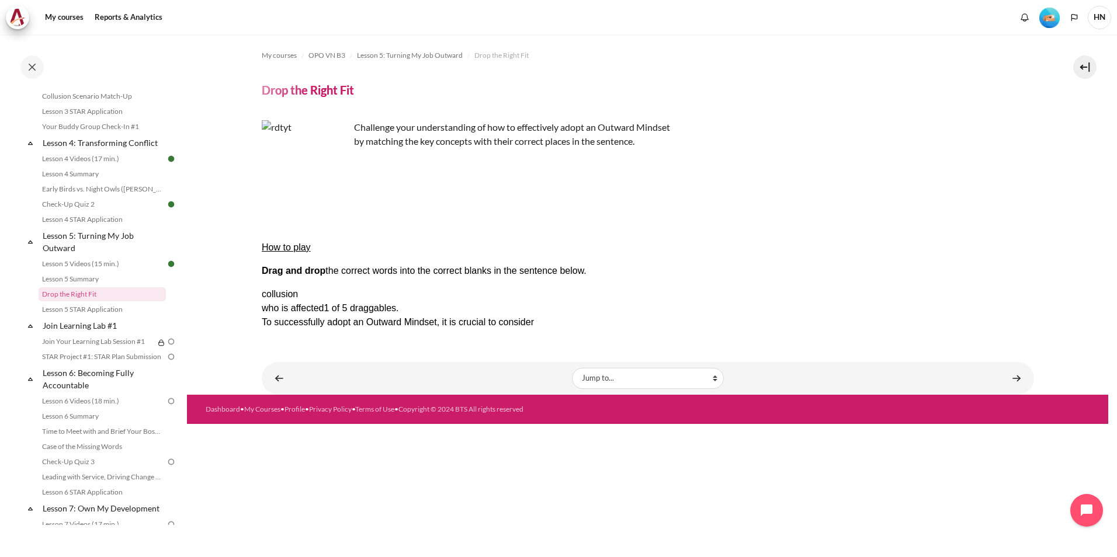
click at [389, 401] on span ", we can effectively understand" at bounding box center [325, 406] width 128 height 10
click at [323, 303] on span "who is affected" at bounding box center [292, 308] width 62 height 10
click at [354, 413] on div "Drop Zone 4. Drop Zone 4 is empty." at bounding box center [307, 413] width 93 height 0
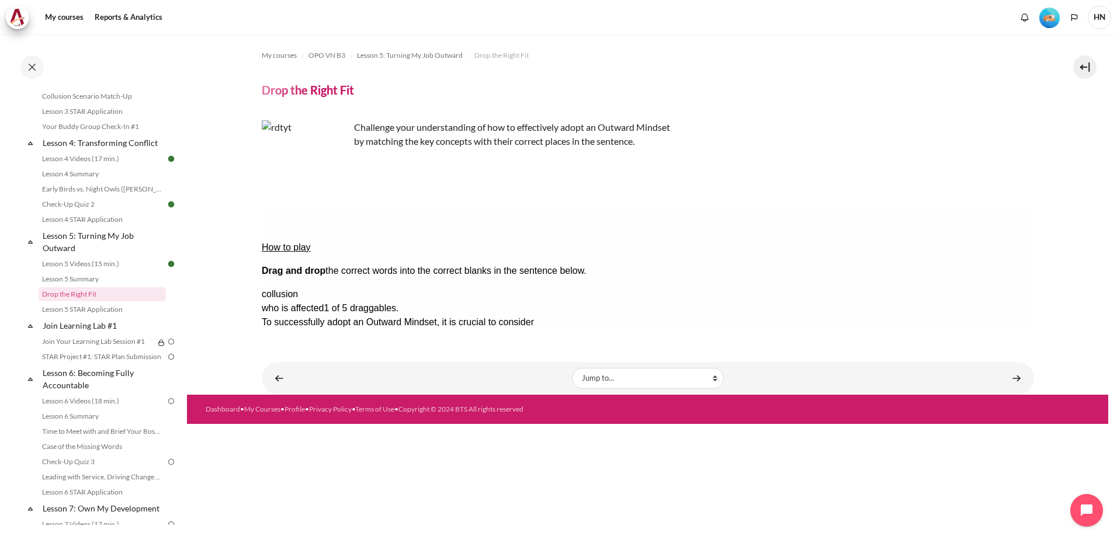
click at [354, 413] on div "Drop Zone 4. Drop Zone 4 is empty." at bounding box center [307, 413] width 93 height 0
click at [323, 303] on span "who is affected" at bounding box center [292, 308] width 62 height 10
click at [354, 413] on div "Drop Zone 4. Drop Zone 4 is empty." at bounding box center [307, 413] width 93 height 0
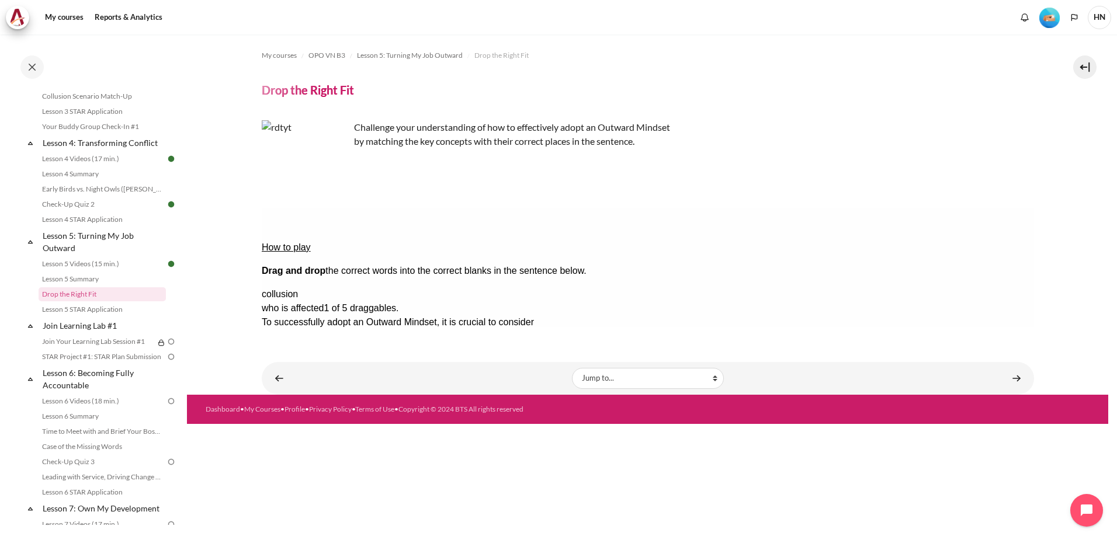
click at [354, 413] on div "Drop Zone 4. Drop Zone 4 is empty." at bounding box center [307, 413] width 93 height 0
click at [959, 301] on div "collusion" at bounding box center [647, 308] width 772 height 14
click at [962, 287] on div "who is affected" at bounding box center [647, 294] width 772 height 14
click at [354, 413] on div "Drop Zone 4. Drop Zone 4 is empty." at bounding box center [307, 413] width 93 height 0
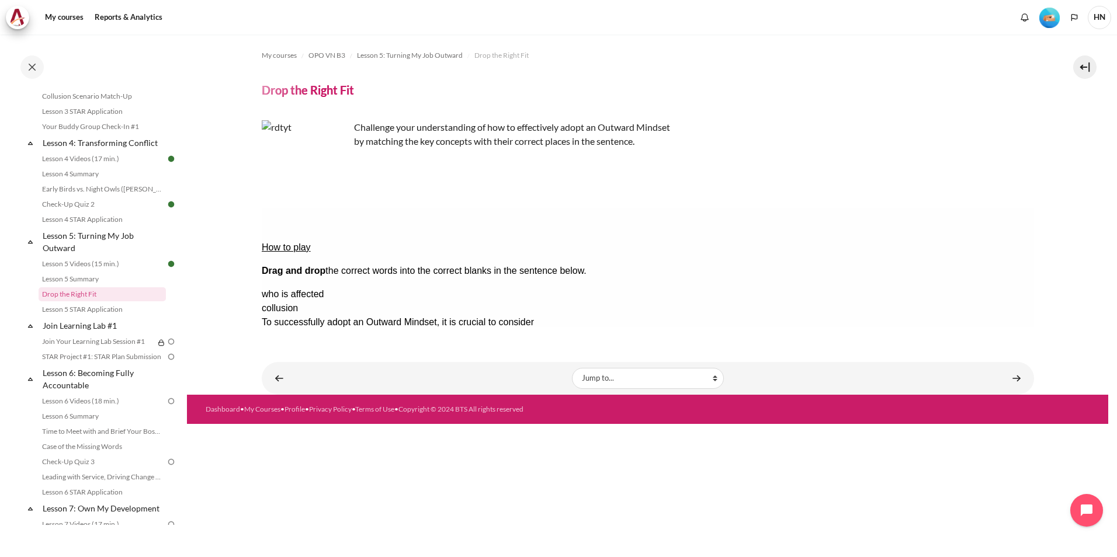
click at [1015, 287] on div "who is affected" at bounding box center [647, 294] width 772 height 14
click at [354, 413] on div "Drop Zone 4. Drop Zone 4 is empty." at bounding box center [307, 413] width 93 height 0
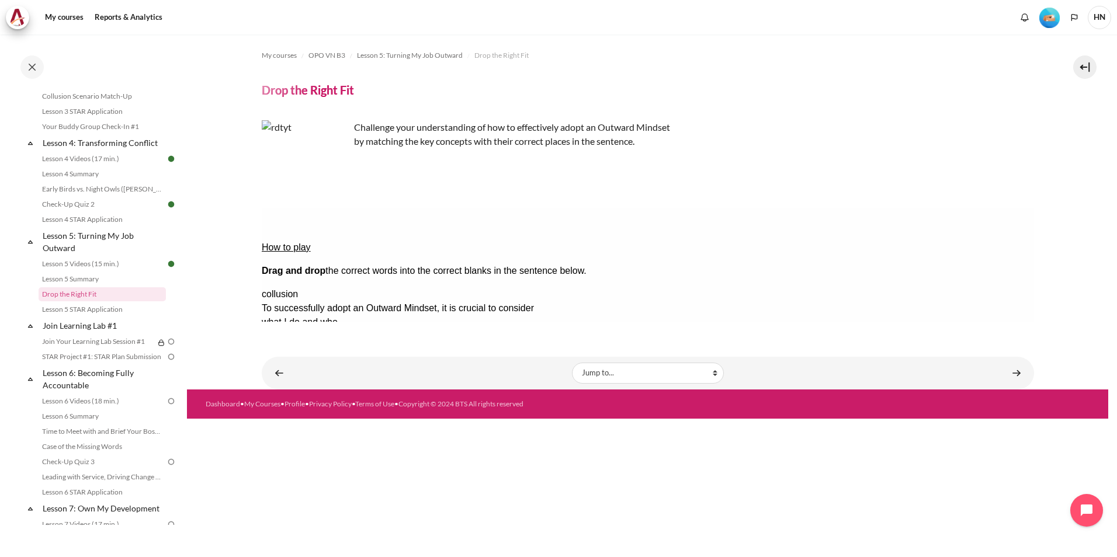
click at [291, 429] on button "Check Check the answers. The responses will be marked as correct, incorrect, or…" at bounding box center [277, 435] width 32 height 12
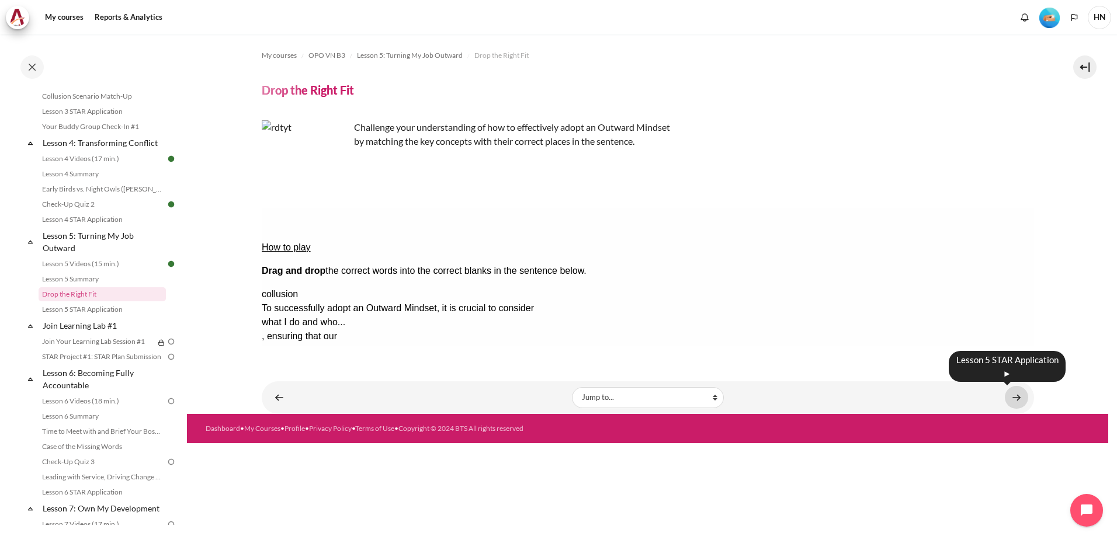
click at [1008, 395] on link "Content" at bounding box center [1015, 397] width 23 height 23
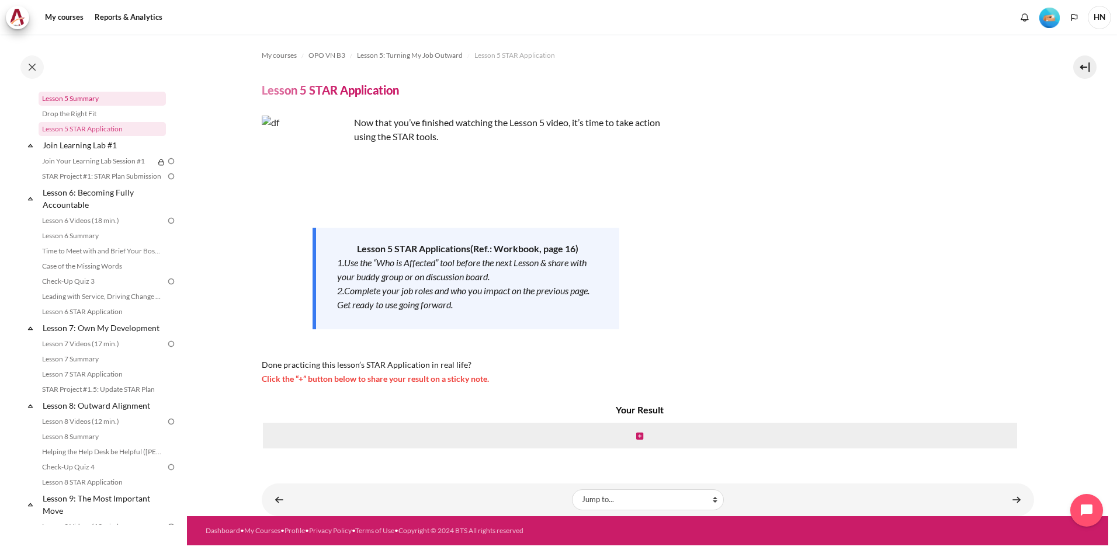
scroll to position [237, 0]
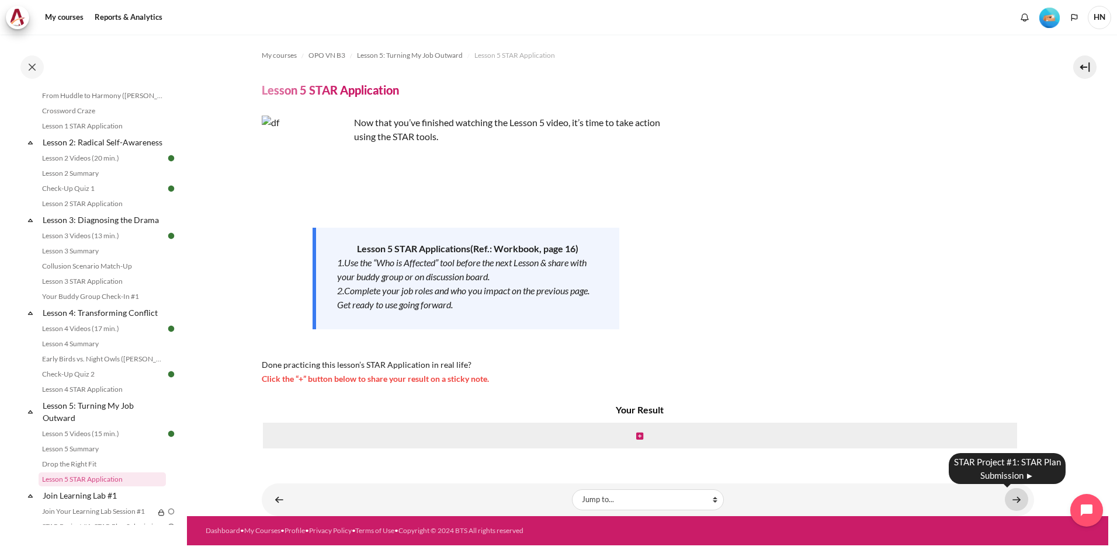
click at [1019, 500] on link "Content" at bounding box center [1015, 499] width 23 height 23
